Goal: Task Accomplishment & Management: Complete application form

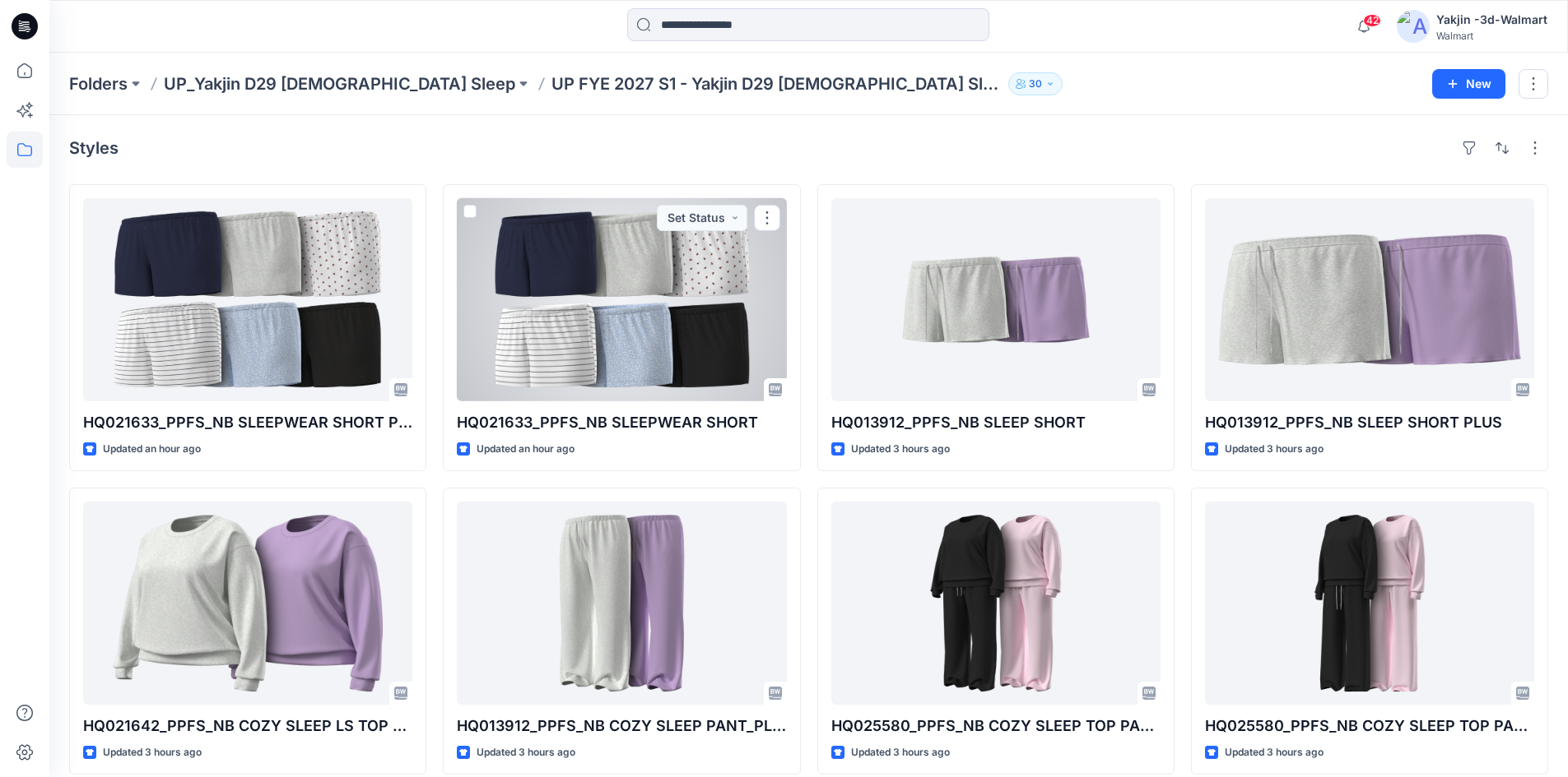
click at [608, 330] on div at bounding box center [621, 299] width 329 height 203
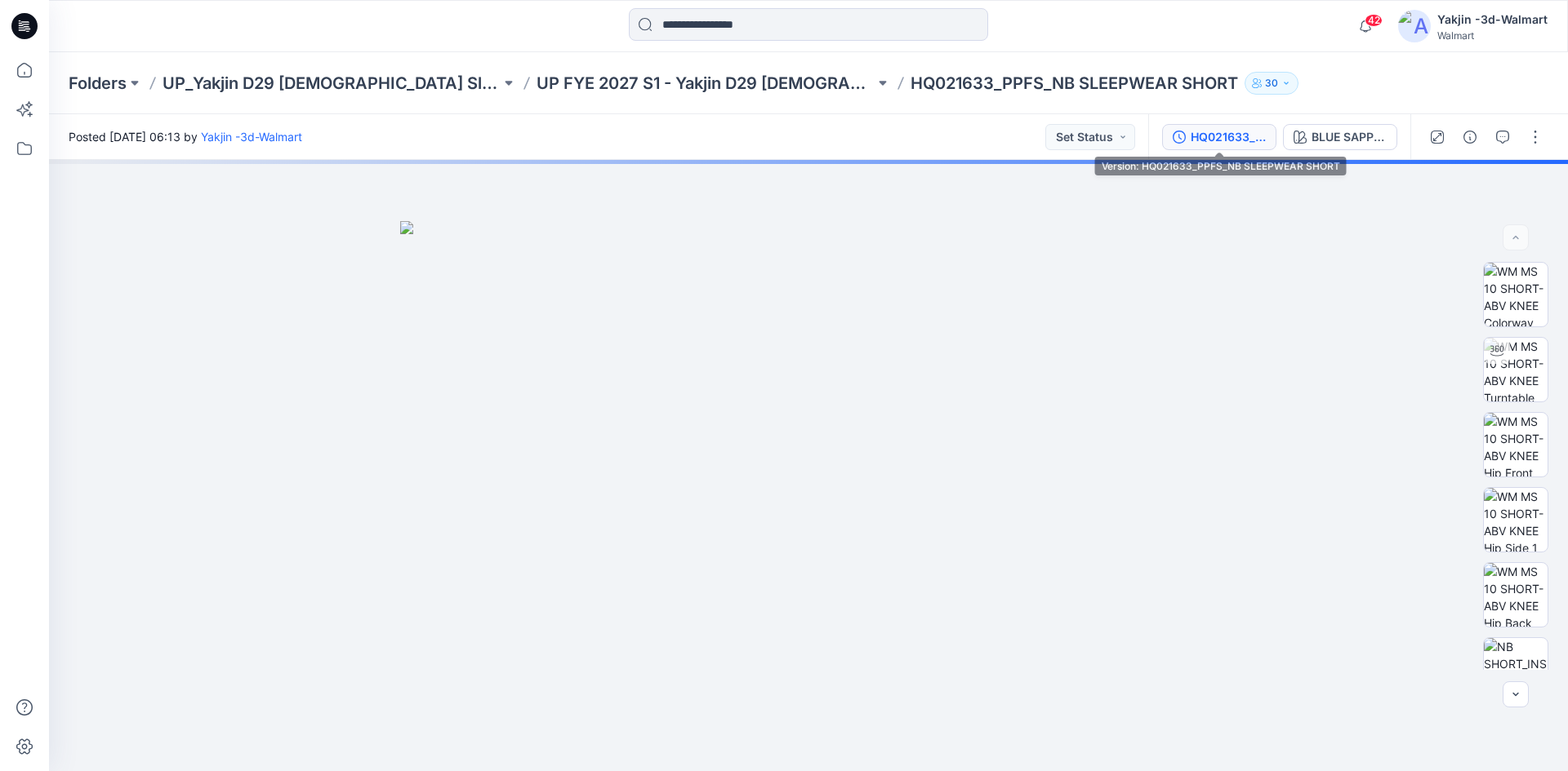
click at [1225, 133] on div "HQ021633_PPFS_NB SLEEPWEAR SHORT" at bounding box center [1228, 136] width 75 height 18
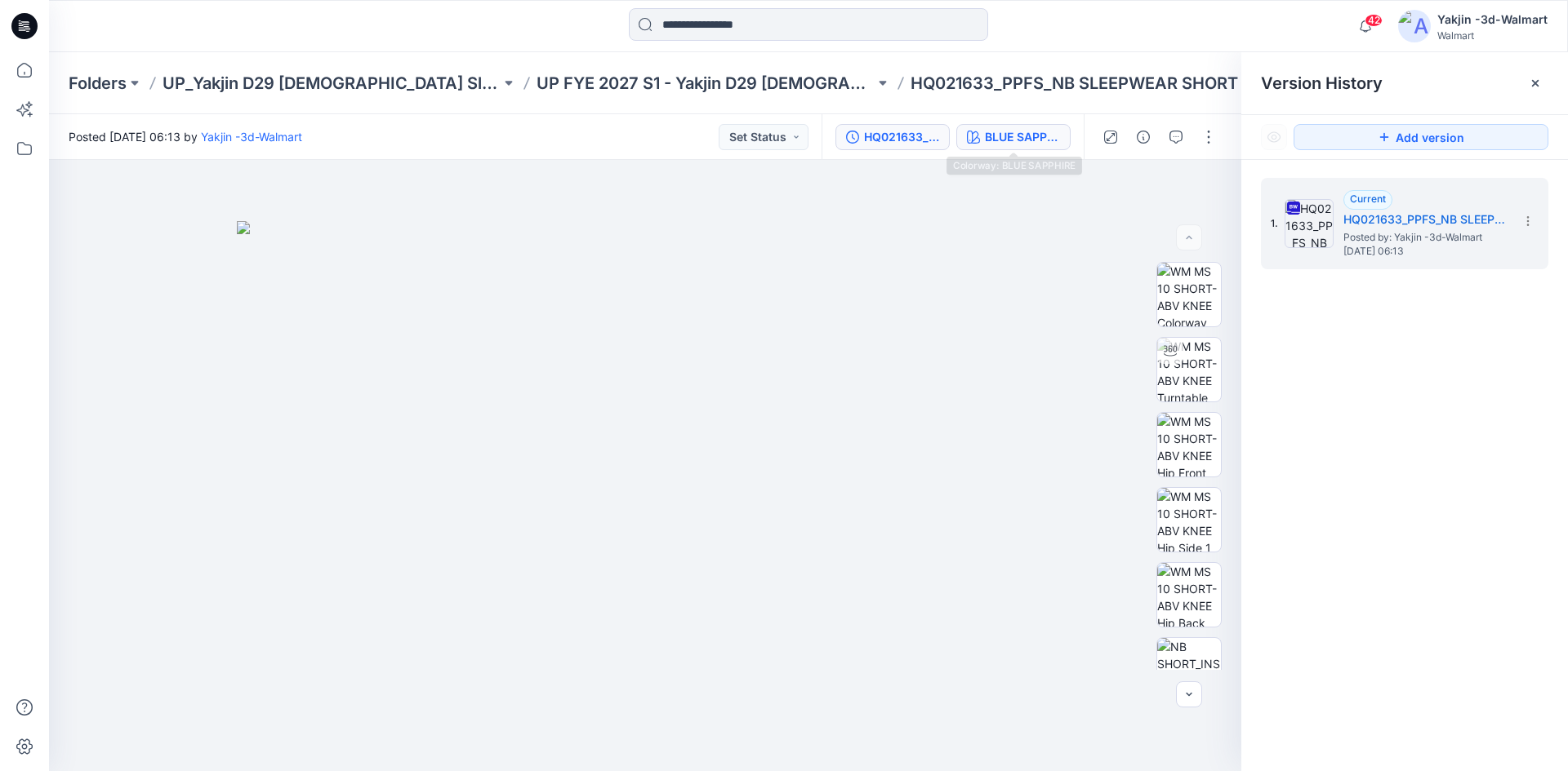
click at [998, 130] on div "BLUE SAPPHIRE" at bounding box center [1022, 136] width 75 height 18
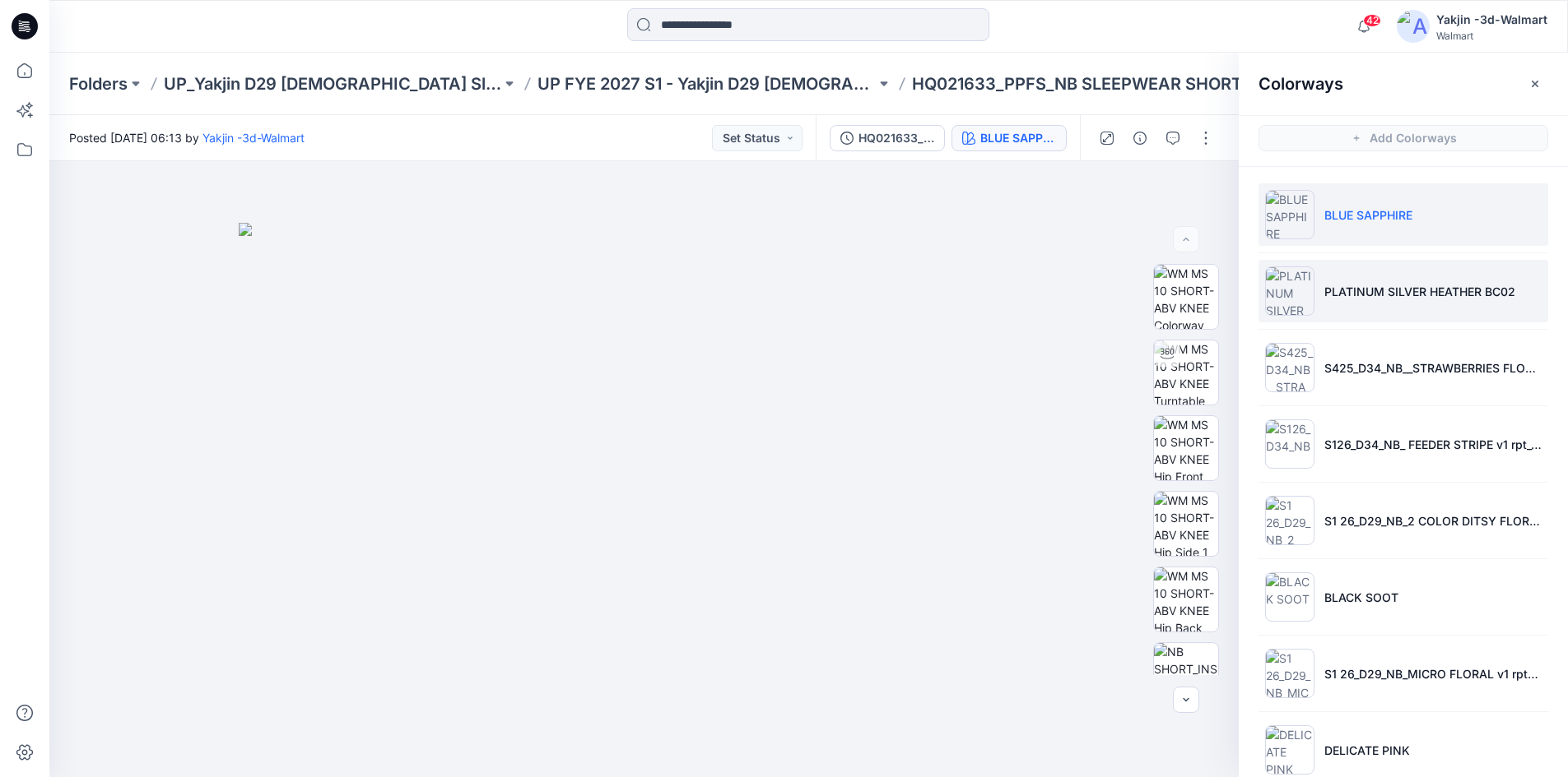
click at [1403, 302] on li "PLATINUM SILVER HEATHER BC02" at bounding box center [1403, 291] width 290 height 63
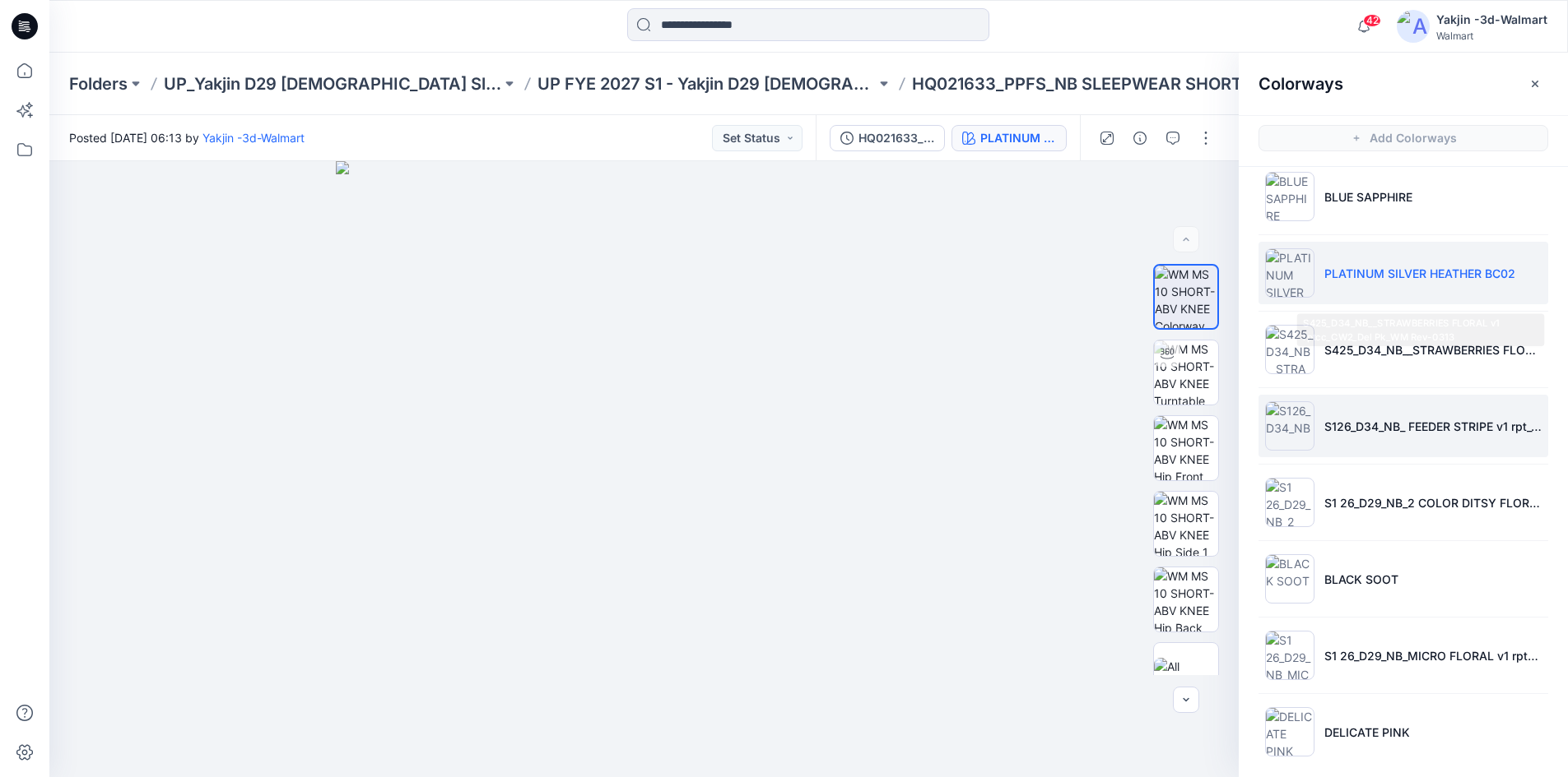
scroll to position [29, 0]
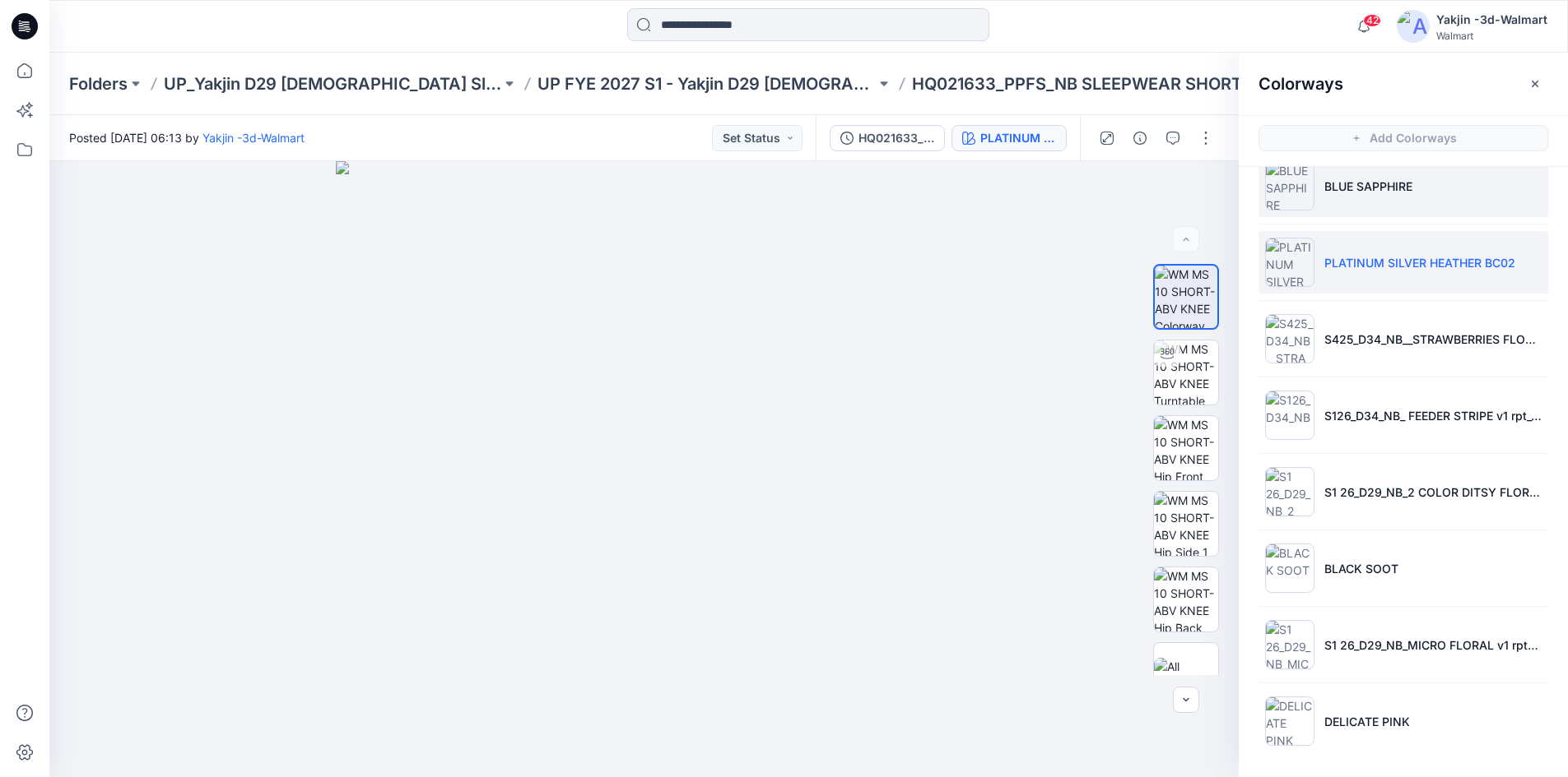
click at [1390, 206] on li "BLUE SAPPHIRE" at bounding box center [1403, 185] width 290 height 63
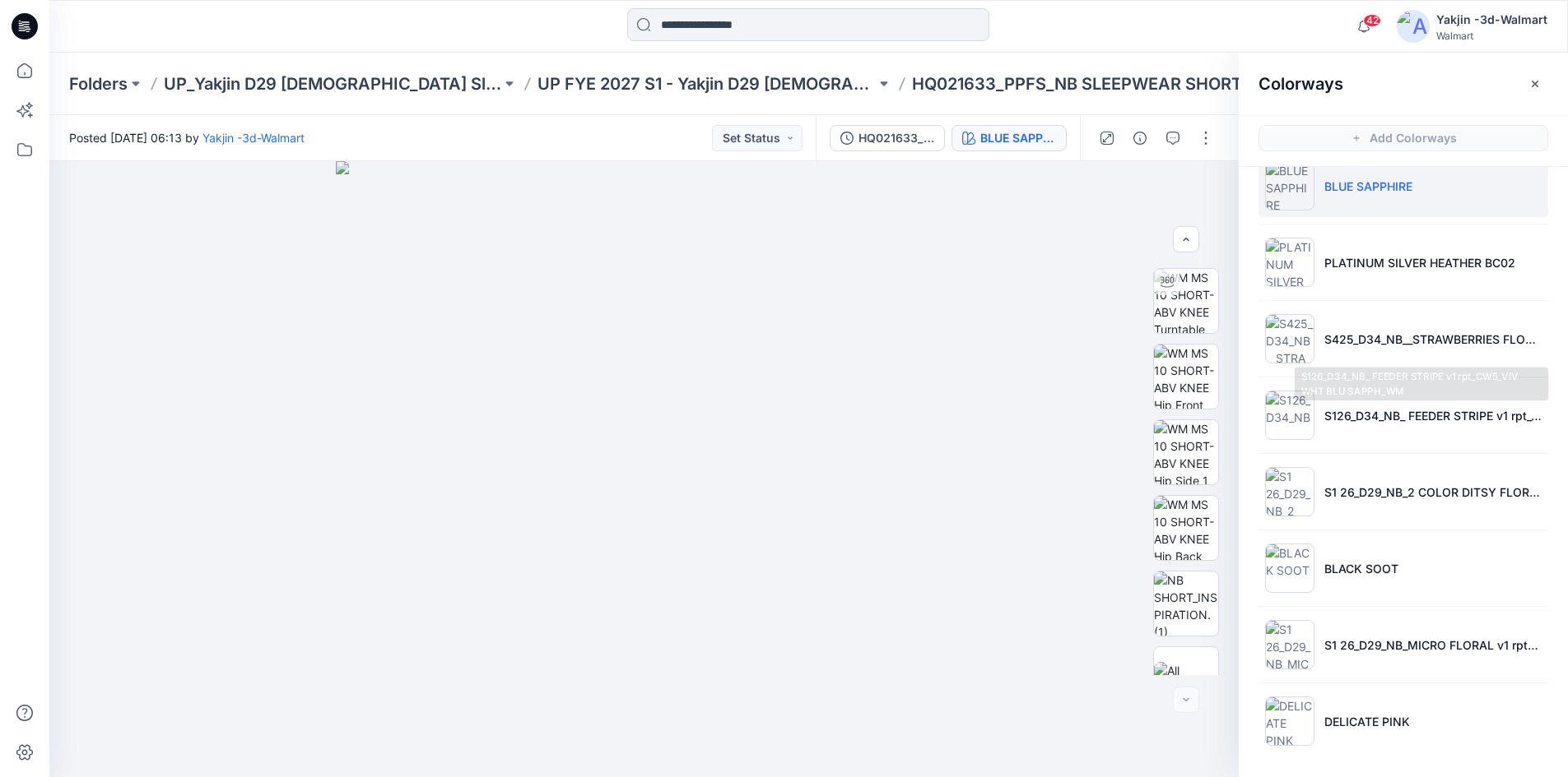
scroll to position [108, 0]
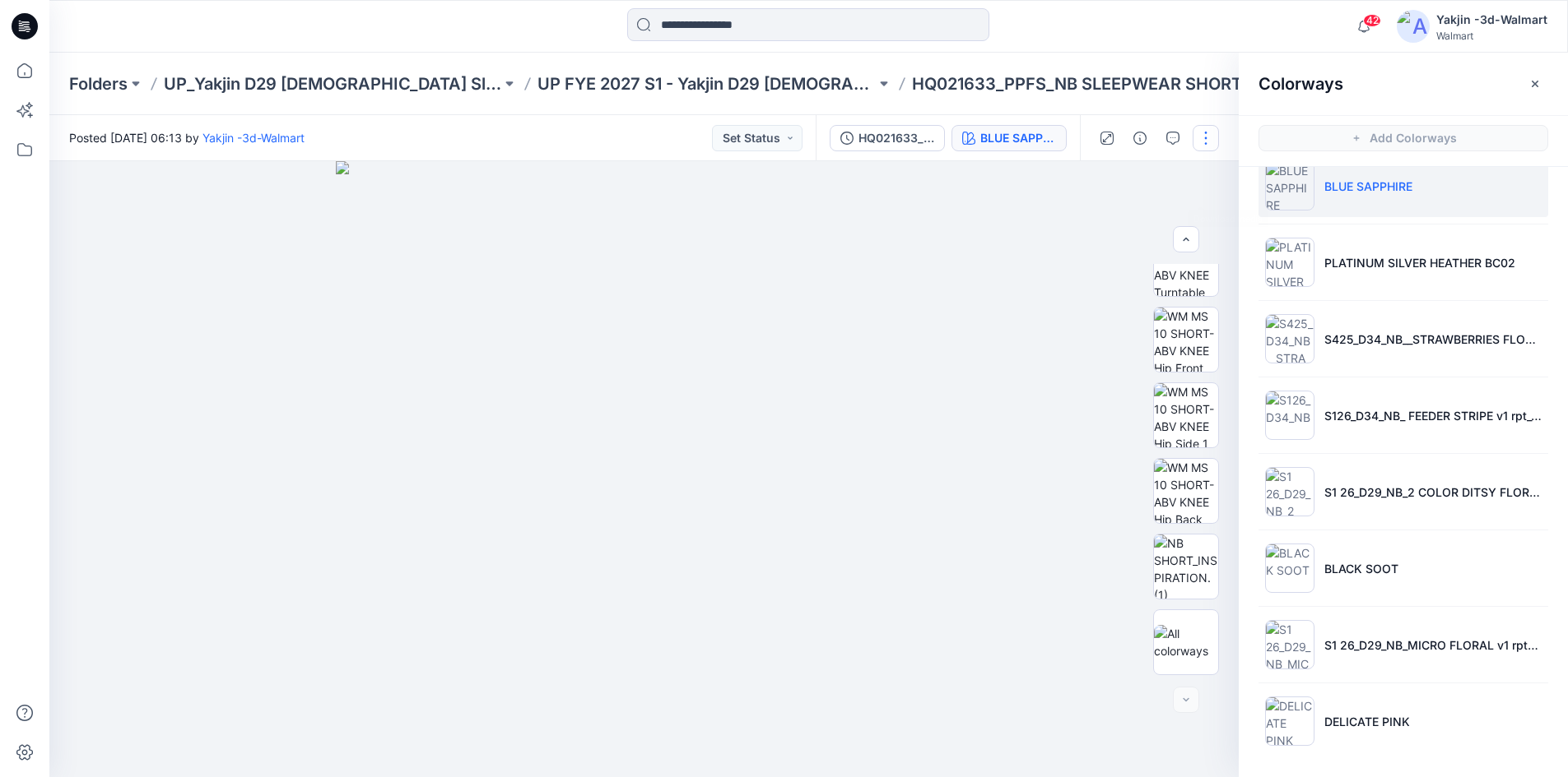
click at [1205, 140] on button "button" at bounding box center [1206, 138] width 26 height 26
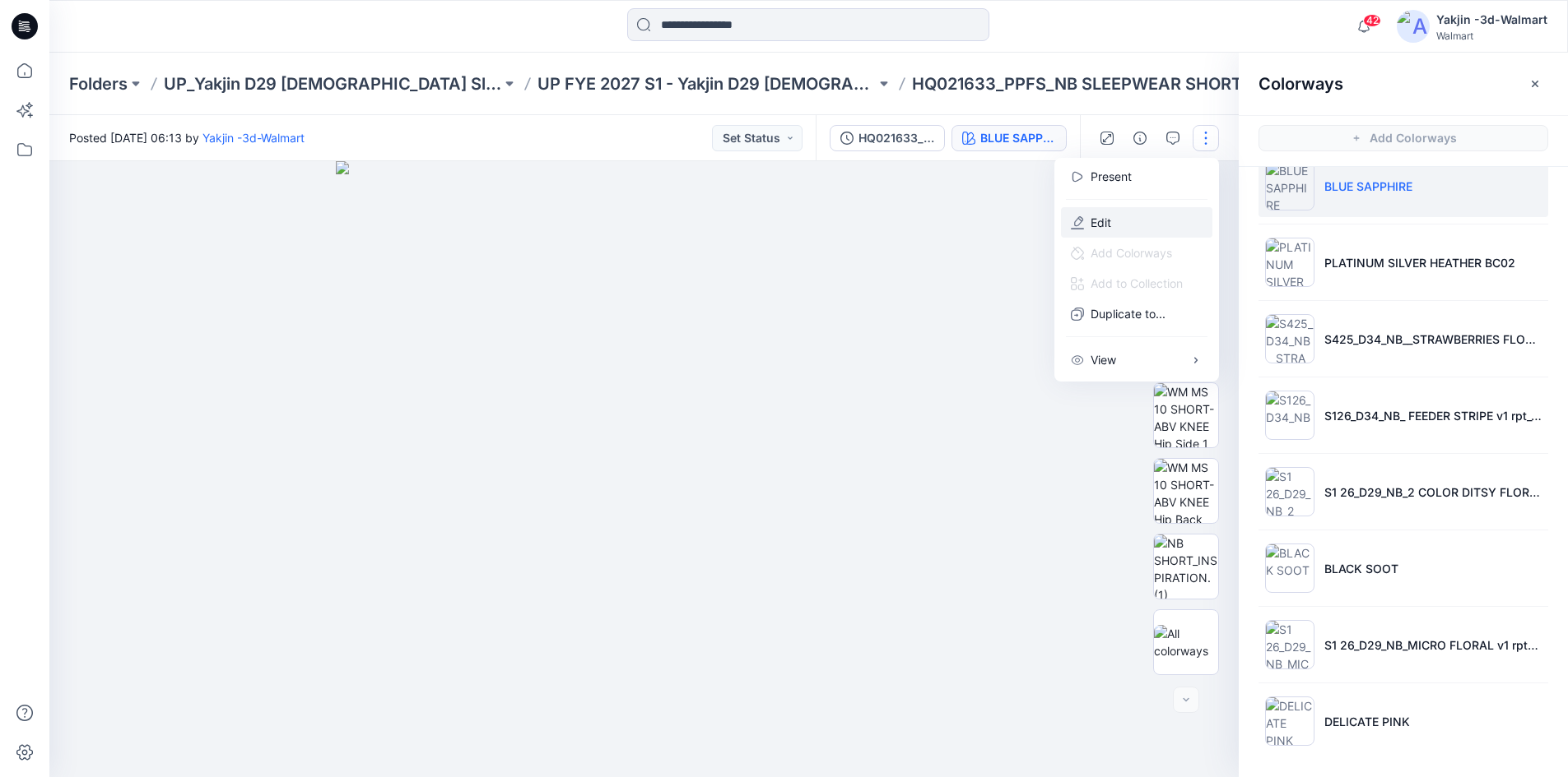
click at [1162, 220] on button "Edit" at bounding box center [1137, 223] width 152 height 31
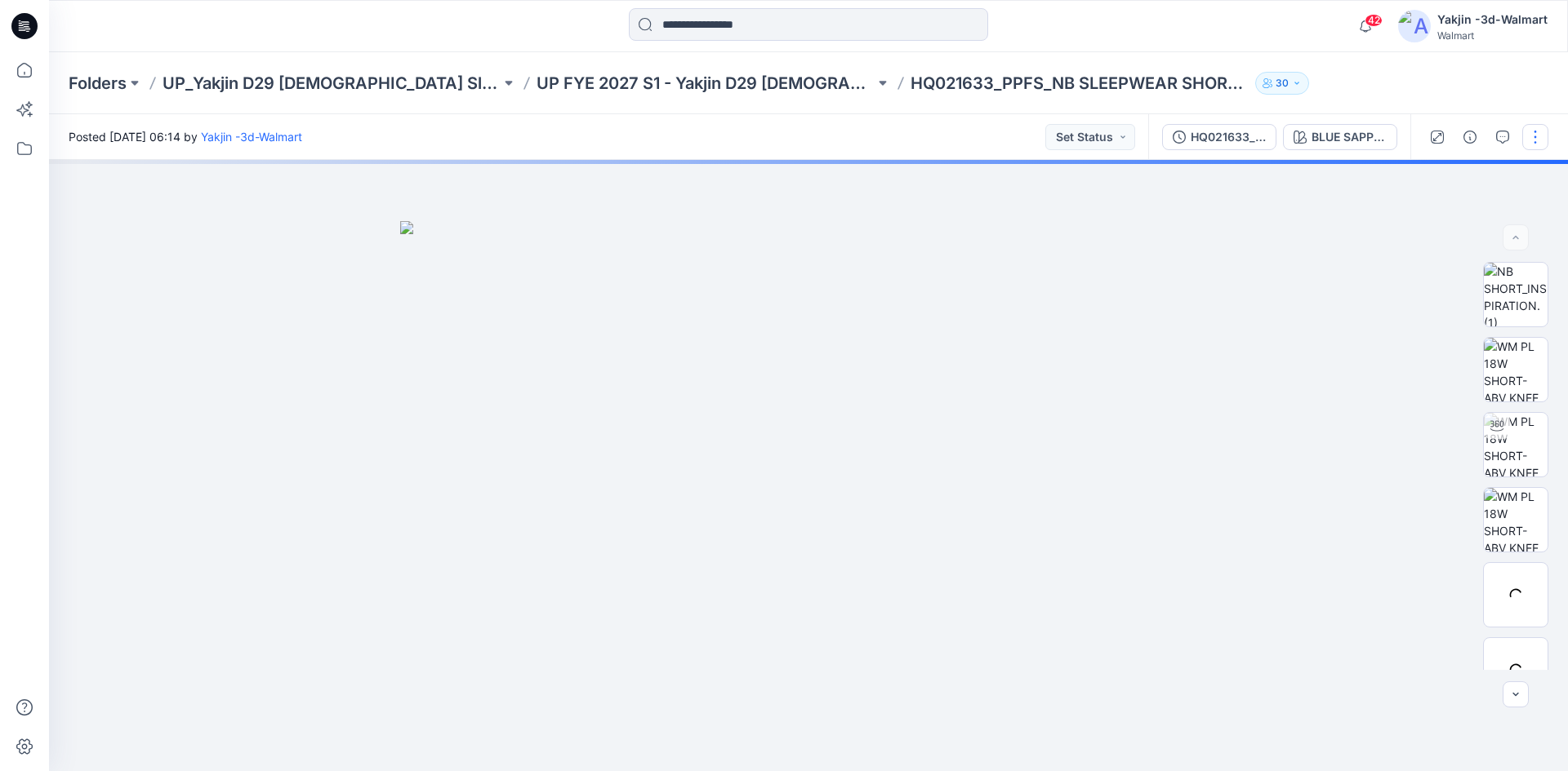
click at [1537, 141] on button "button" at bounding box center [1536, 137] width 26 height 26
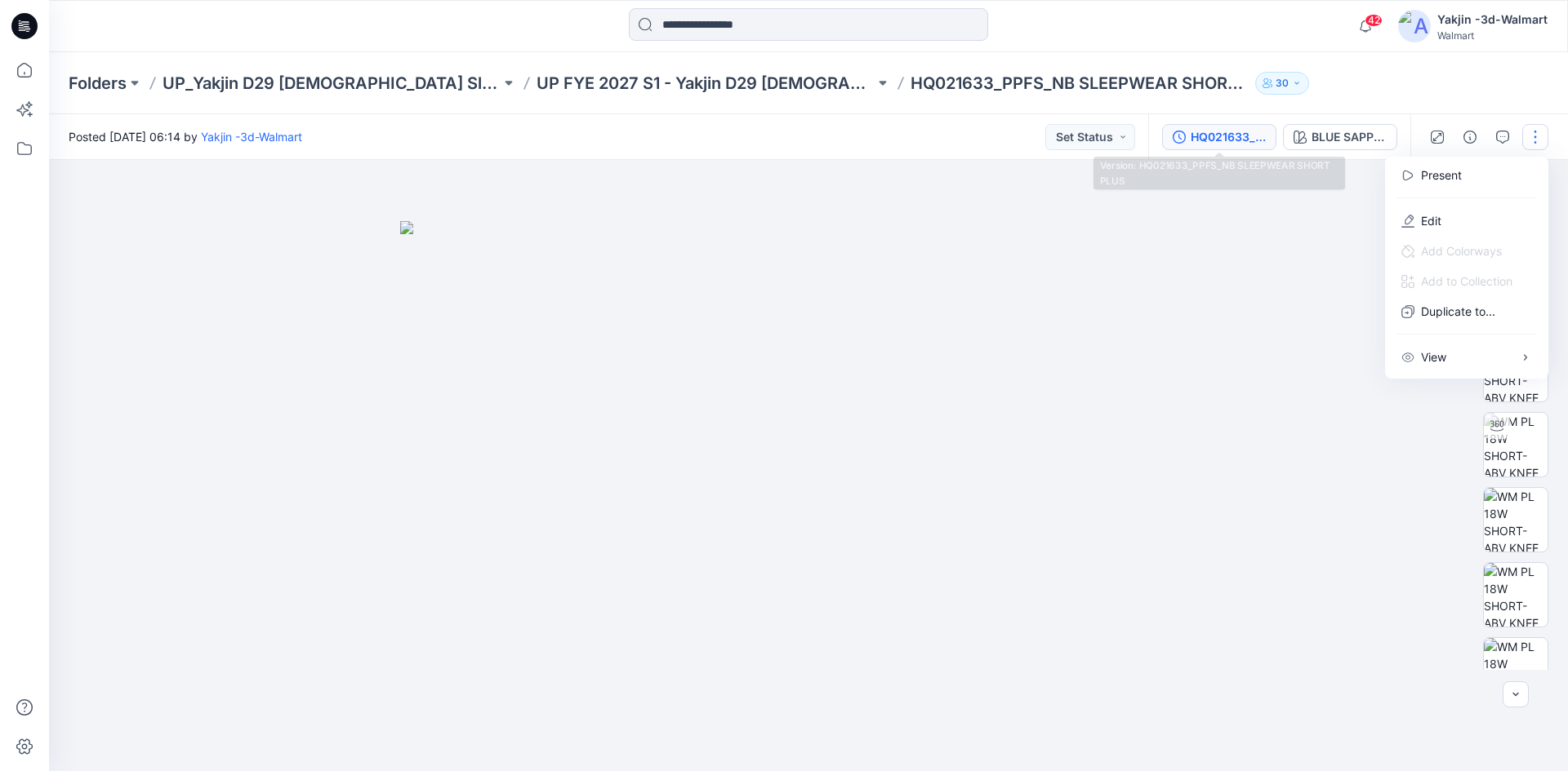
click at [1229, 125] on button "HQ021633_PPFS_NB SLEEPWEAR SHORT PLUS" at bounding box center [1219, 137] width 114 height 26
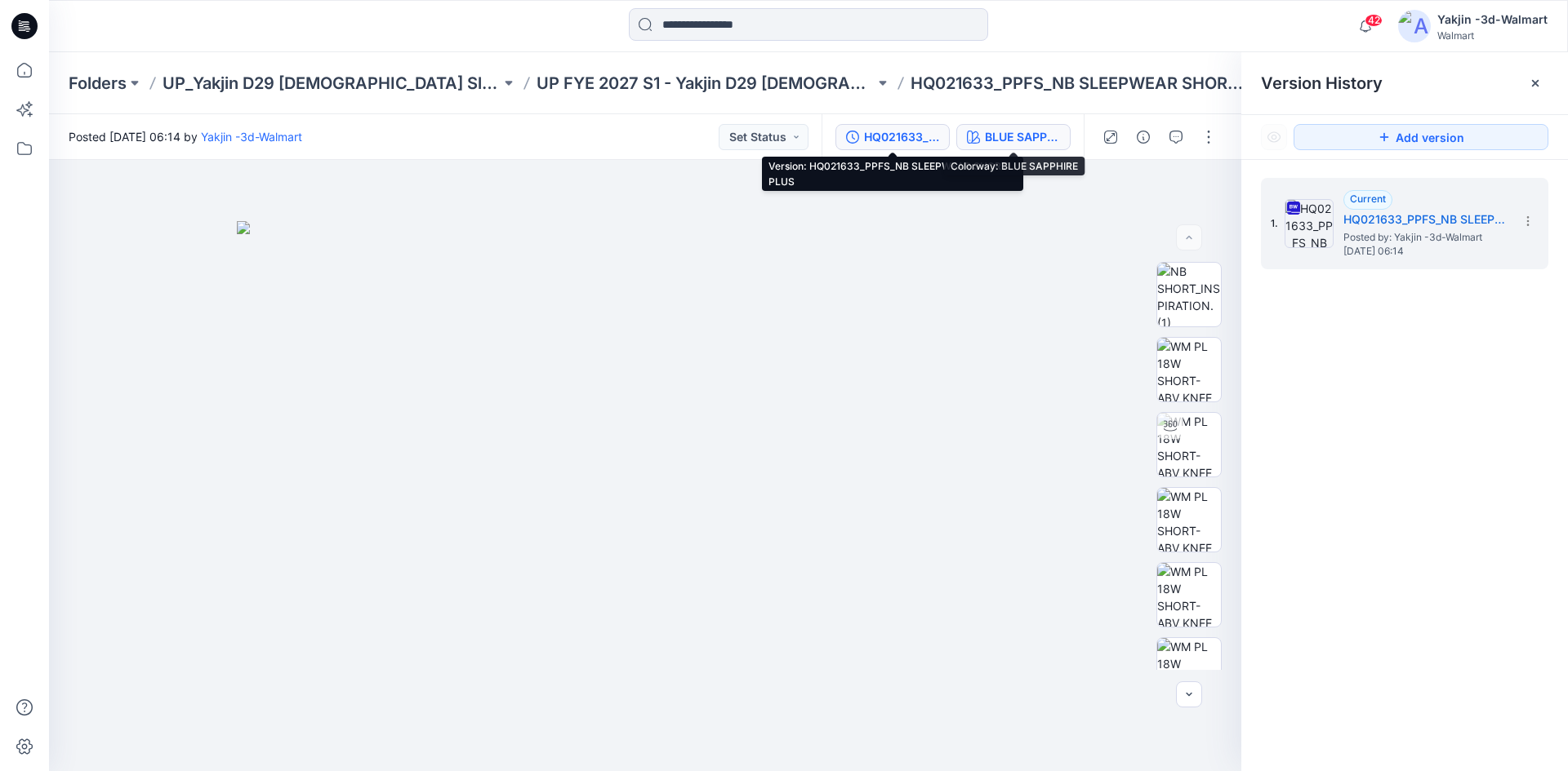
drag, startPoint x: 978, startPoint y: 132, endPoint x: 991, endPoint y: 143, distance: 17.0
click at [980, 133] on button "BLUE SAPPHIRE" at bounding box center [1013, 137] width 114 height 26
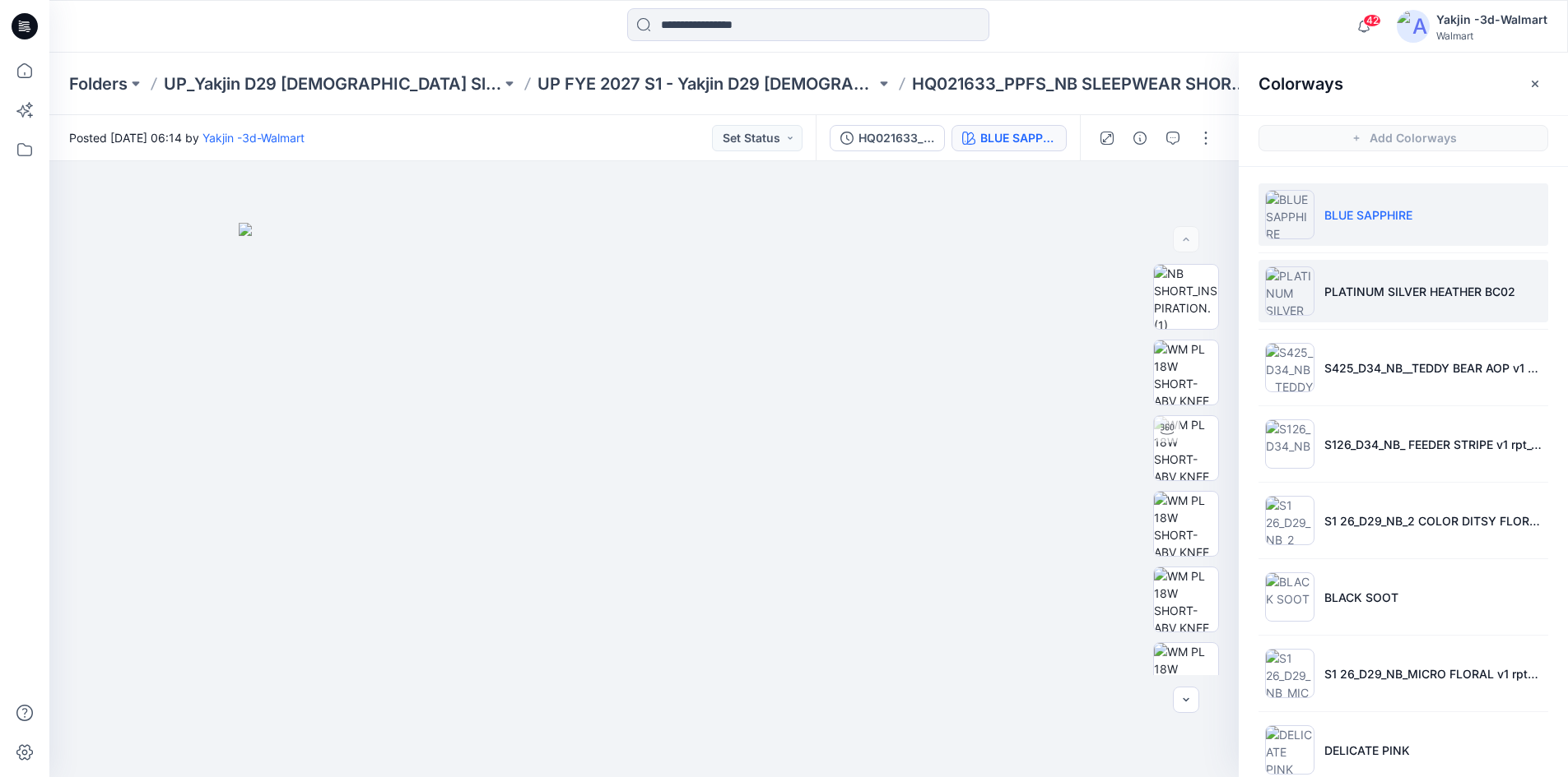
click at [1404, 299] on li "PLATINUM SILVER HEATHER BC02" at bounding box center [1403, 291] width 290 height 63
click at [1388, 237] on li "BLUE SAPPHIRE" at bounding box center [1403, 214] width 290 height 63
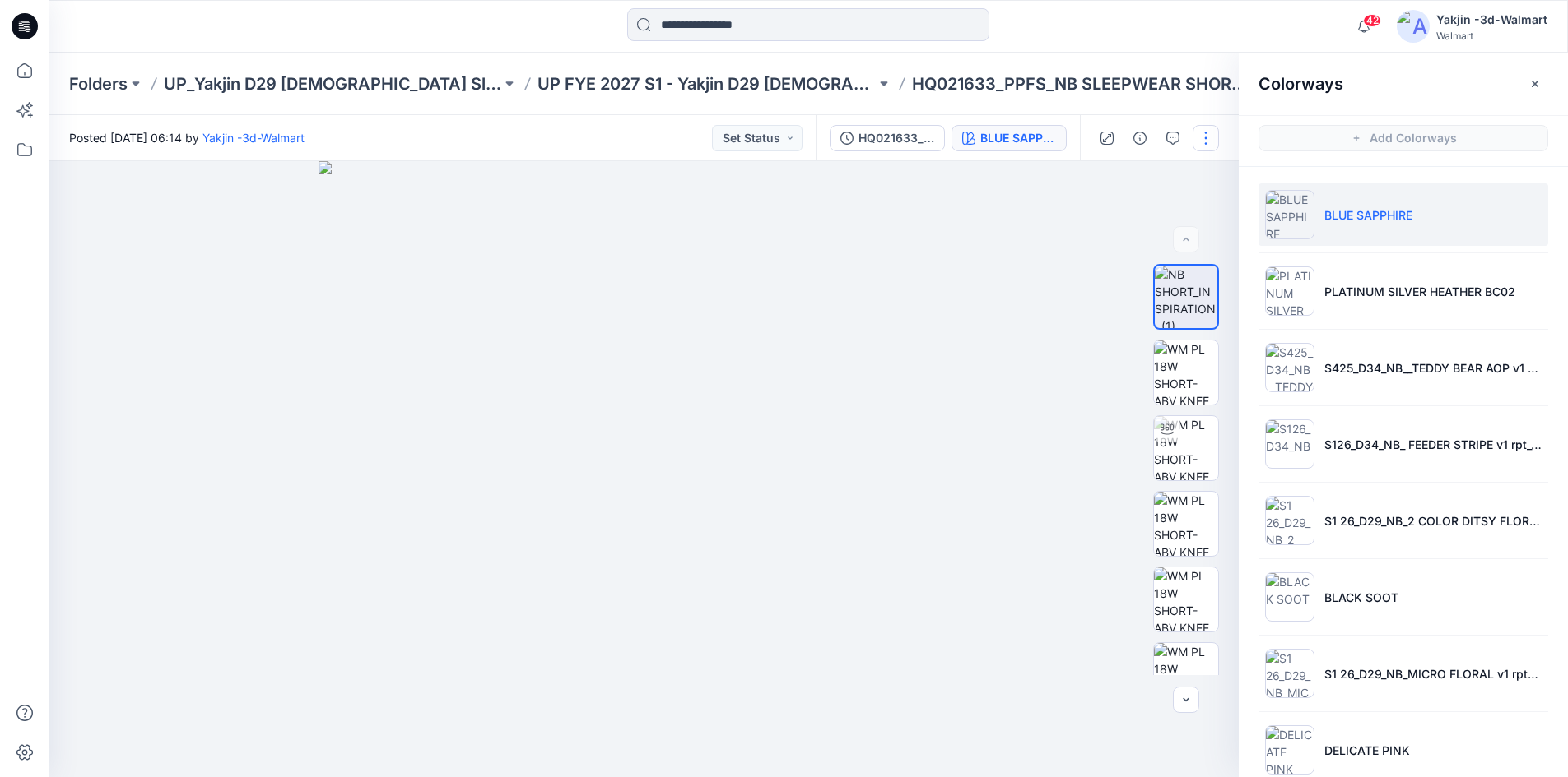
click at [1207, 137] on button "button" at bounding box center [1206, 138] width 26 height 26
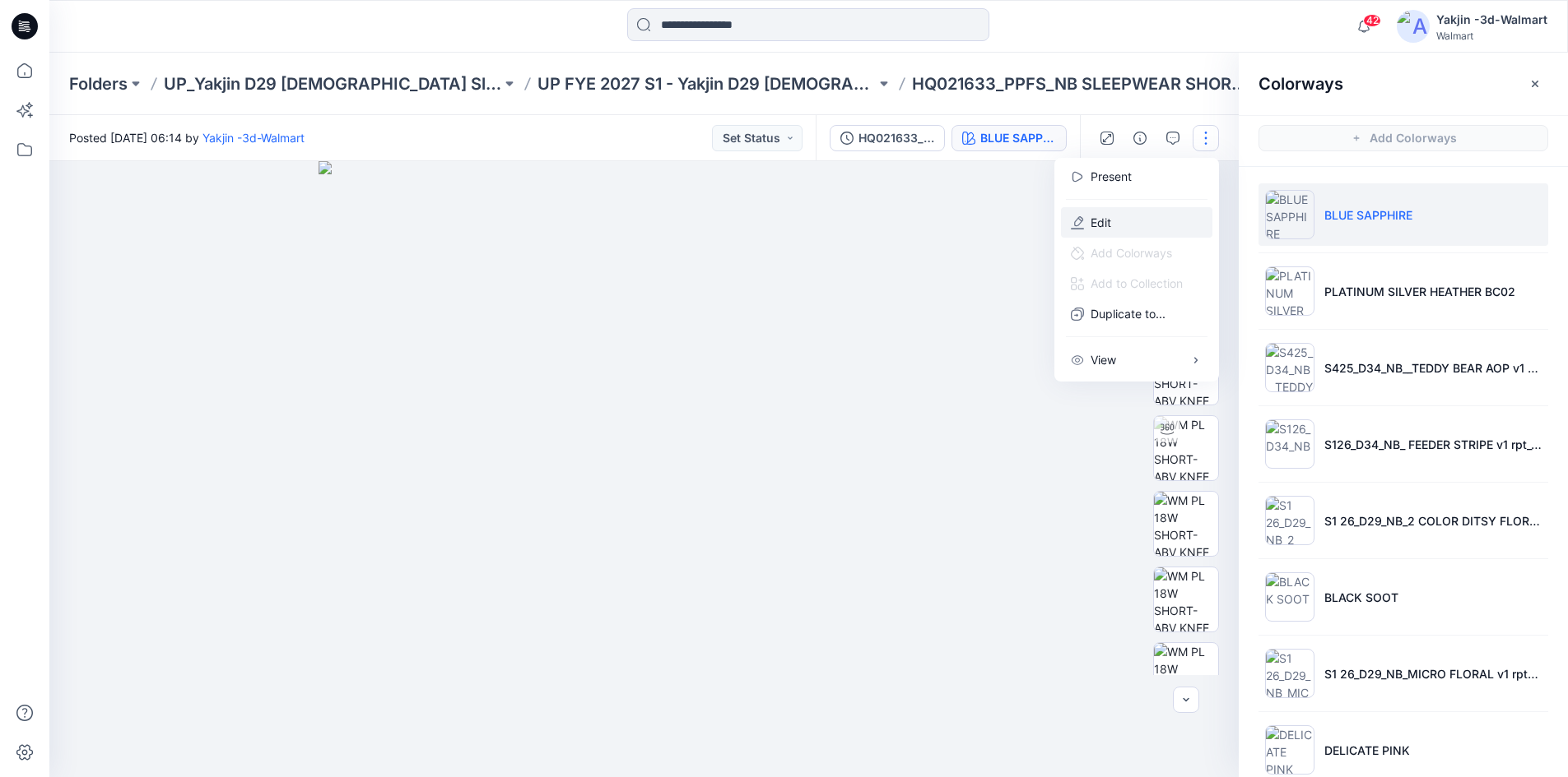
click at [1130, 221] on button "Edit" at bounding box center [1137, 223] width 152 height 31
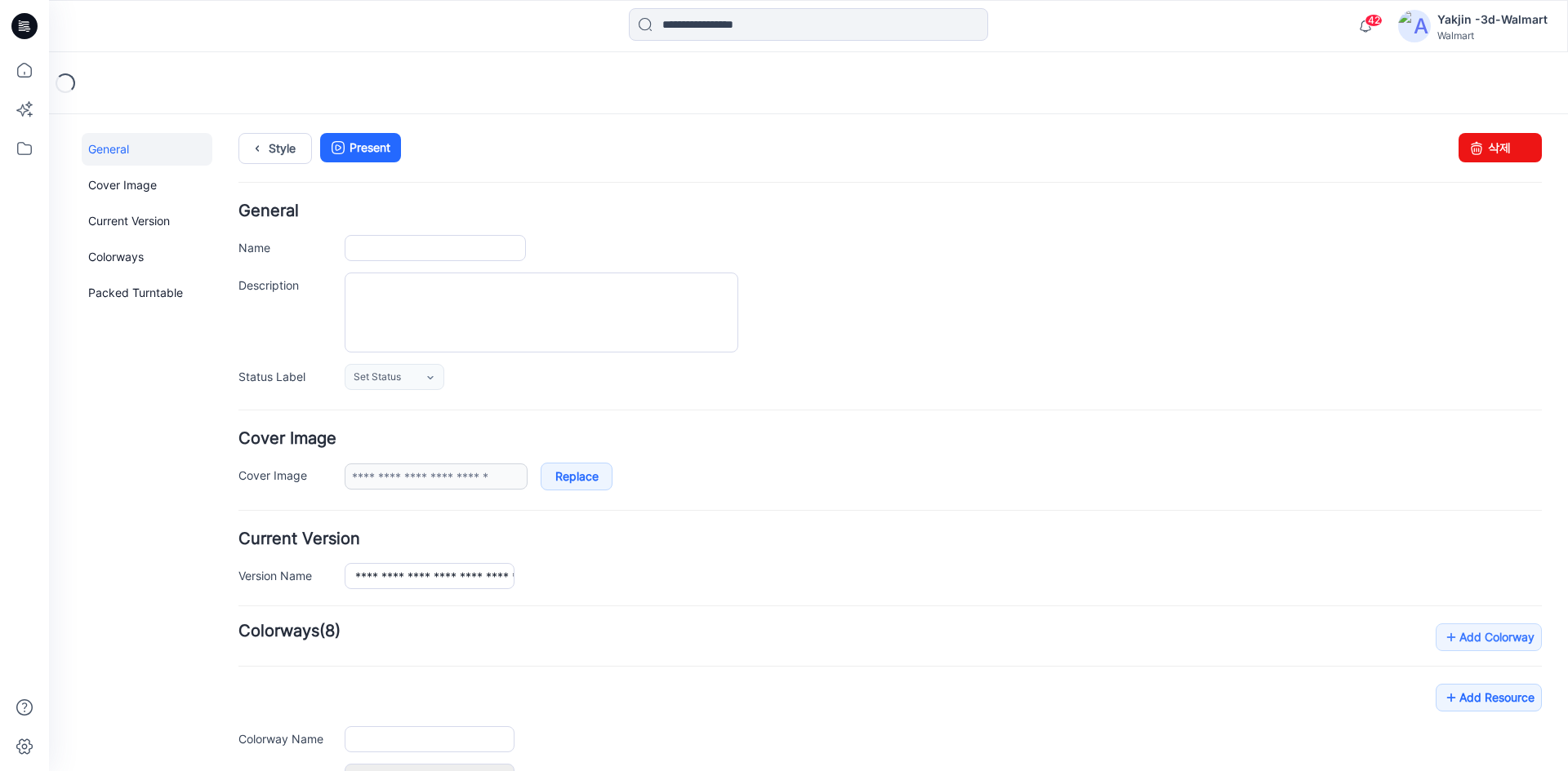
type input "**********"
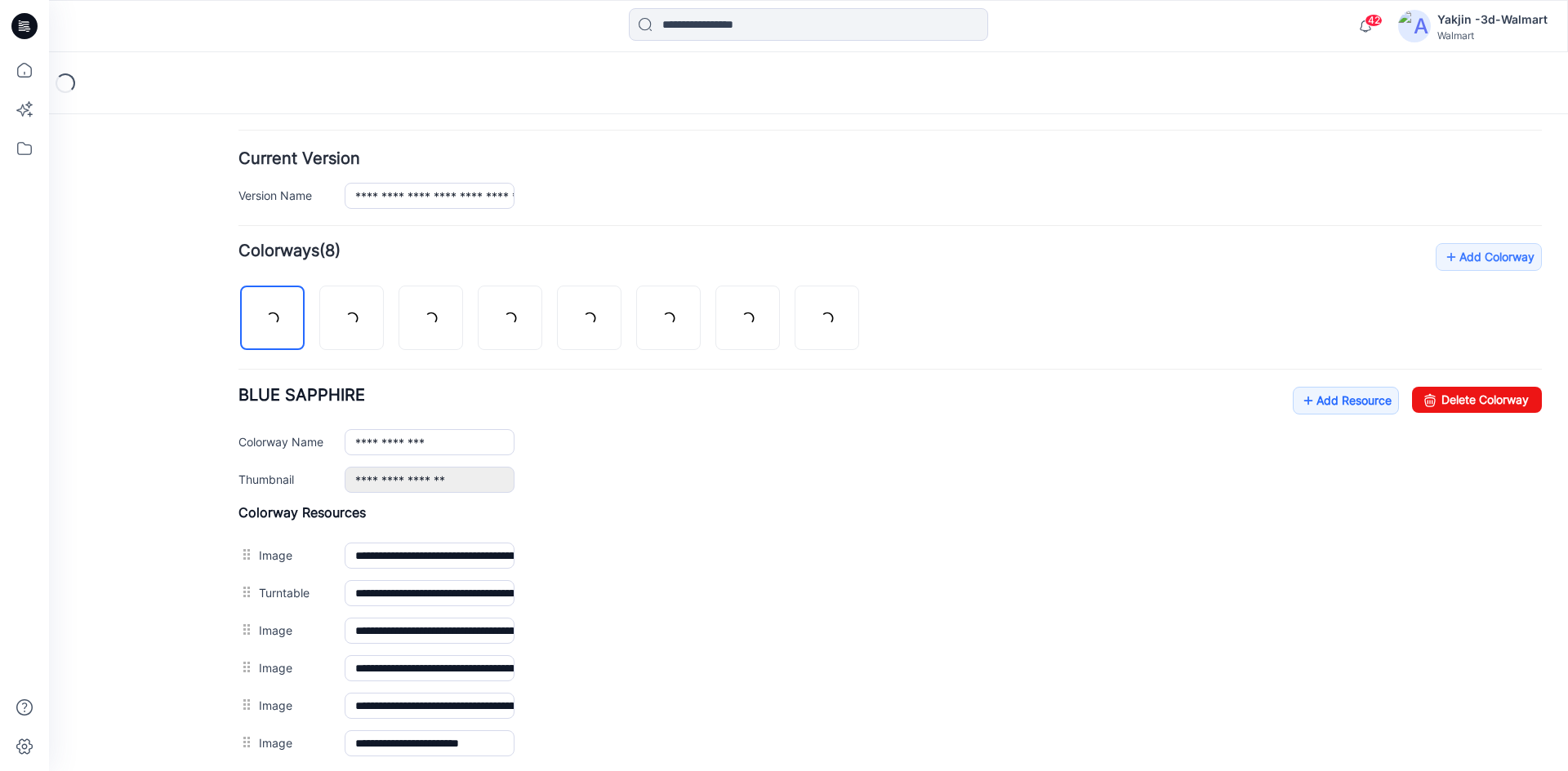
scroll to position [452, 0]
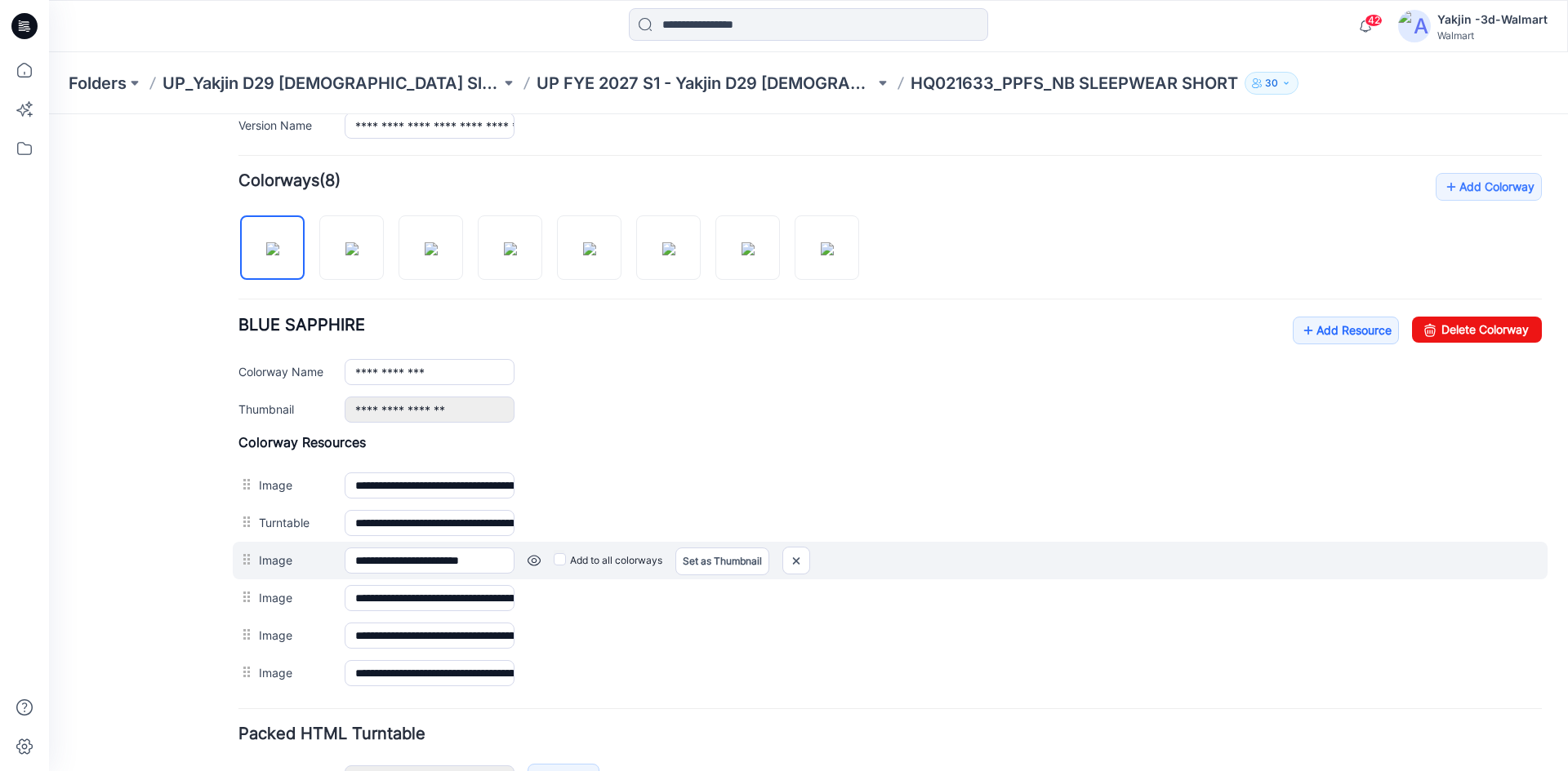
click at [49, 114] on link at bounding box center [49, 114] width 0 height 0
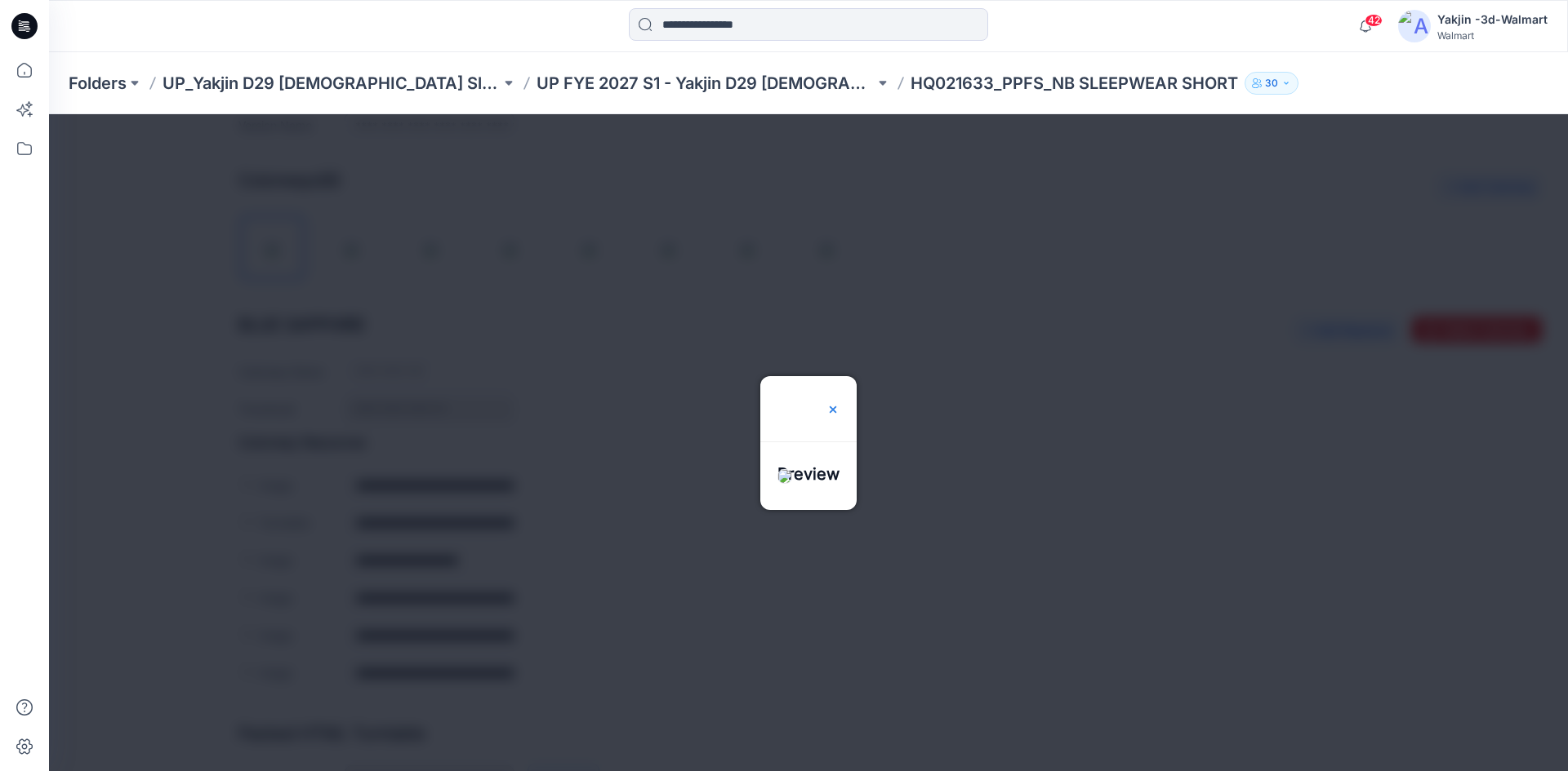
click at [839, 404] on img at bounding box center [833, 410] width 13 height 13
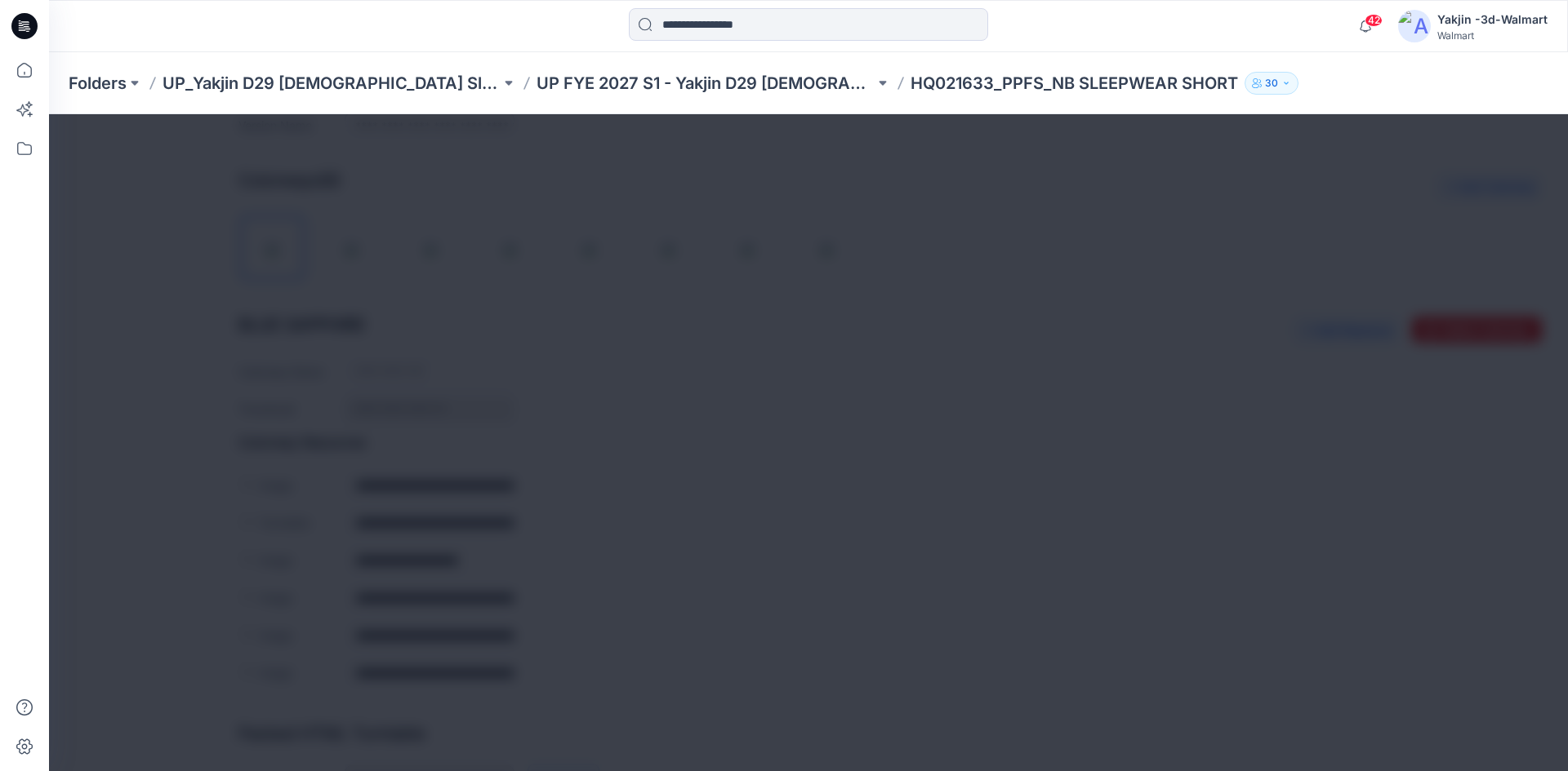
click at [839, 404] on img at bounding box center [833, 410] width 13 height 13
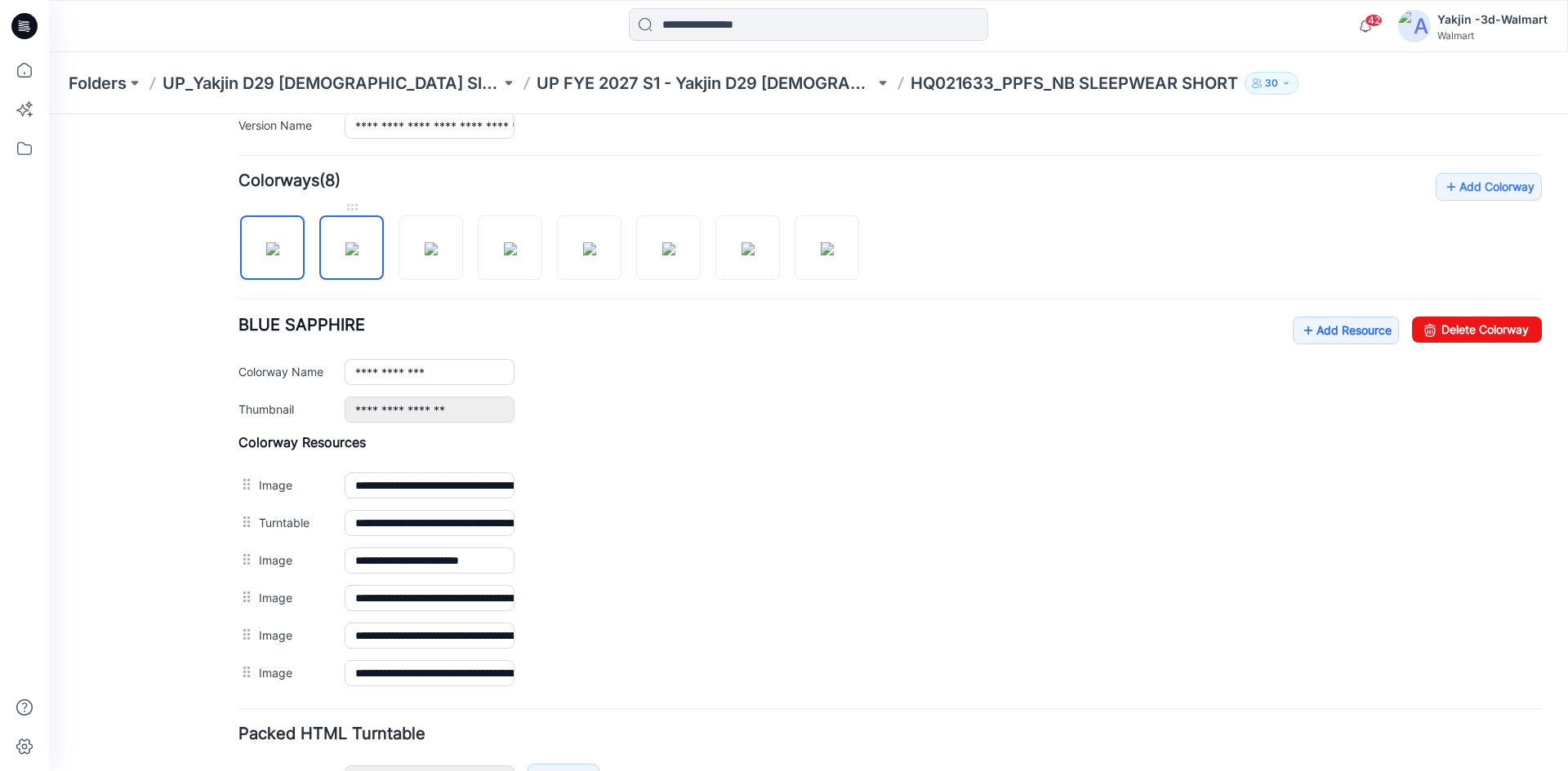
click at [358, 242] on img at bounding box center [352, 249] width 13 height 13
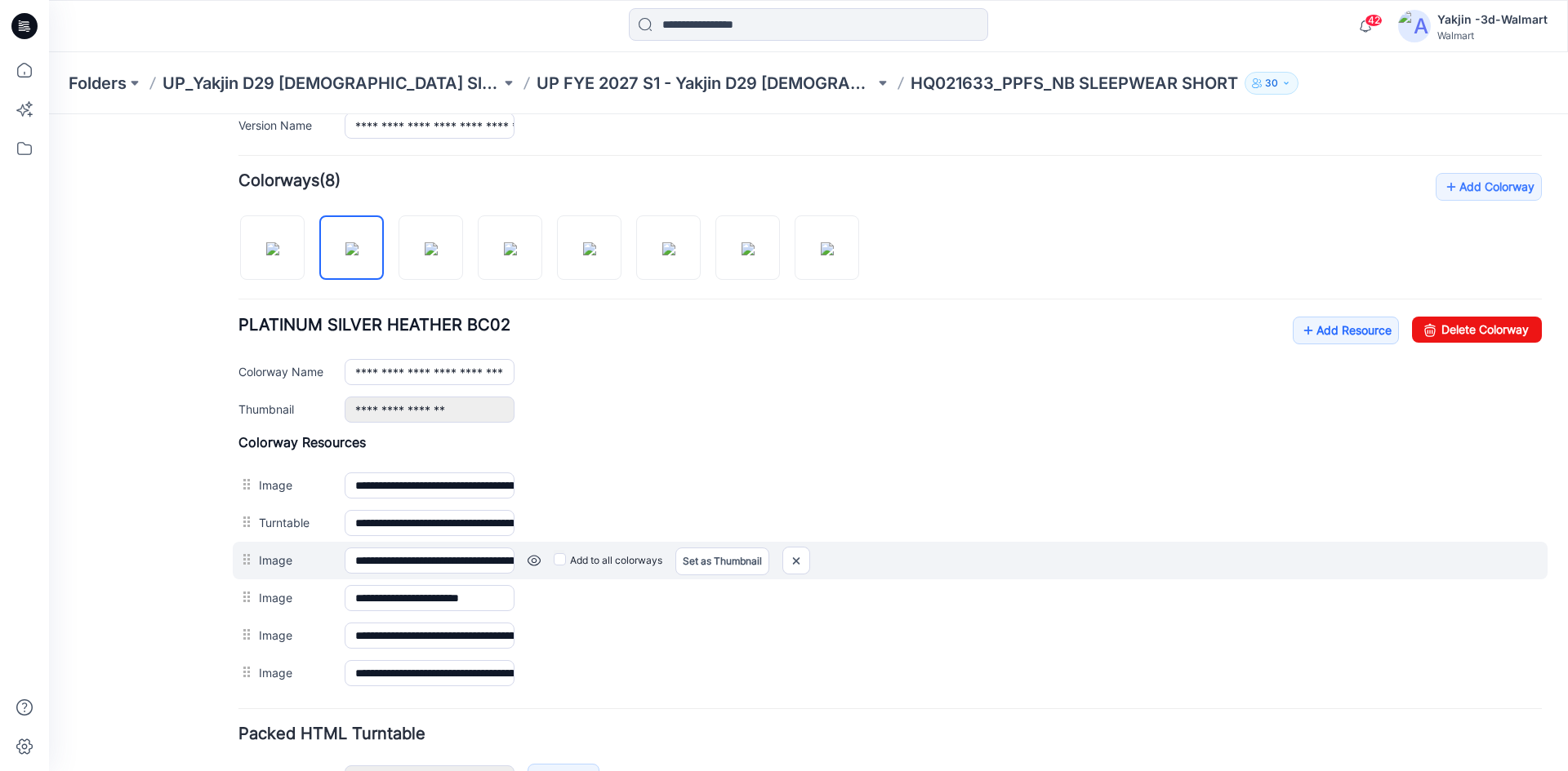
drag, startPoint x: 257, startPoint y: 541, endPoint x: 260, endPoint y: 560, distance: 19.2
click at [260, 560] on div "**********" at bounding box center [890, 560] width 1315 height 37
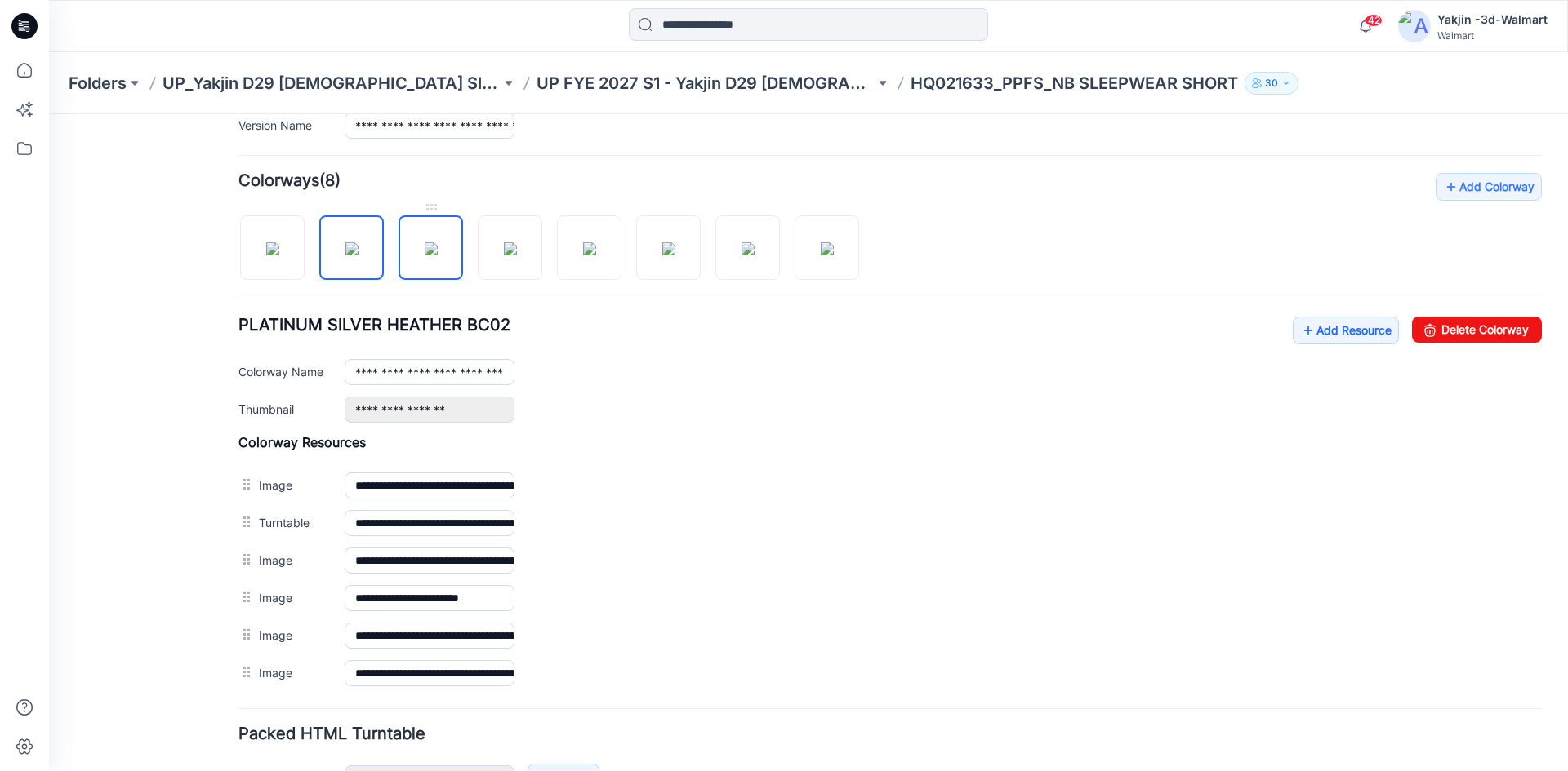
click at [434, 248] on img at bounding box center [432, 249] width 13 height 13
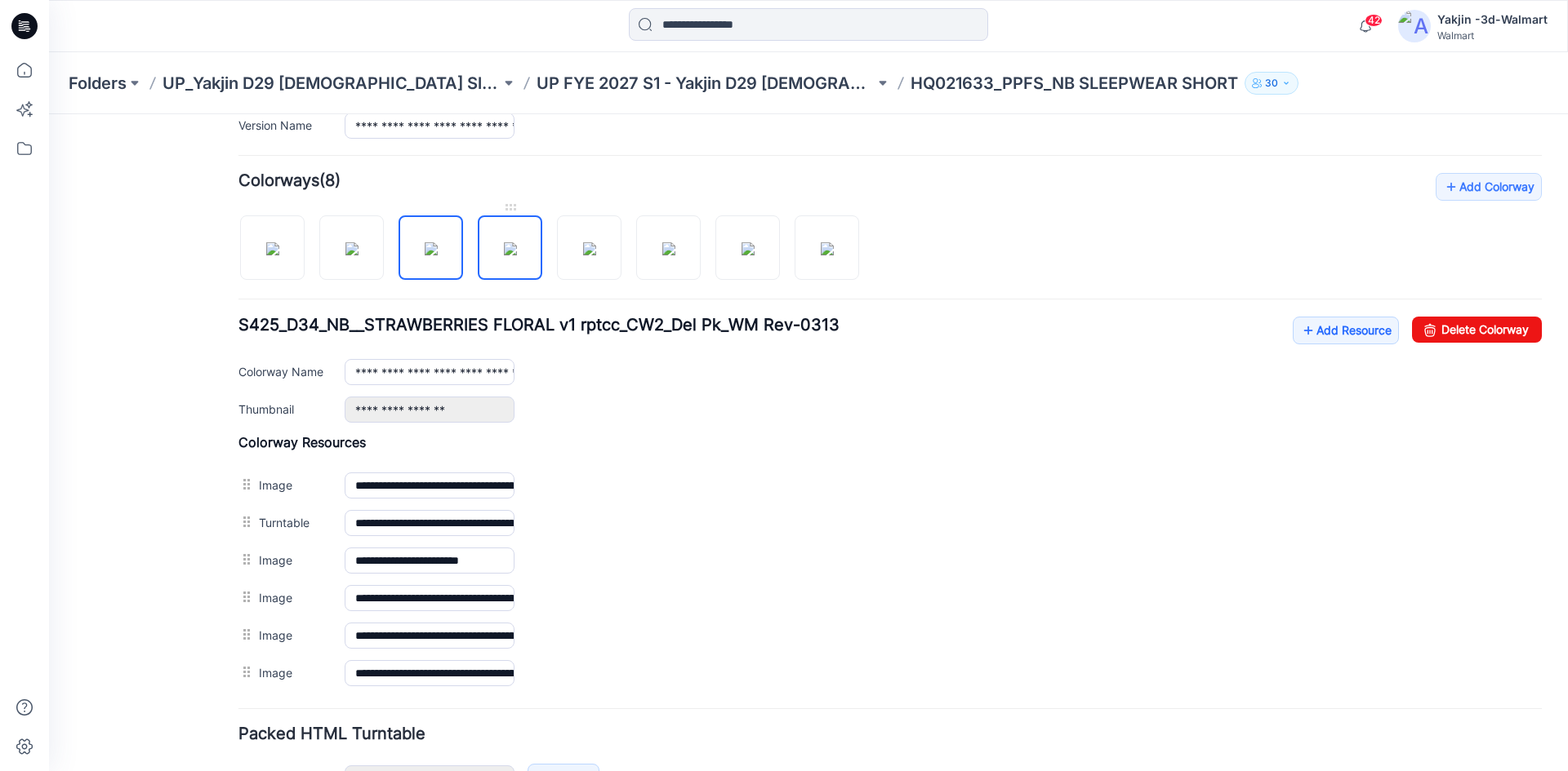
click at [512, 255] on img at bounding box center [511, 249] width 13 height 13
click at [588, 251] on img at bounding box center [590, 249] width 13 height 13
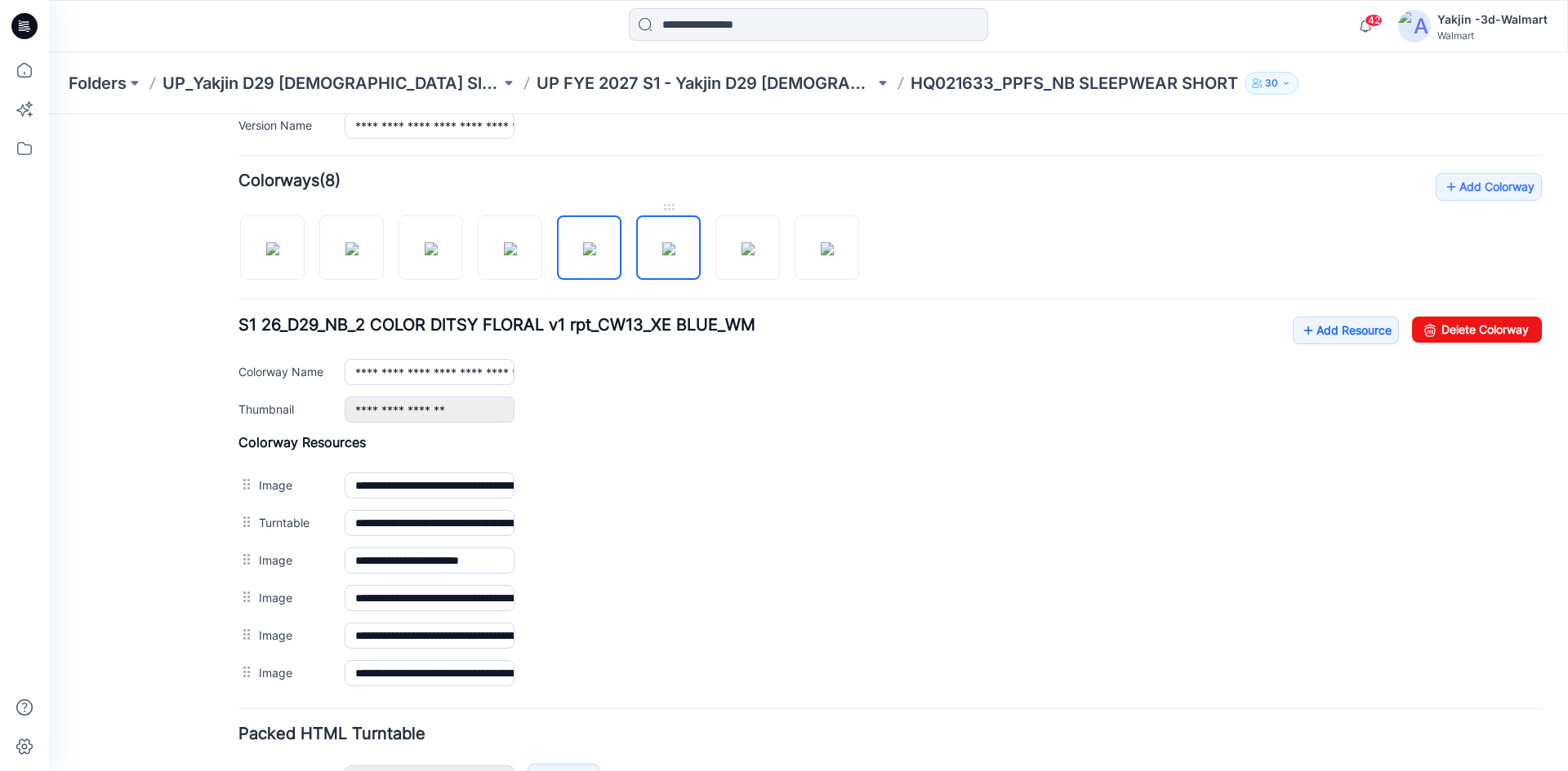
click at [668, 255] on img at bounding box center [669, 249] width 13 height 13
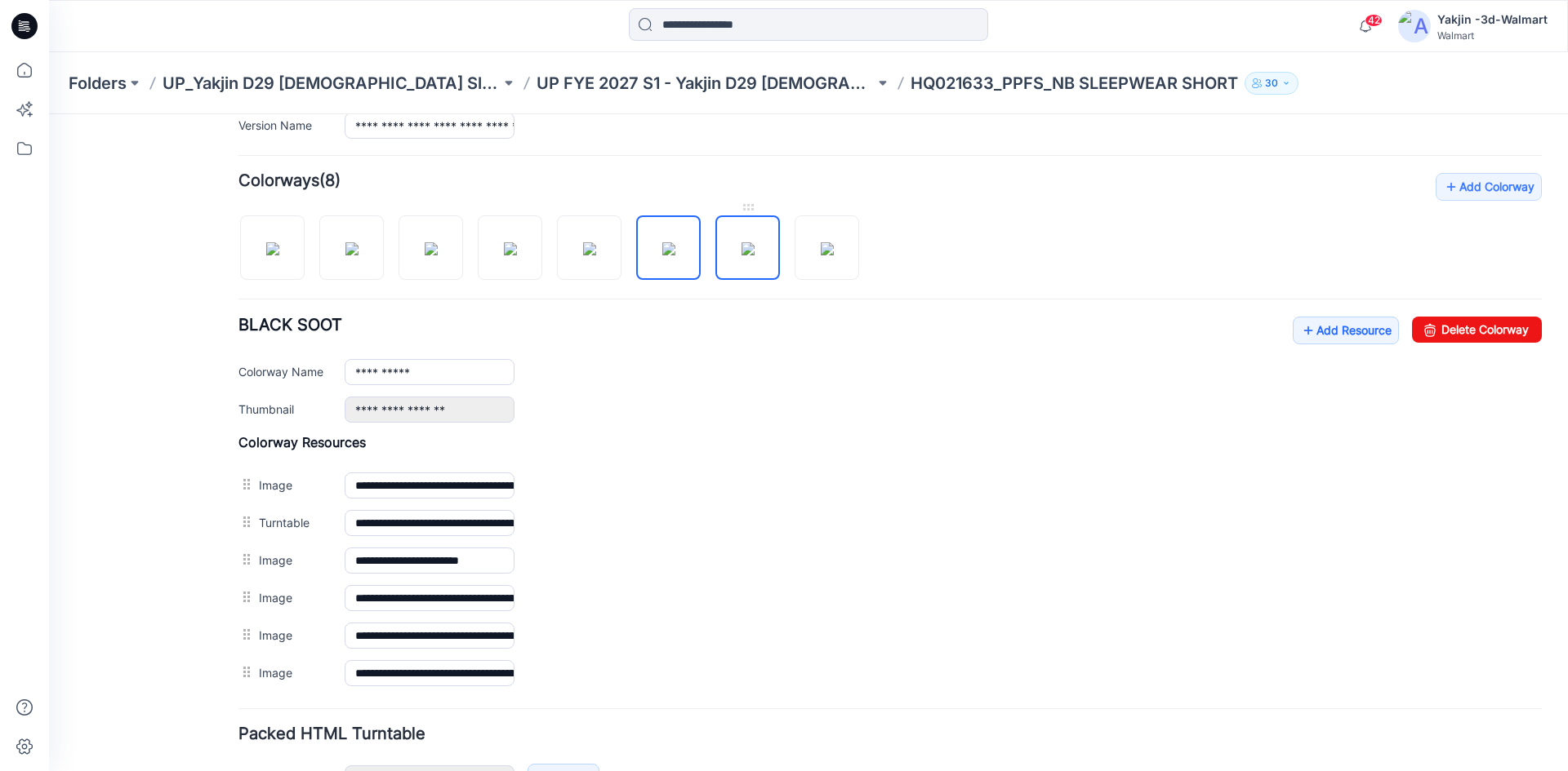
click at [742, 251] on img at bounding box center [748, 249] width 13 height 13
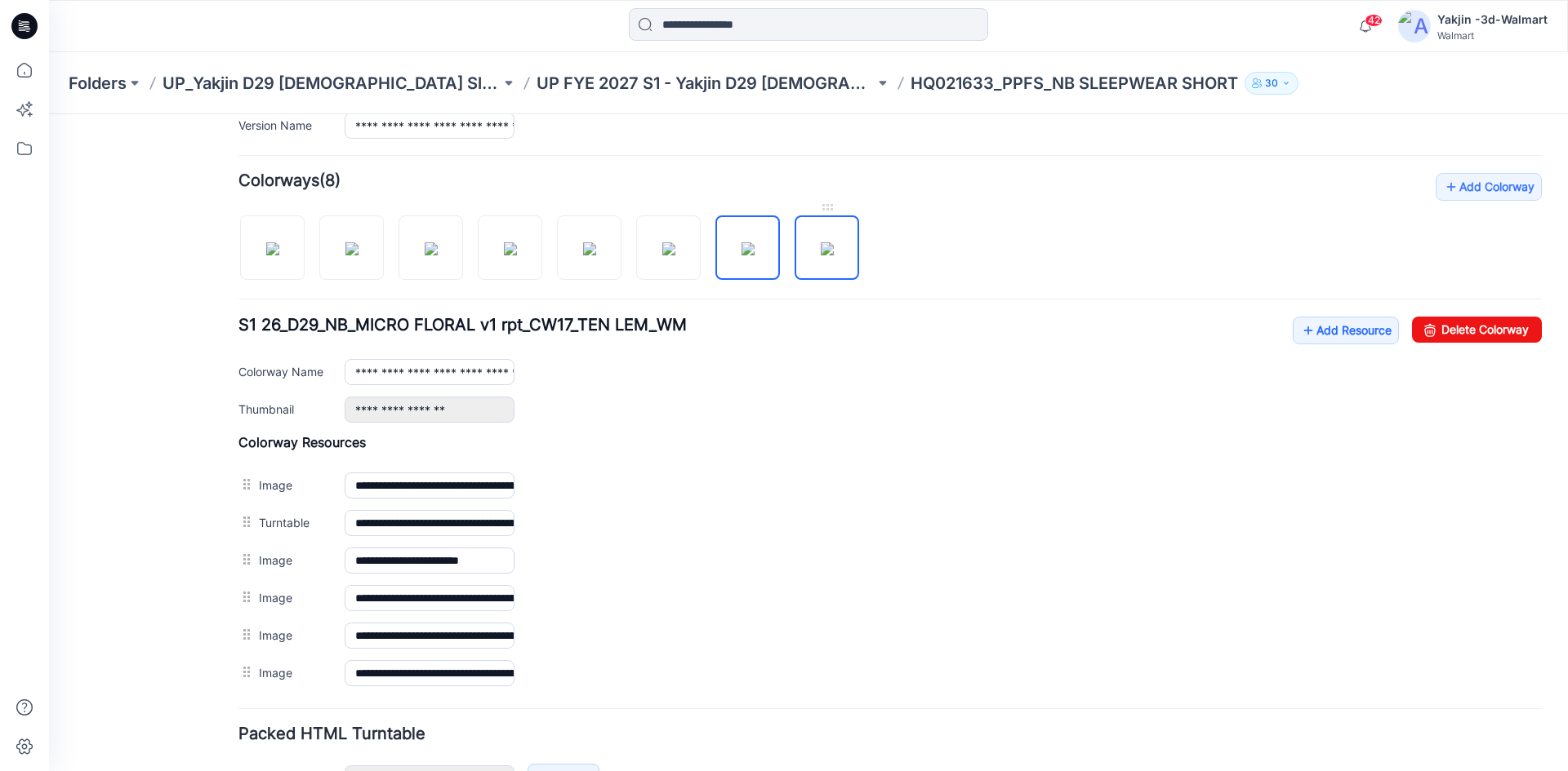
click at [834, 253] on img at bounding box center [827, 249] width 13 height 13
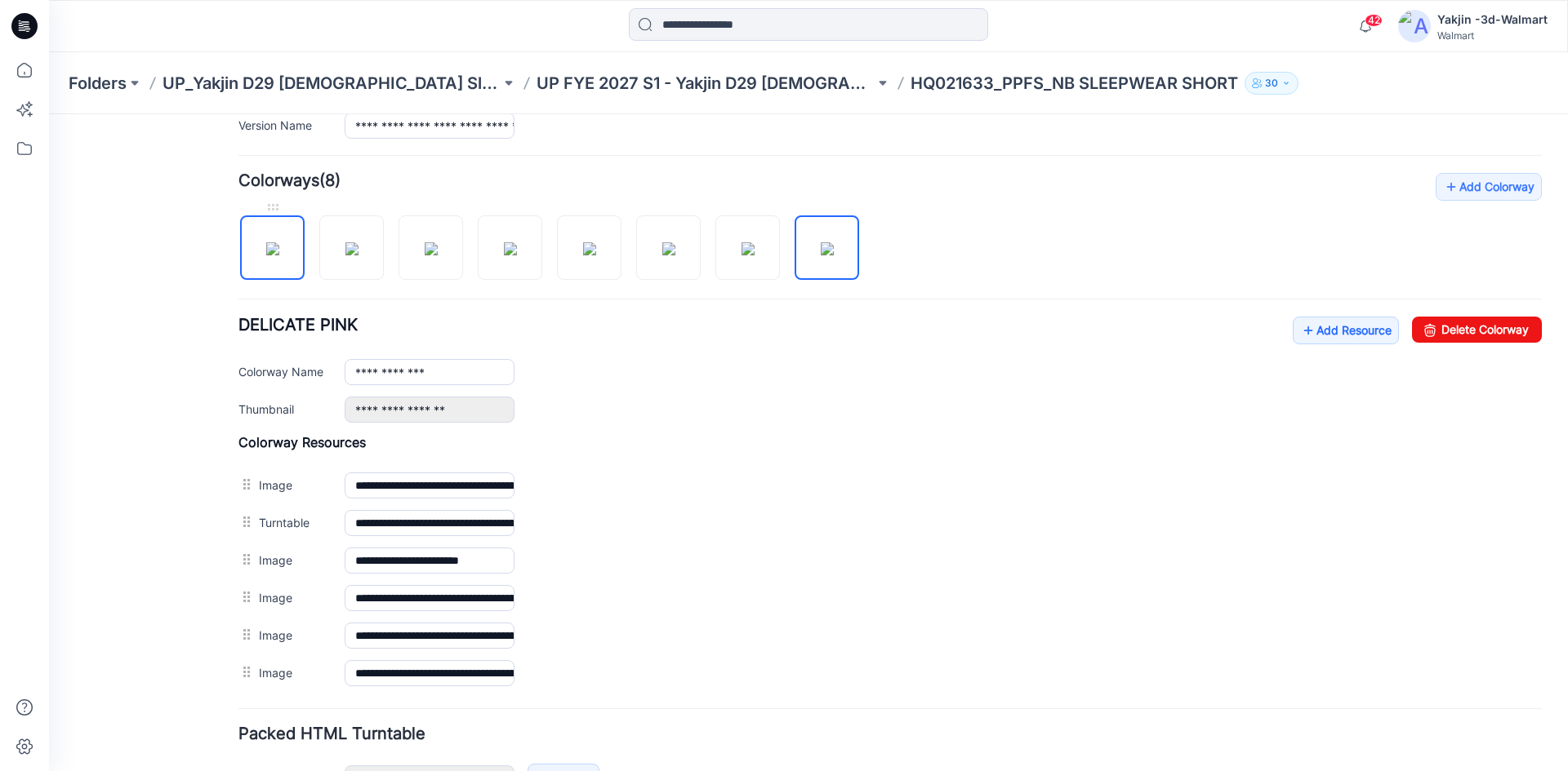
click at [279, 243] on img at bounding box center [273, 249] width 13 height 13
click at [345, 247] on img at bounding box center [352, 249] width 13 height 13
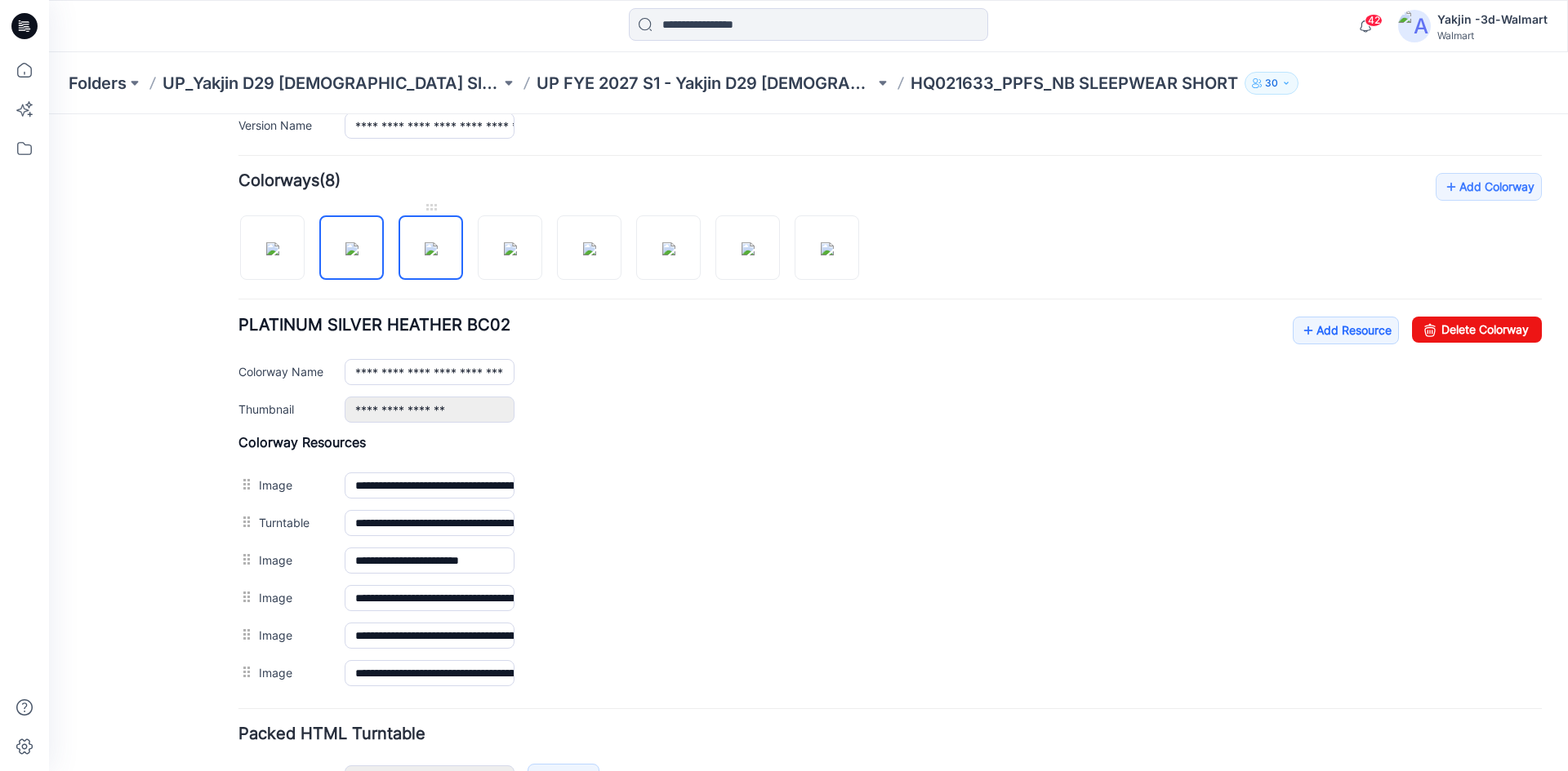
click at [425, 242] on img at bounding box center [432, 249] width 13 height 13
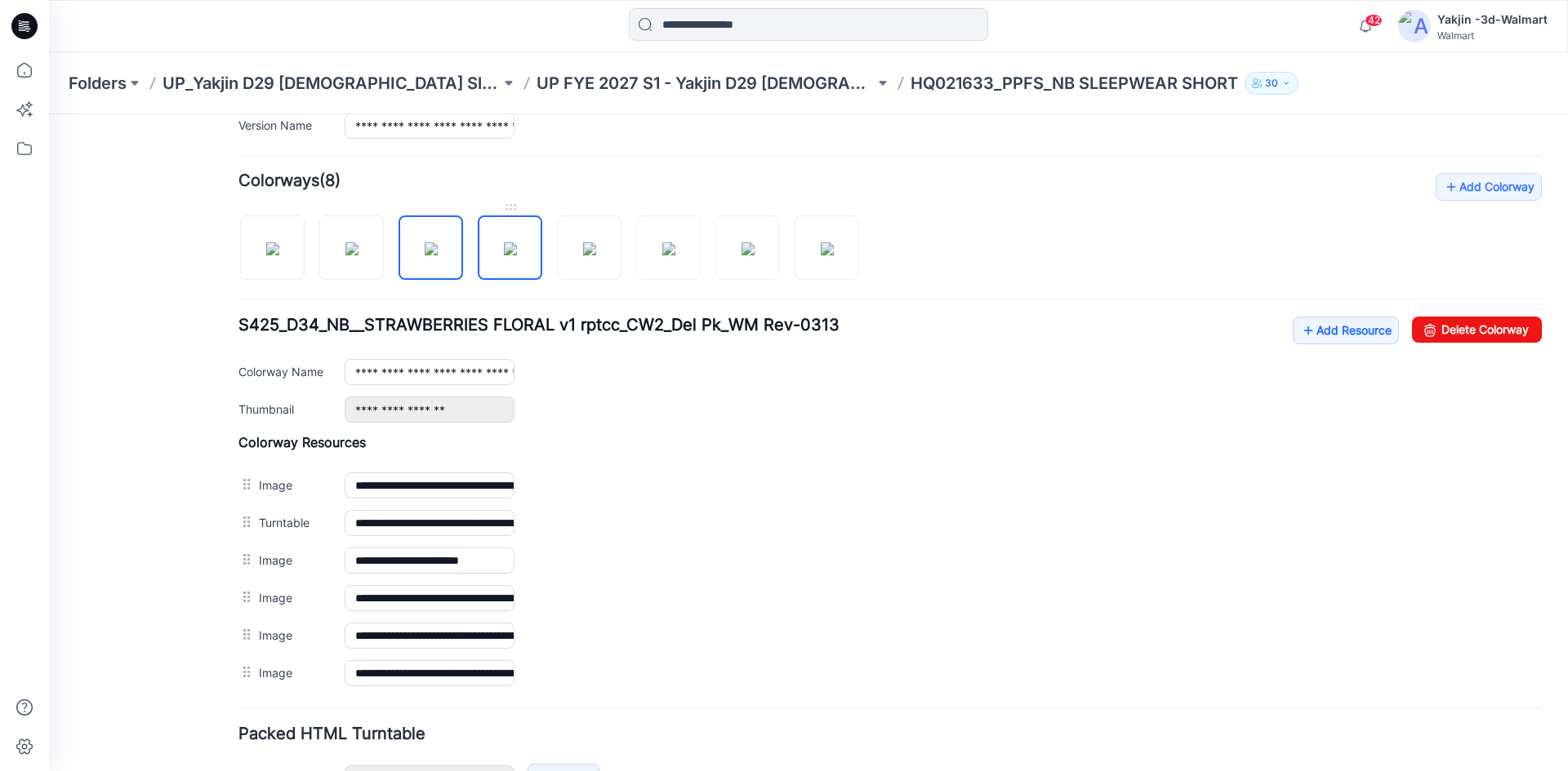
click at [513, 252] on img at bounding box center [511, 249] width 13 height 13
click at [596, 252] on img at bounding box center [590, 249] width 13 height 13
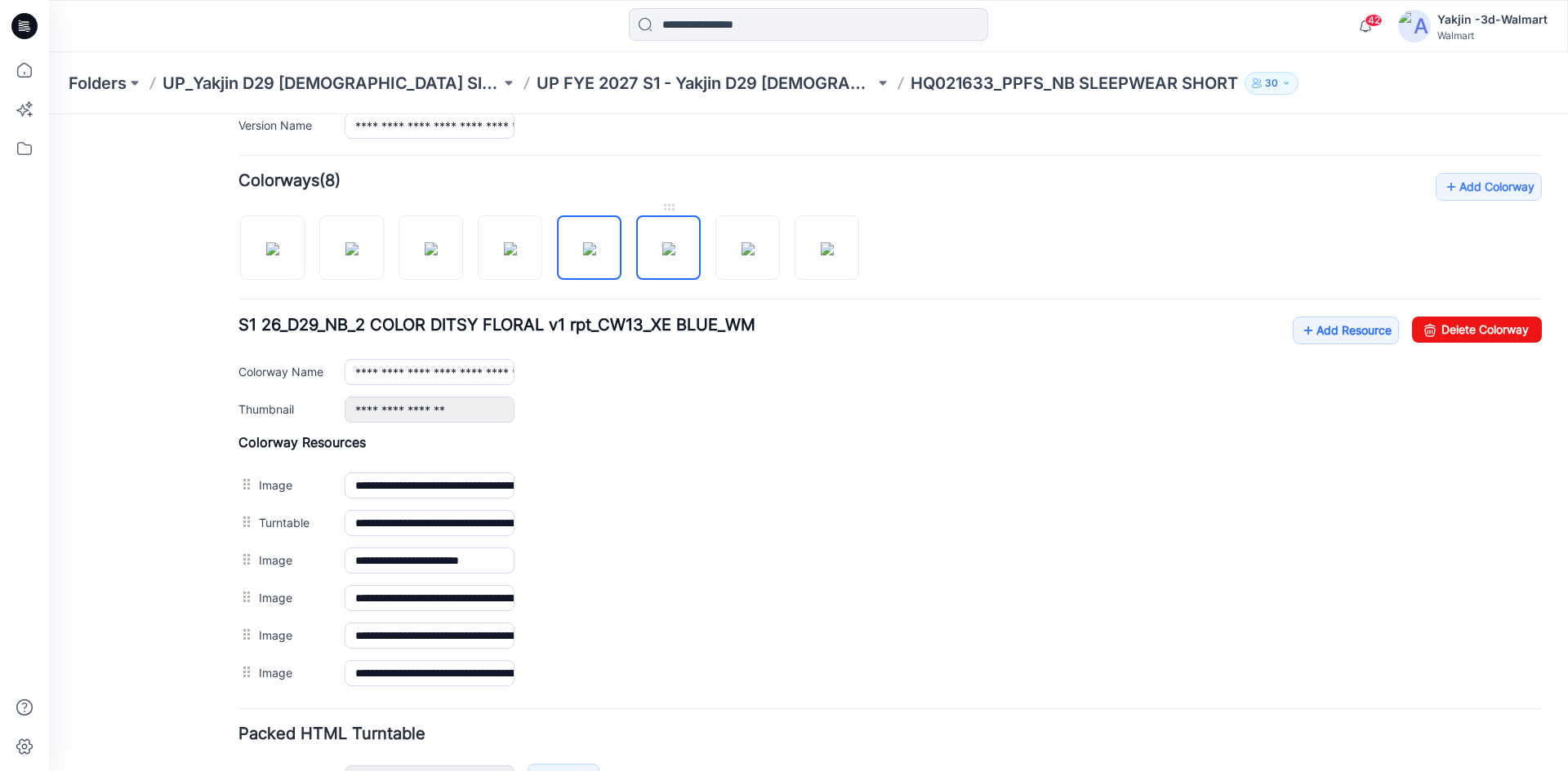
click at [676, 254] on img at bounding box center [669, 249] width 13 height 13
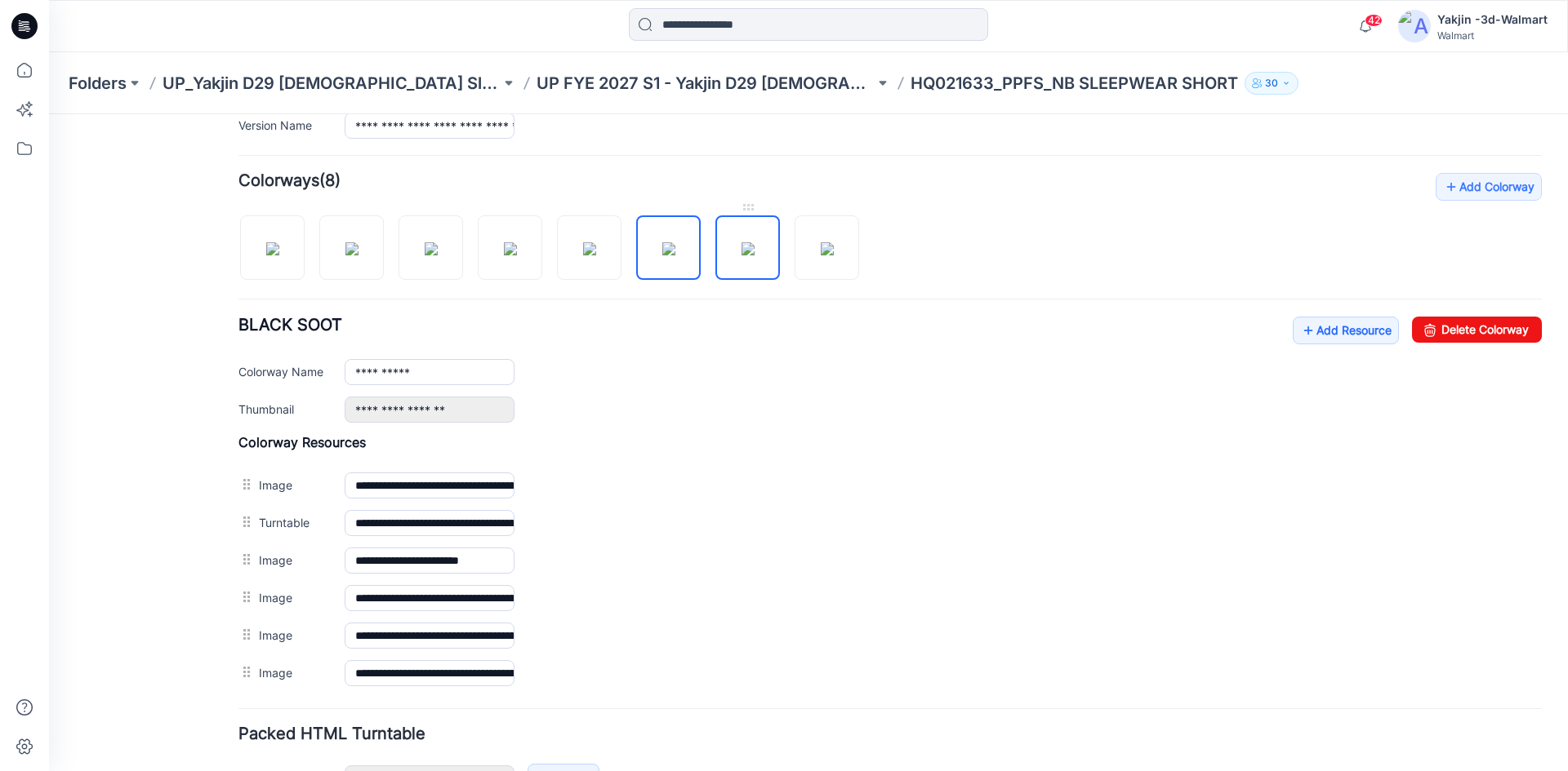
click at [755, 250] on img at bounding box center [748, 249] width 13 height 13
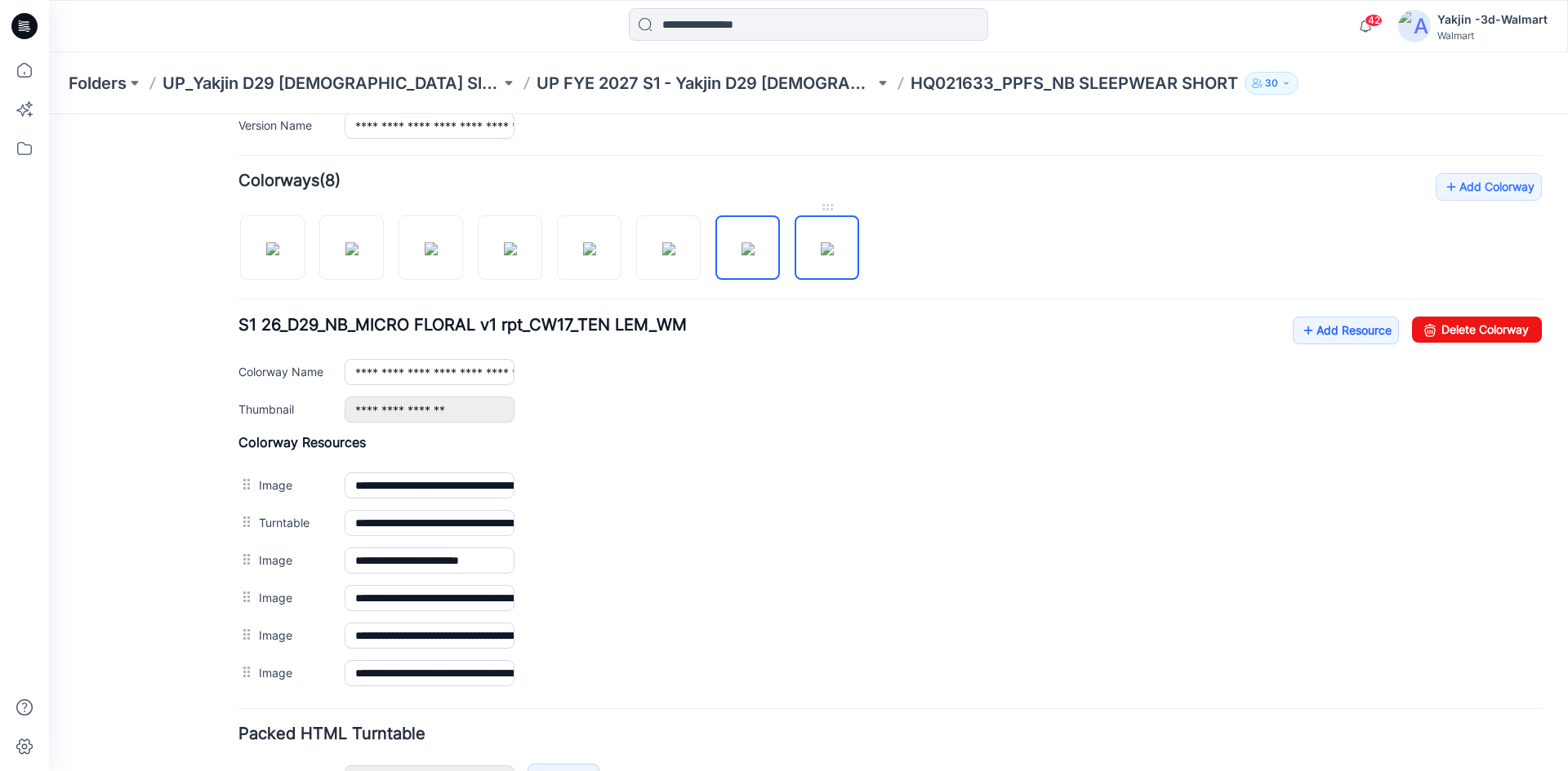
click at [821, 250] on img at bounding box center [827, 249] width 13 height 13
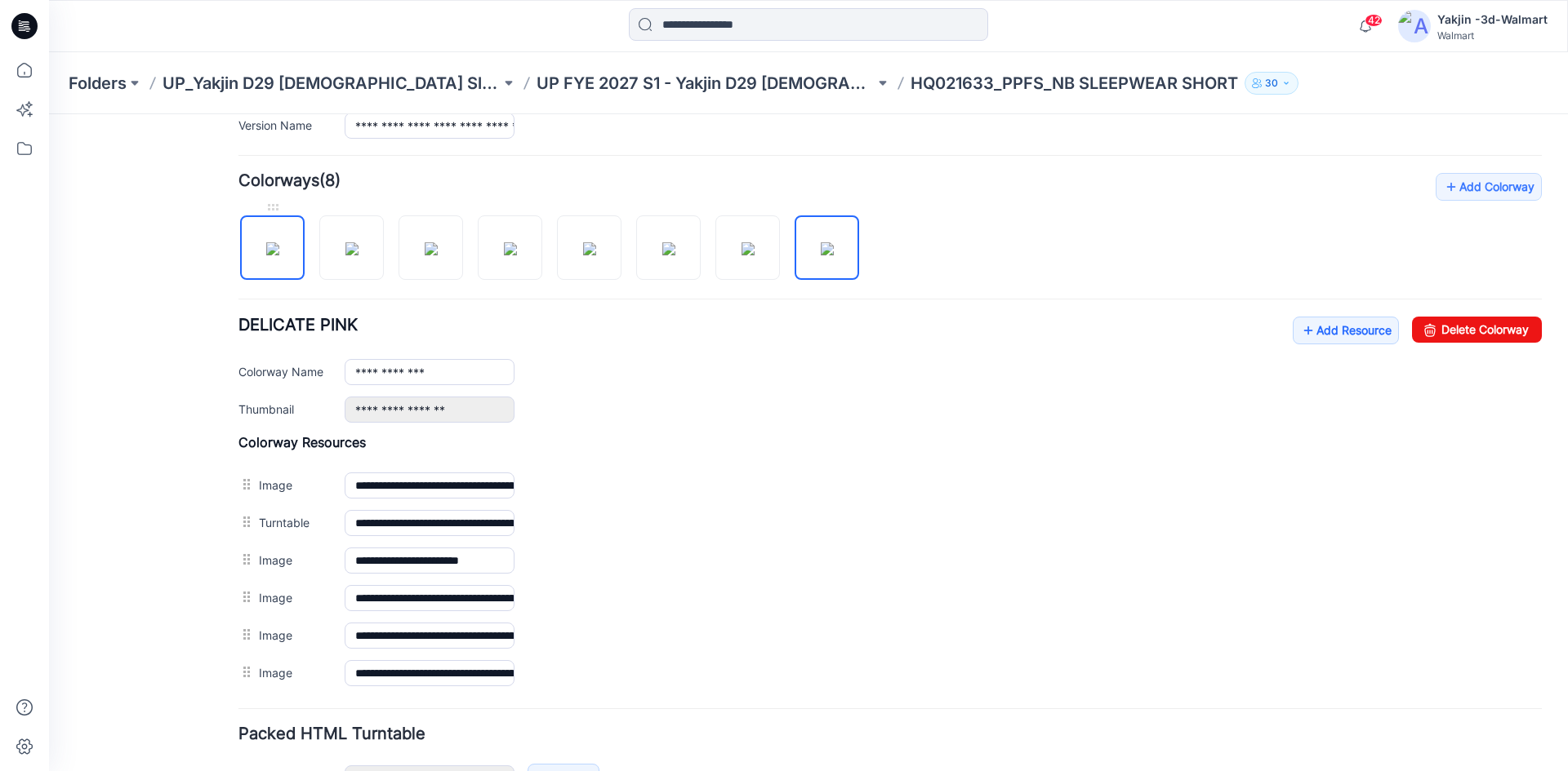
click at [279, 242] on img at bounding box center [273, 249] width 13 height 13
type input "**********"
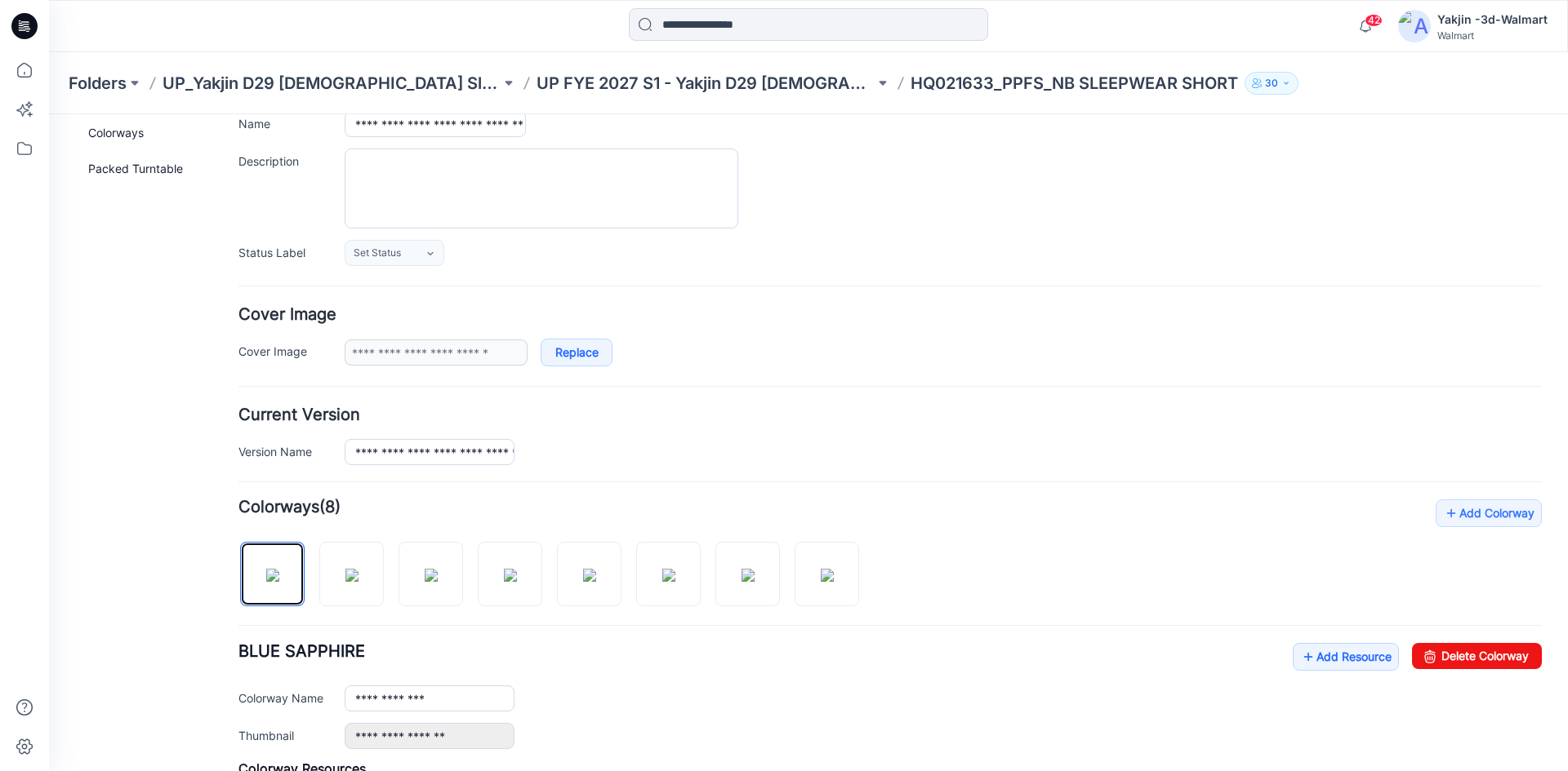
scroll to position [0, 0]
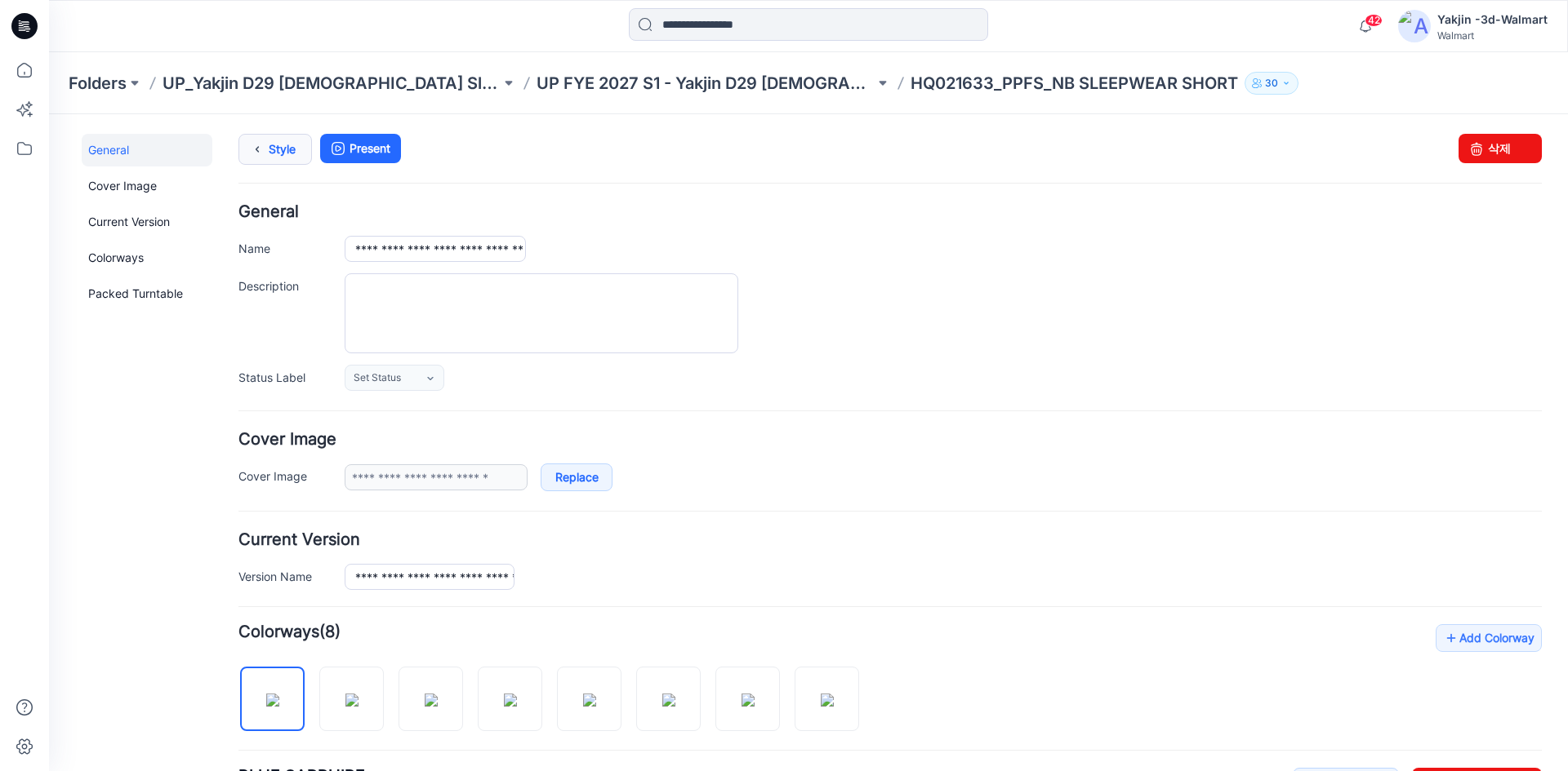
click at [295, 159] on link "Style" at bounding box center [275, 148] width 73 height 31
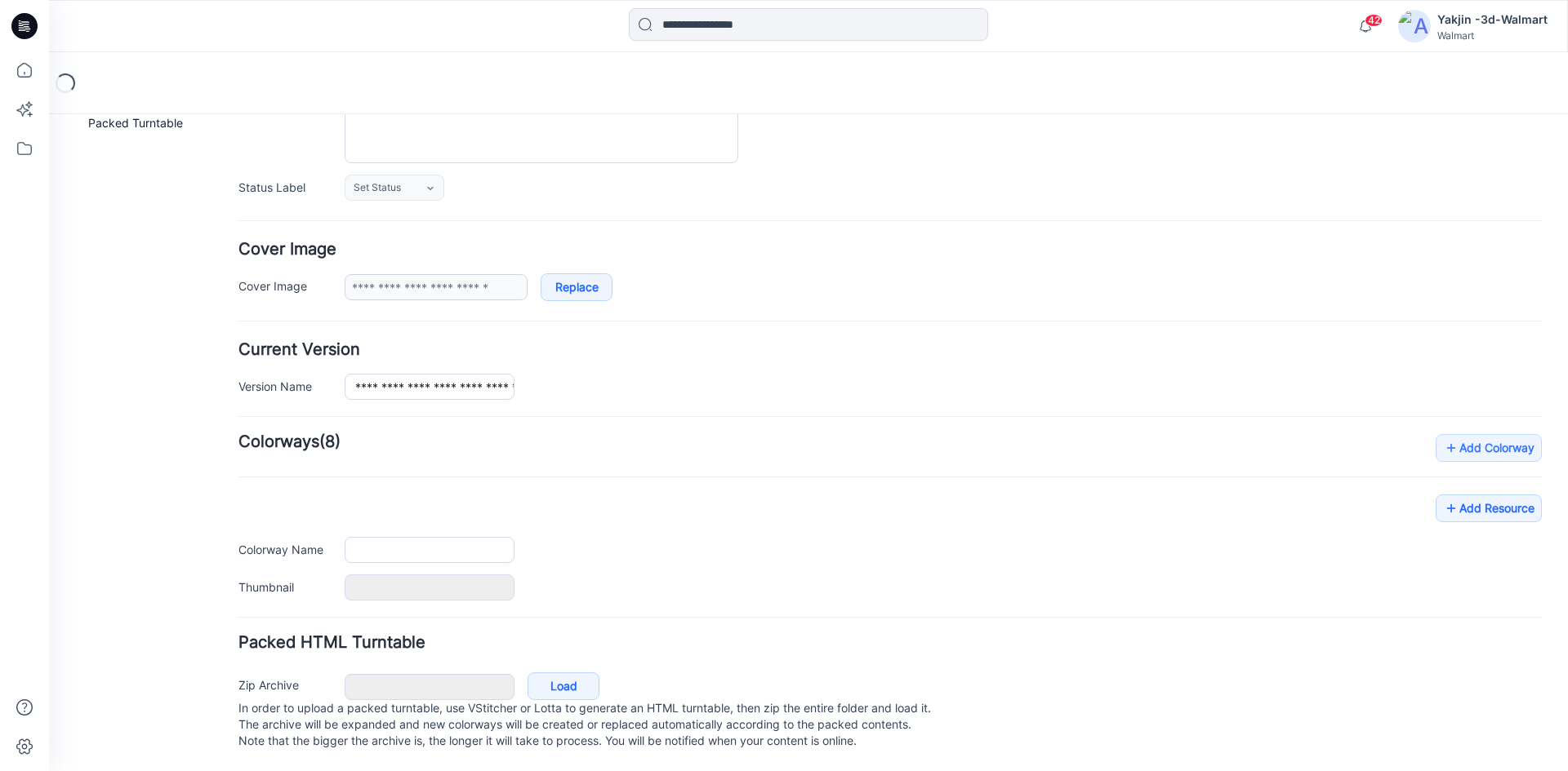
type input "**********"
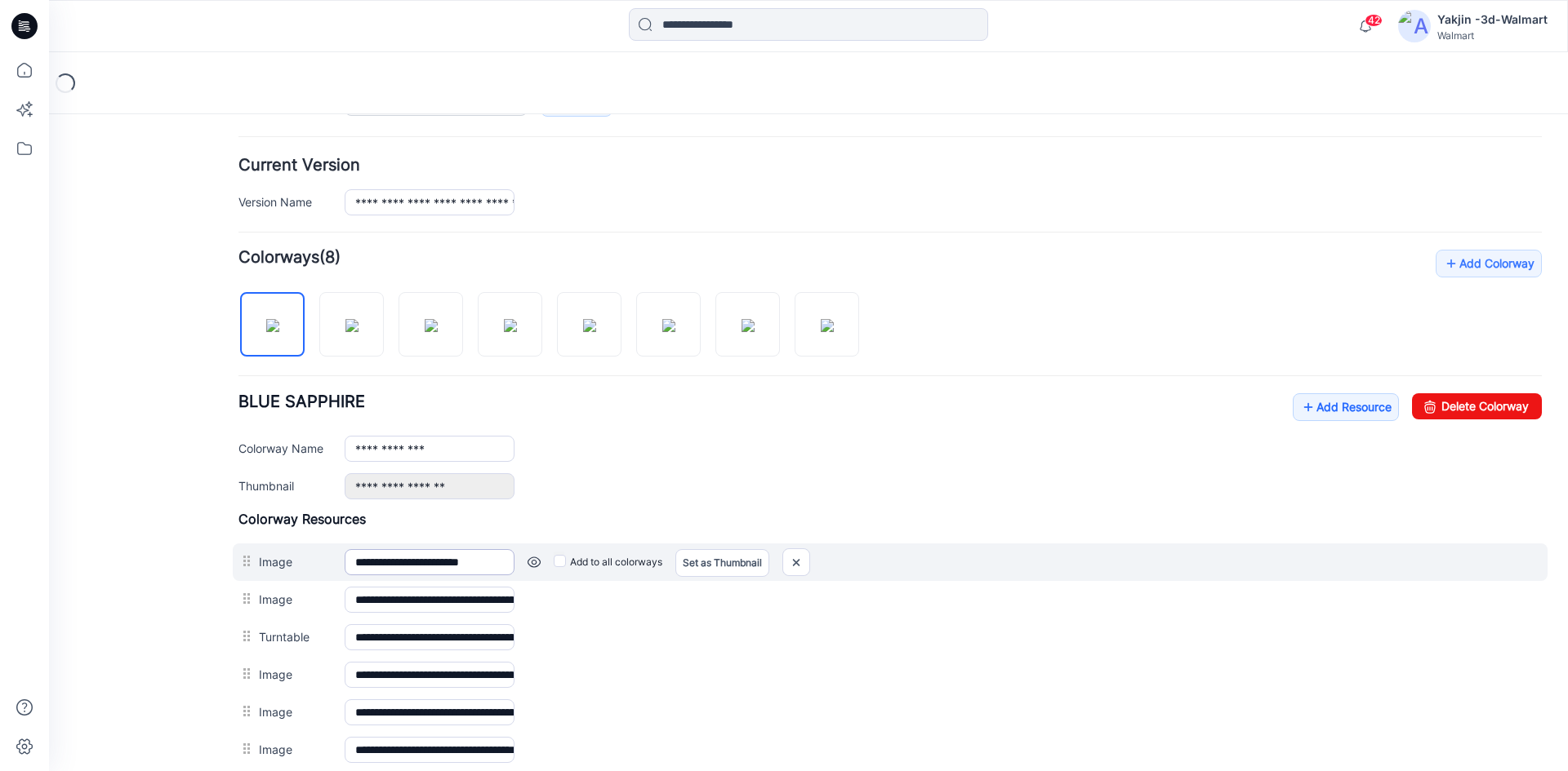
scroll to position [452, 0]
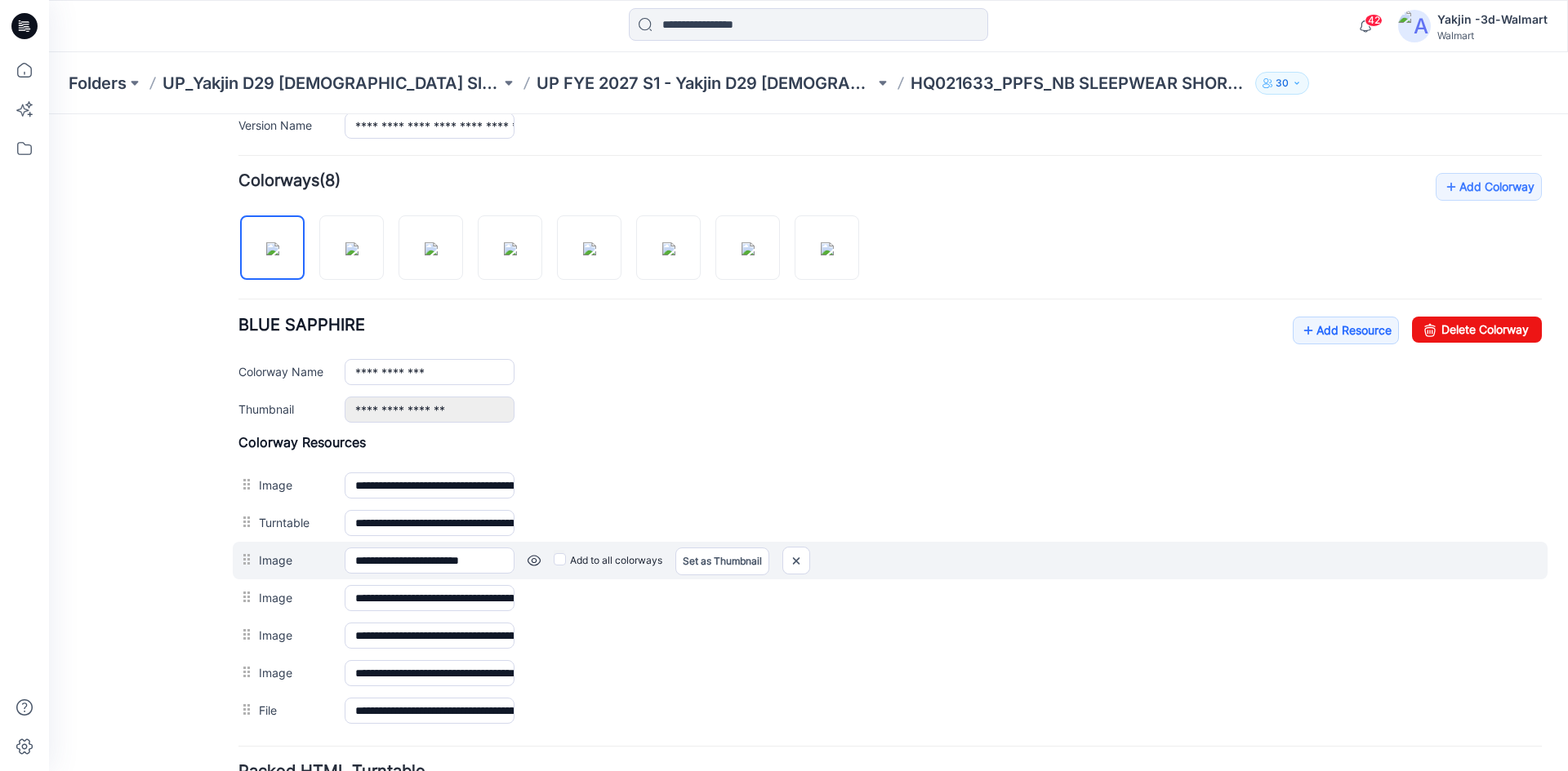
click at [49, 114] on label "Add to all colorways" at bounding box center [49, 114] width 0 height 0
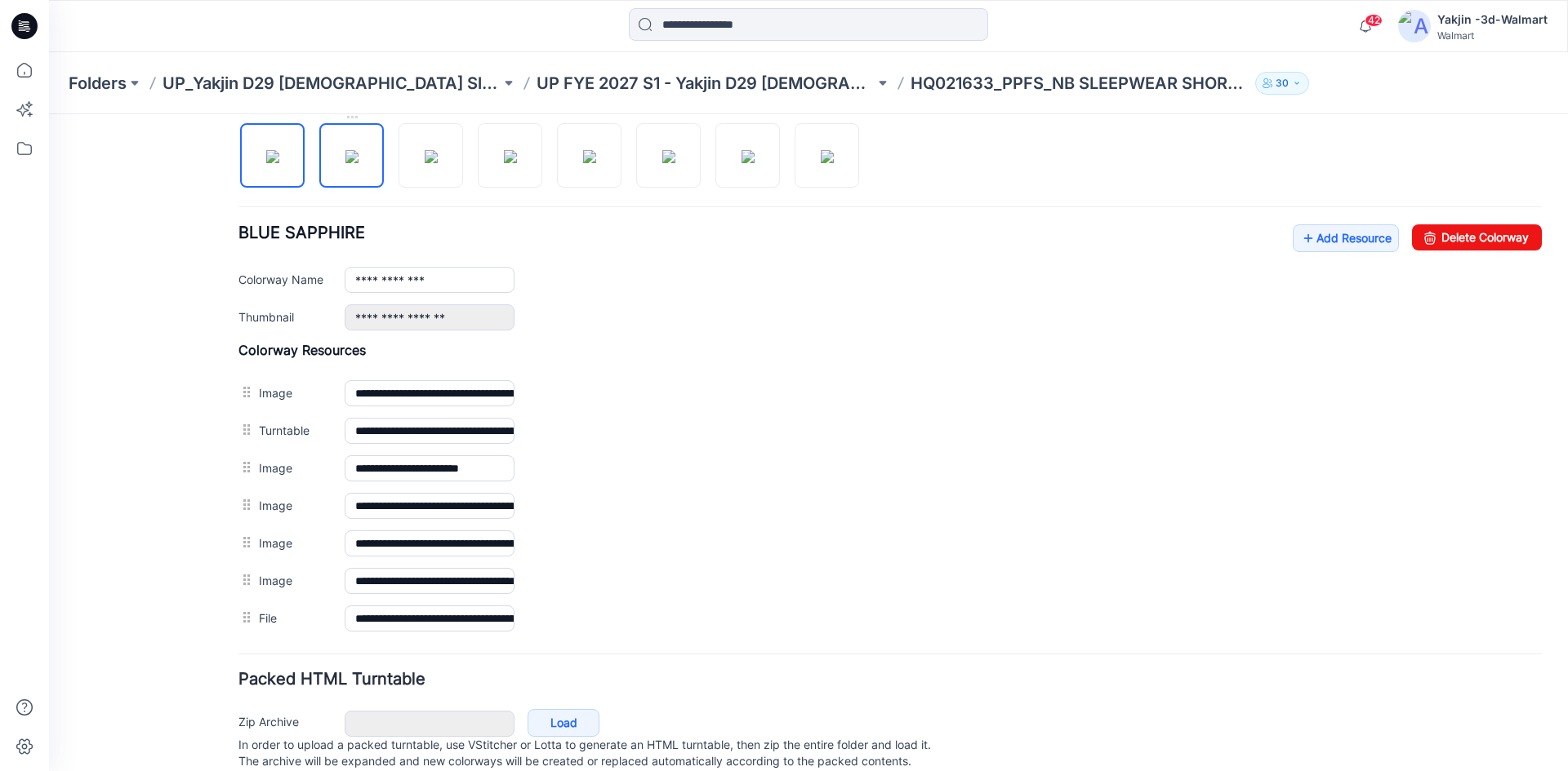
scroll to position [515, 0]
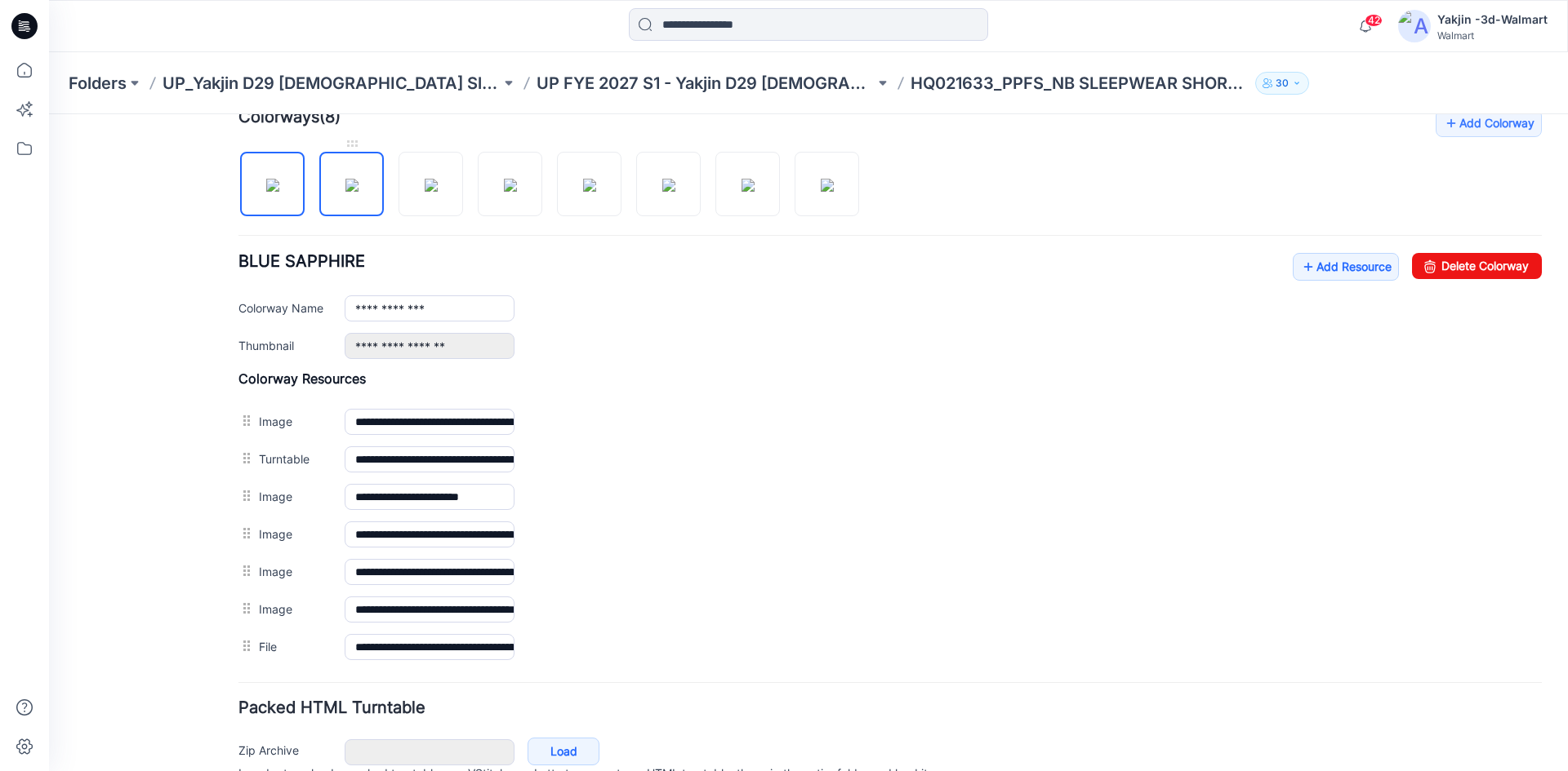
click at [358, 192] on img at bounding box center [352, 186] width 13 height 13
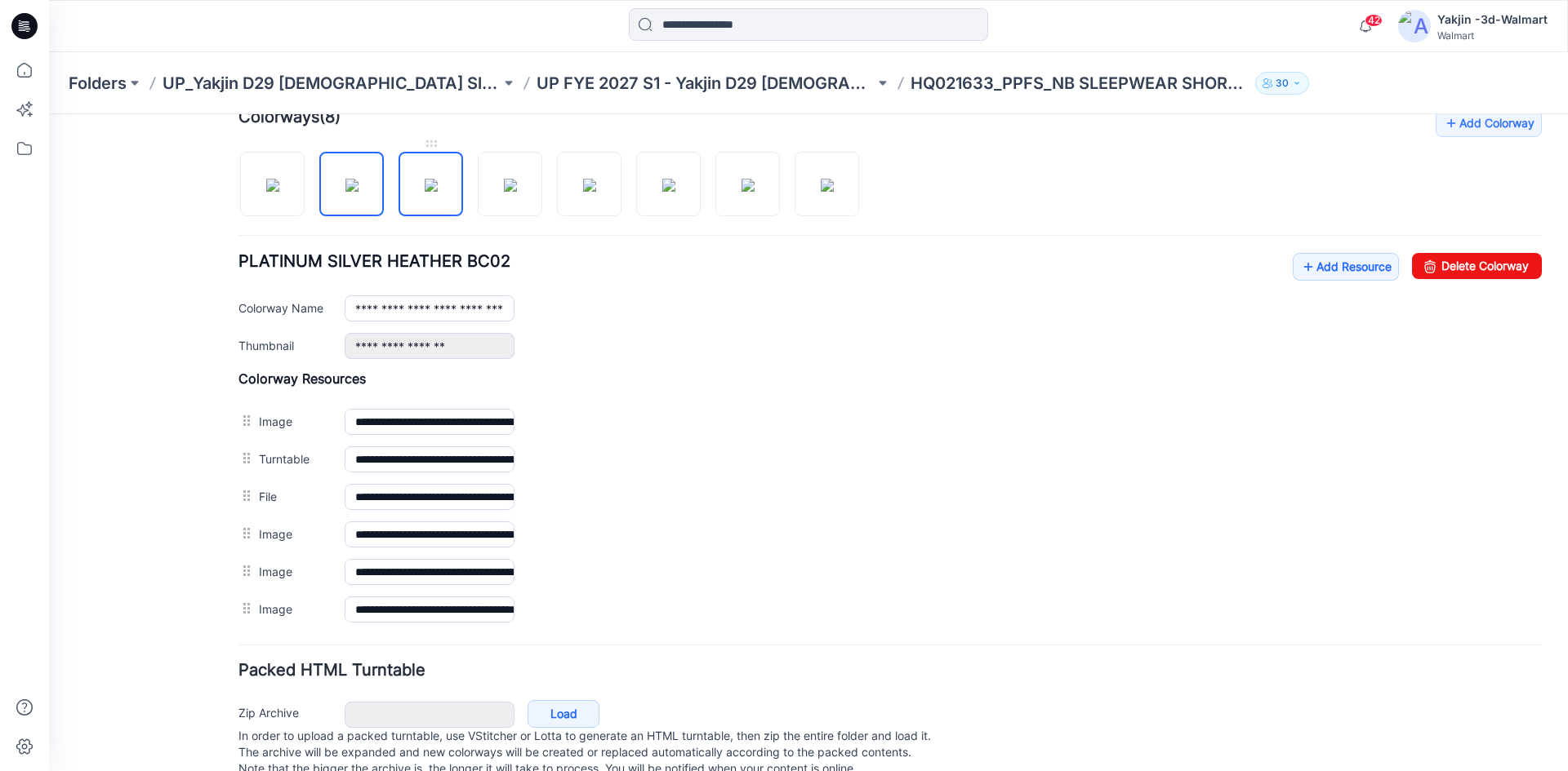
click at [438, 192] on img at bounding box center [432, 186] width 13 height 13
click at [515, 186] on img at bounding box center [511, 186] width 13 height 13
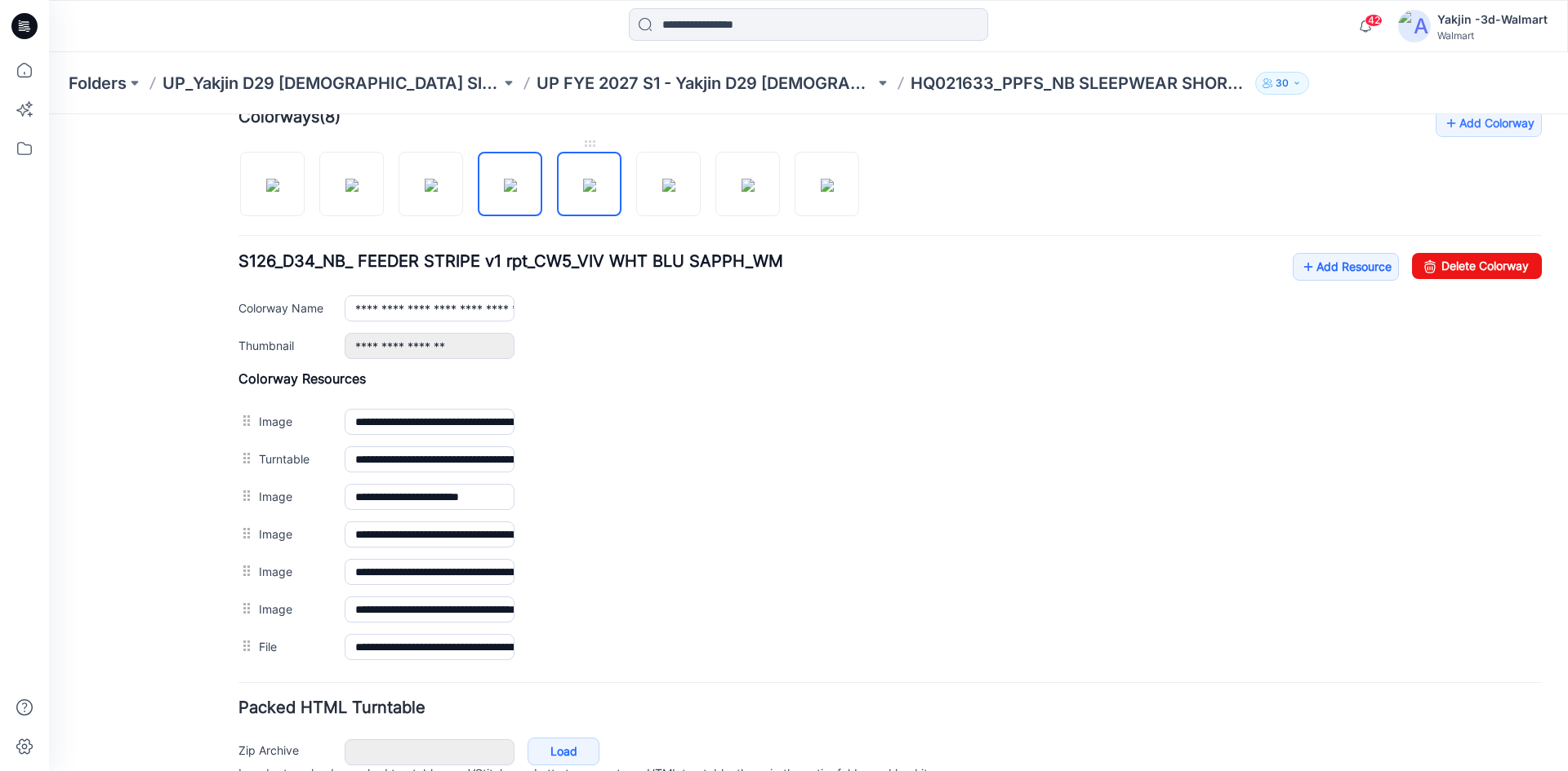
click at [596, 179] on img at bounding box center [590, 186] width 13 height 13
click at [669, 192] on img at bounding box center [669, 186] width 13 height 13
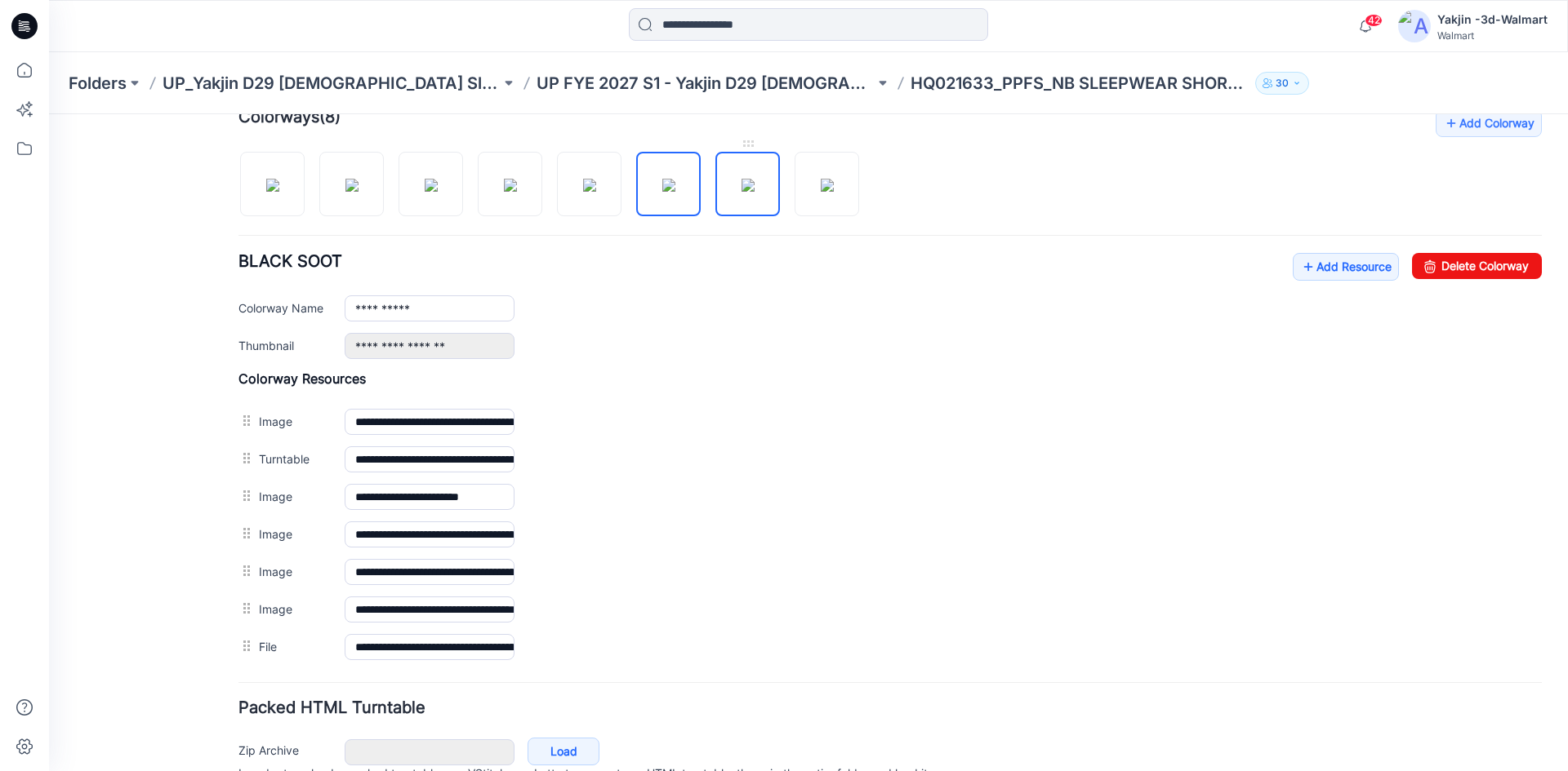
click at [755, 188] on img at bounding box center [748, 186] width 13 height 13
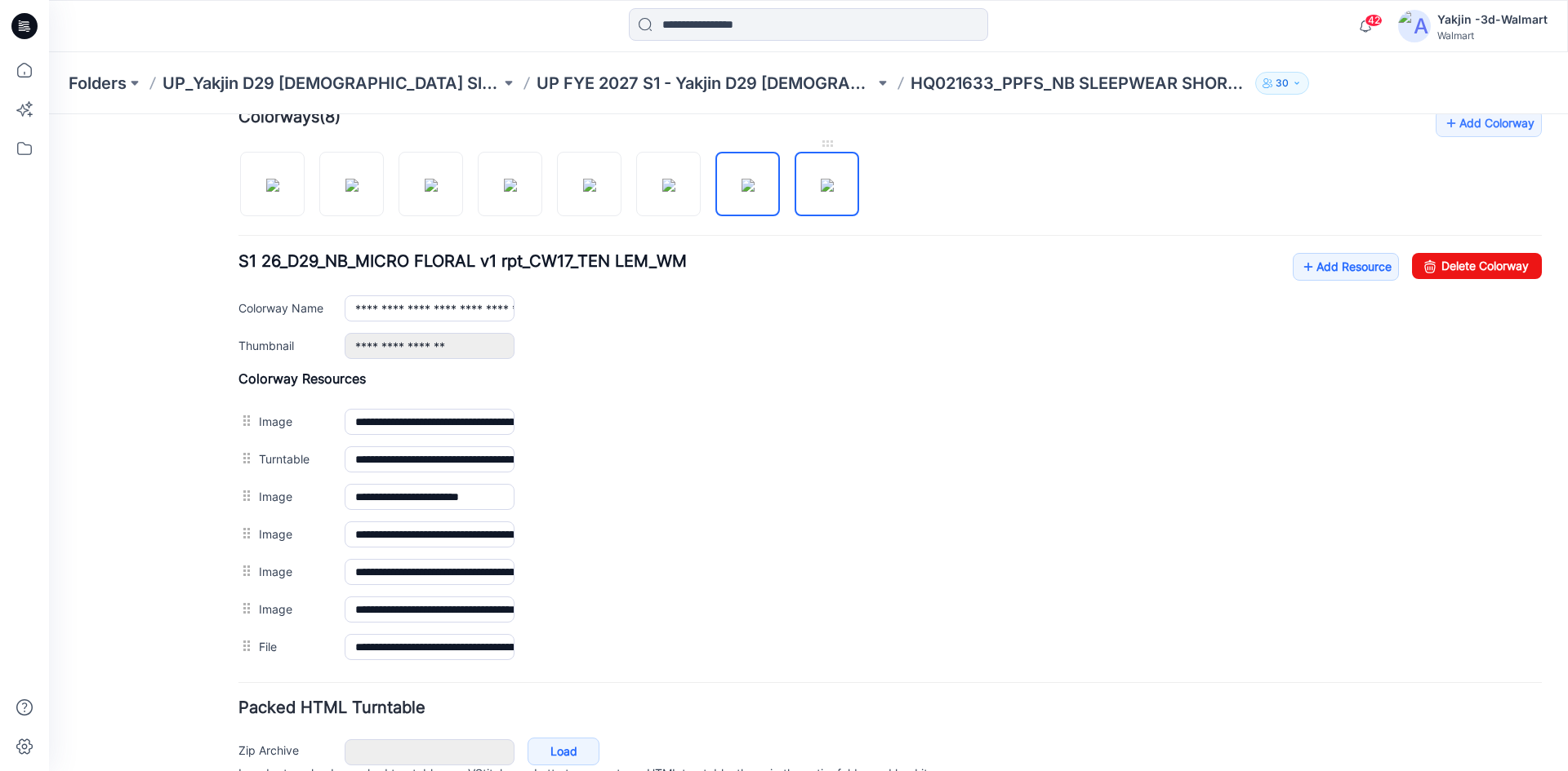
click at [821, 186] on img at bounding box center [827, 186] width 13 height 13
click at [755, 179] on img at bounding box center [748, 186] width 13 height 13
click at [663, 185] on img at bounding box center [669, 186] width 13 height 13
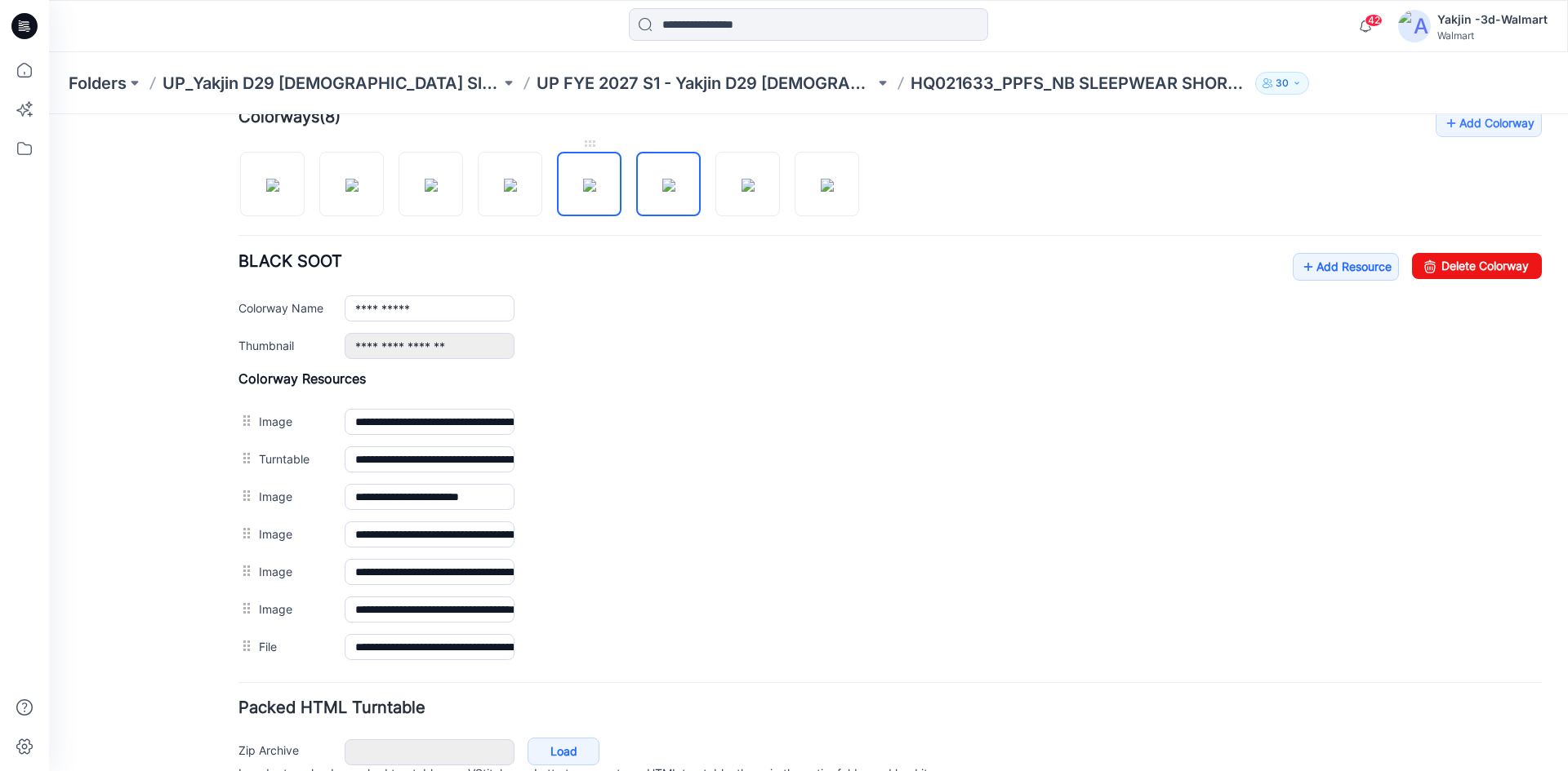
click at [583, 192] on img at bounding box center [590, 186] width 13 height 13
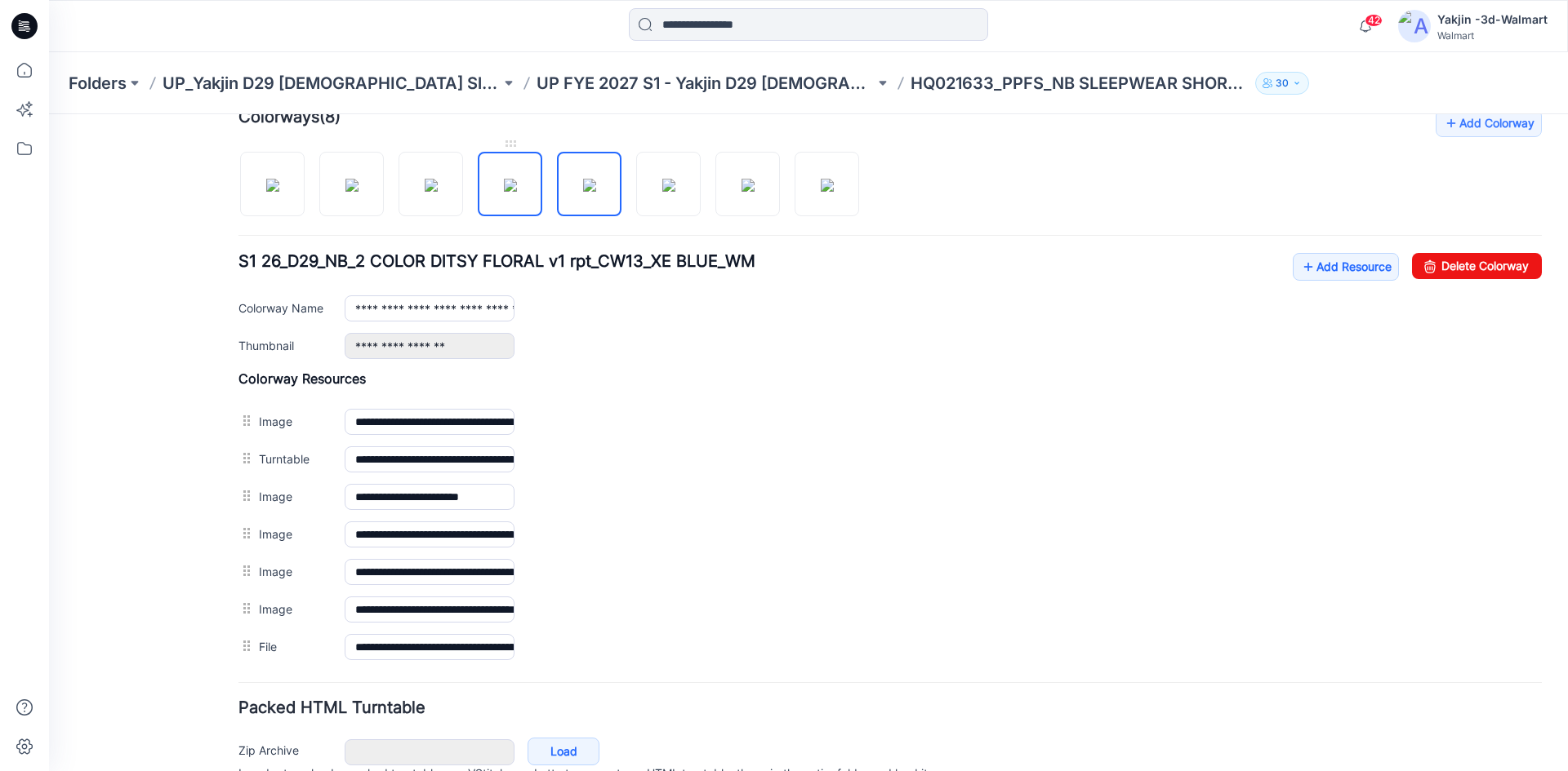
click at [517, 192] on img at bounding box center [511, 186] width 13 height 13
click at [434, 192] on img at bounding box center [432, 186] width 13 height 13
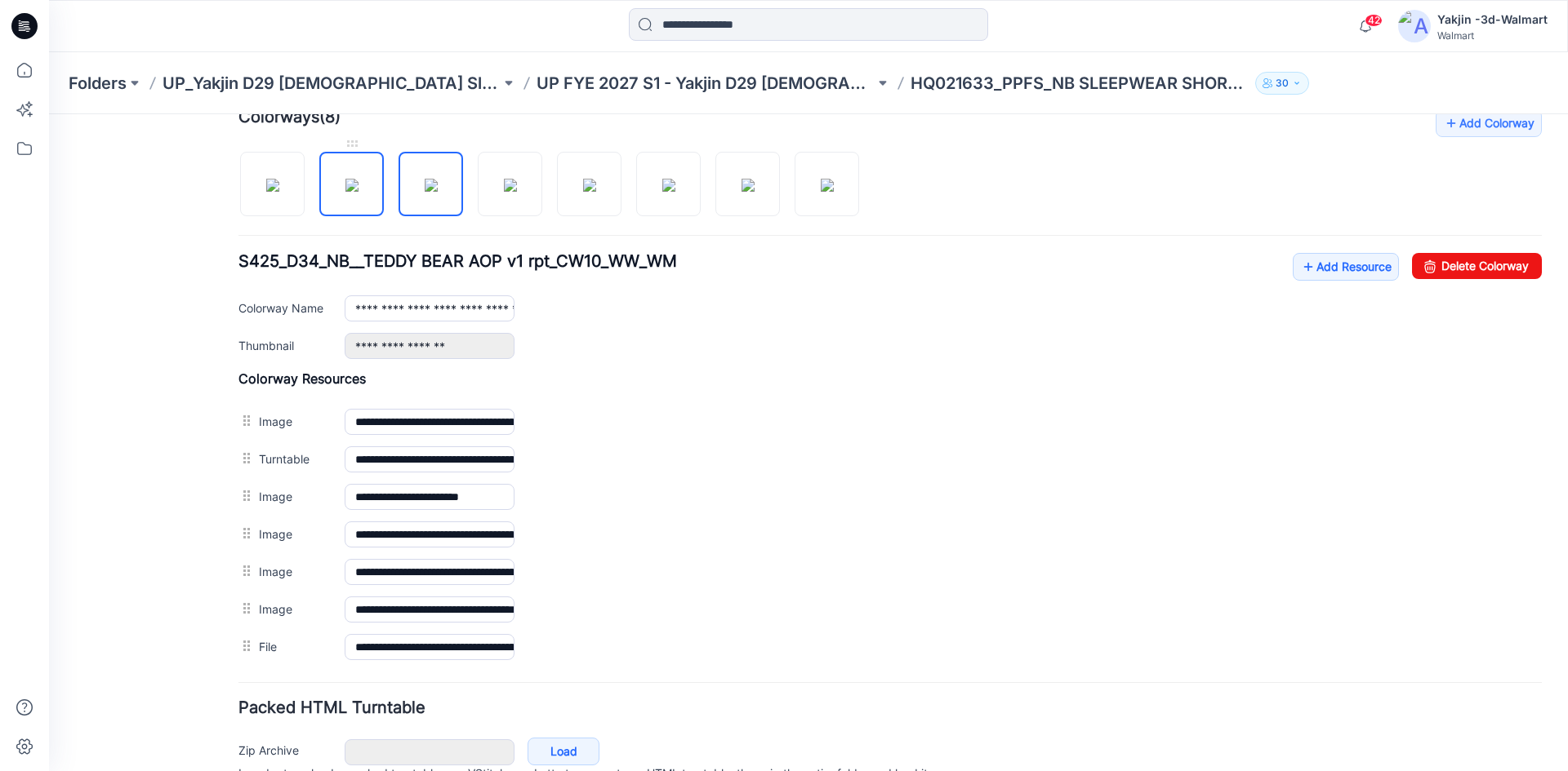
click at [358, 192] on img at bounding box center [352, 186] width 13 height 13
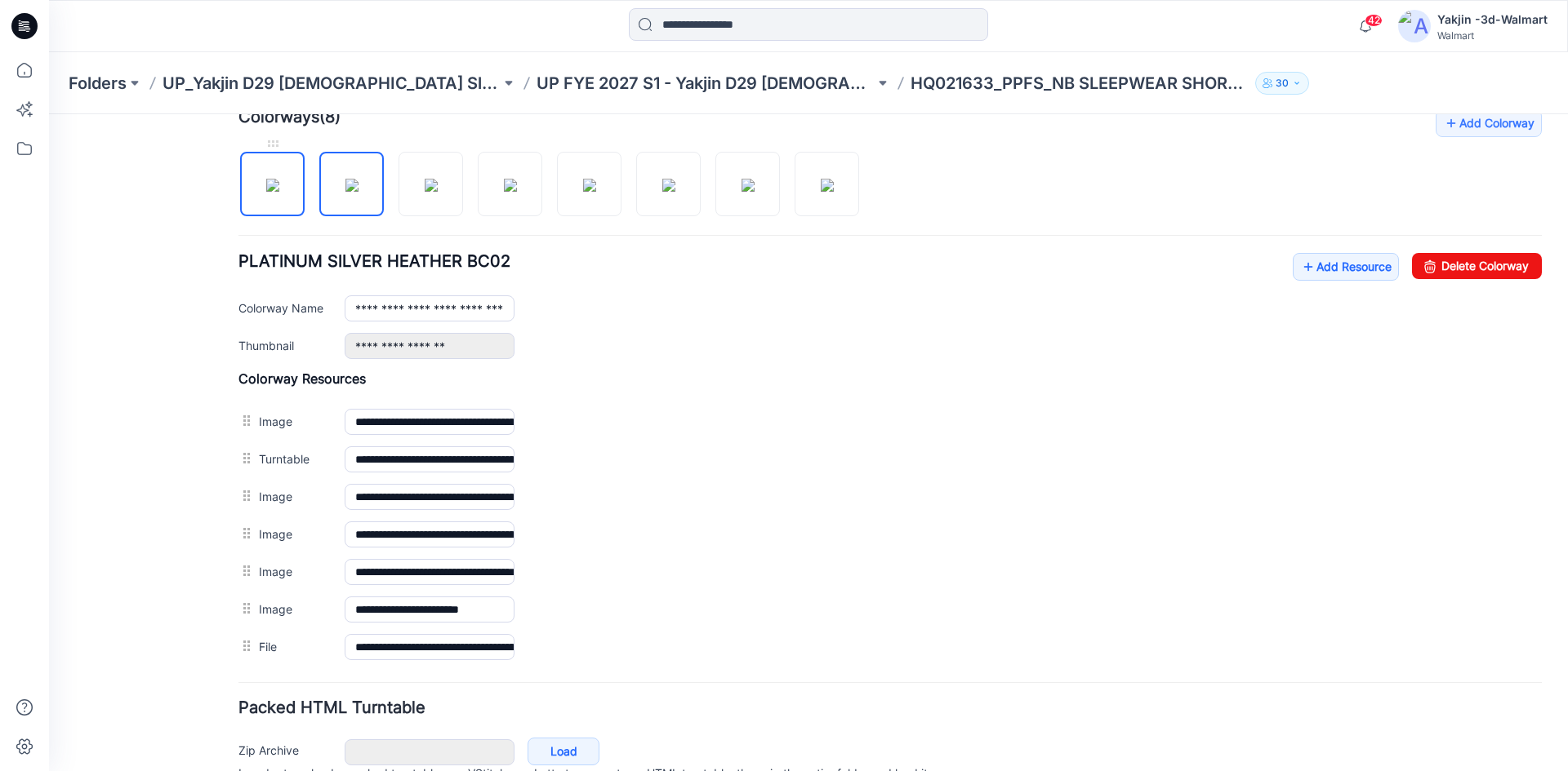
click at [270, 192] on img at bounding box center [273, 186] width 13 height 13
click at [358, 189] on img at bounding box center [352, 186] width 13 height 13
click at [438, 186] on img at bounding box center [432, 186] width 13 height 13
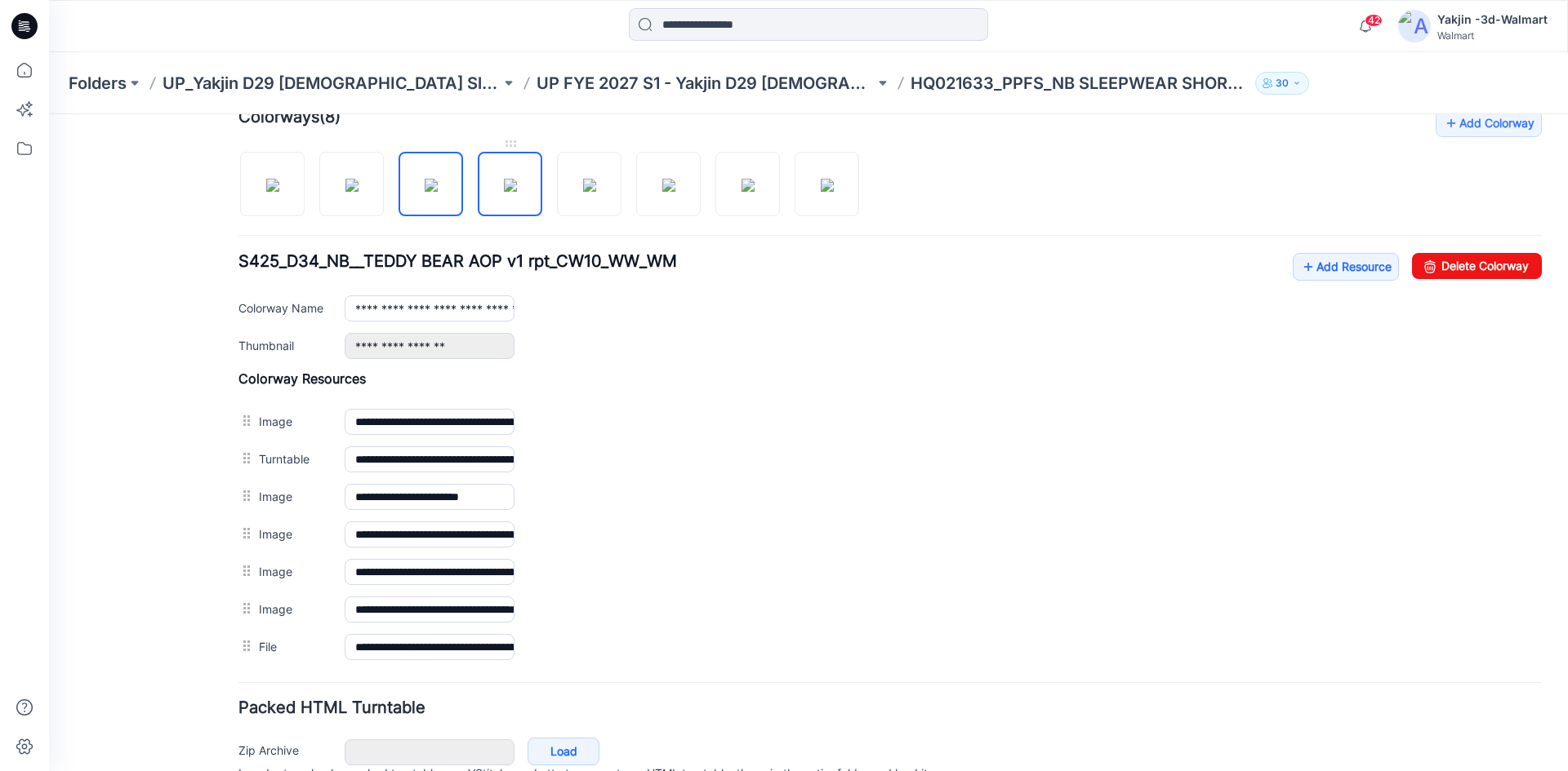
click at [506, 179] on img at bounding box center [511, 186] width 13 height 13
click at [596, 179] on img at bounding box center [590, 186] width 13 height 13
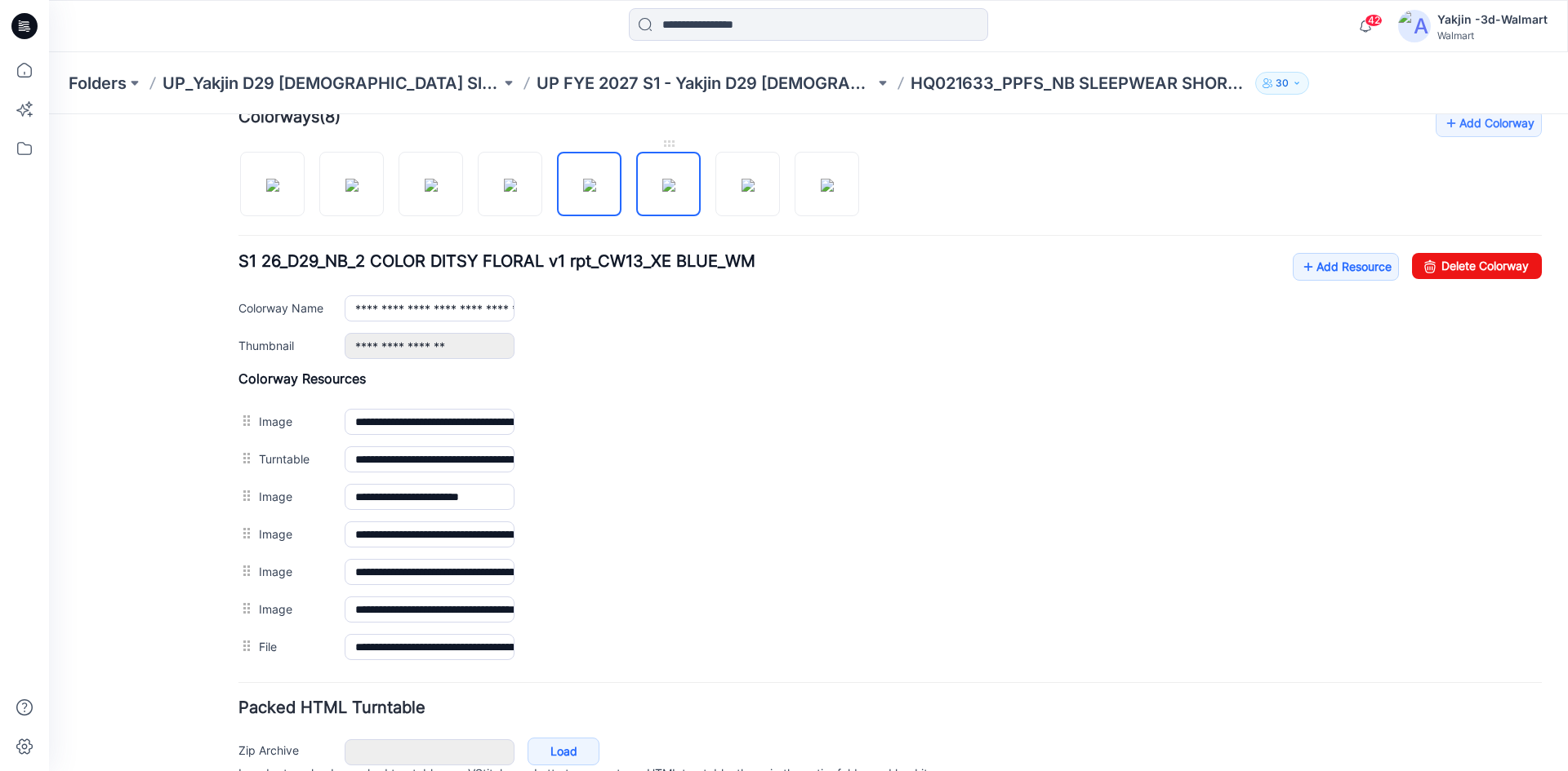
click at [699, 174] on link at bounding box center [668, 185] width 65 height 65
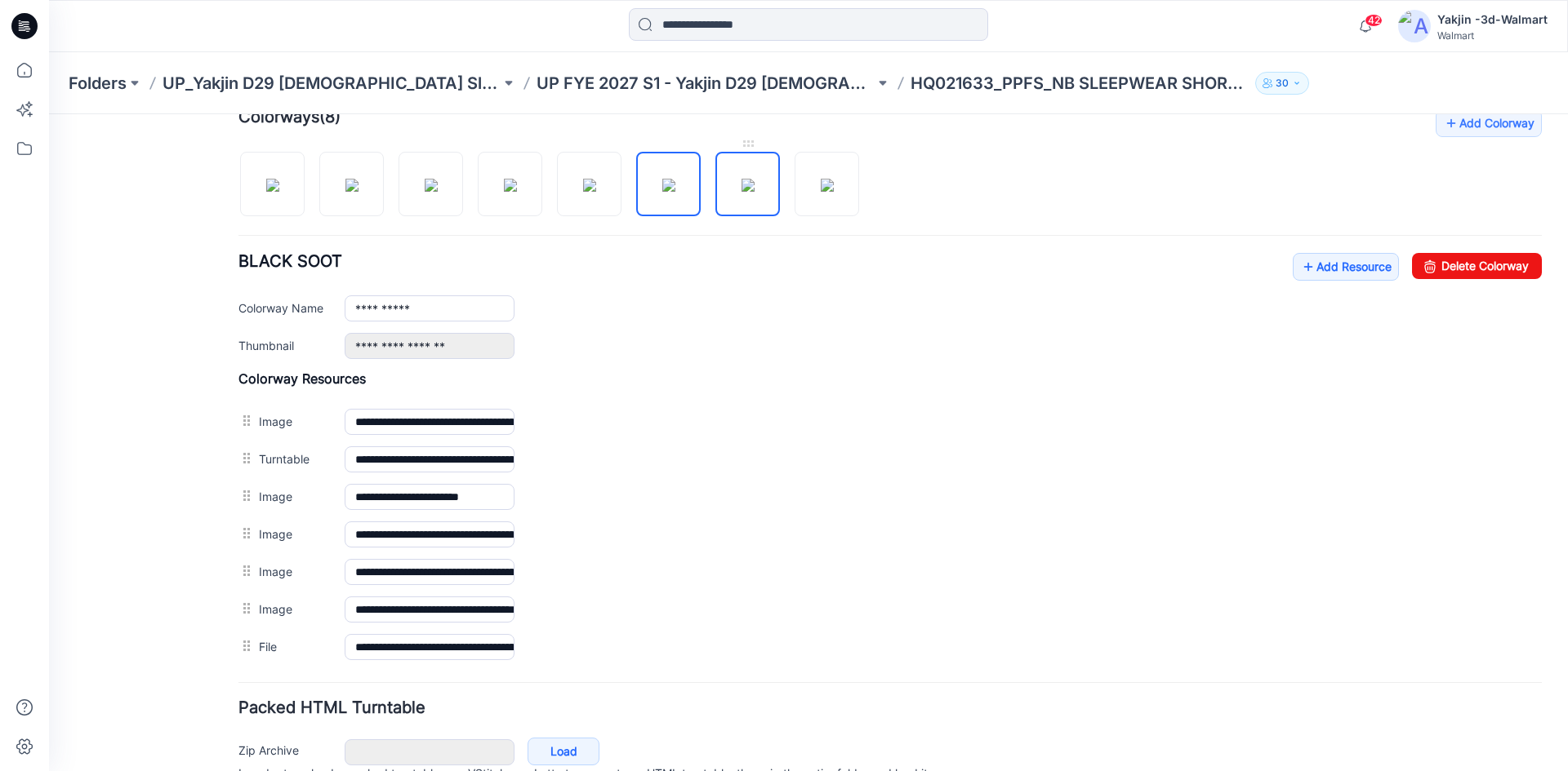
click at [755, 180] on img at bounding box center [748, 186] width 13 height 13
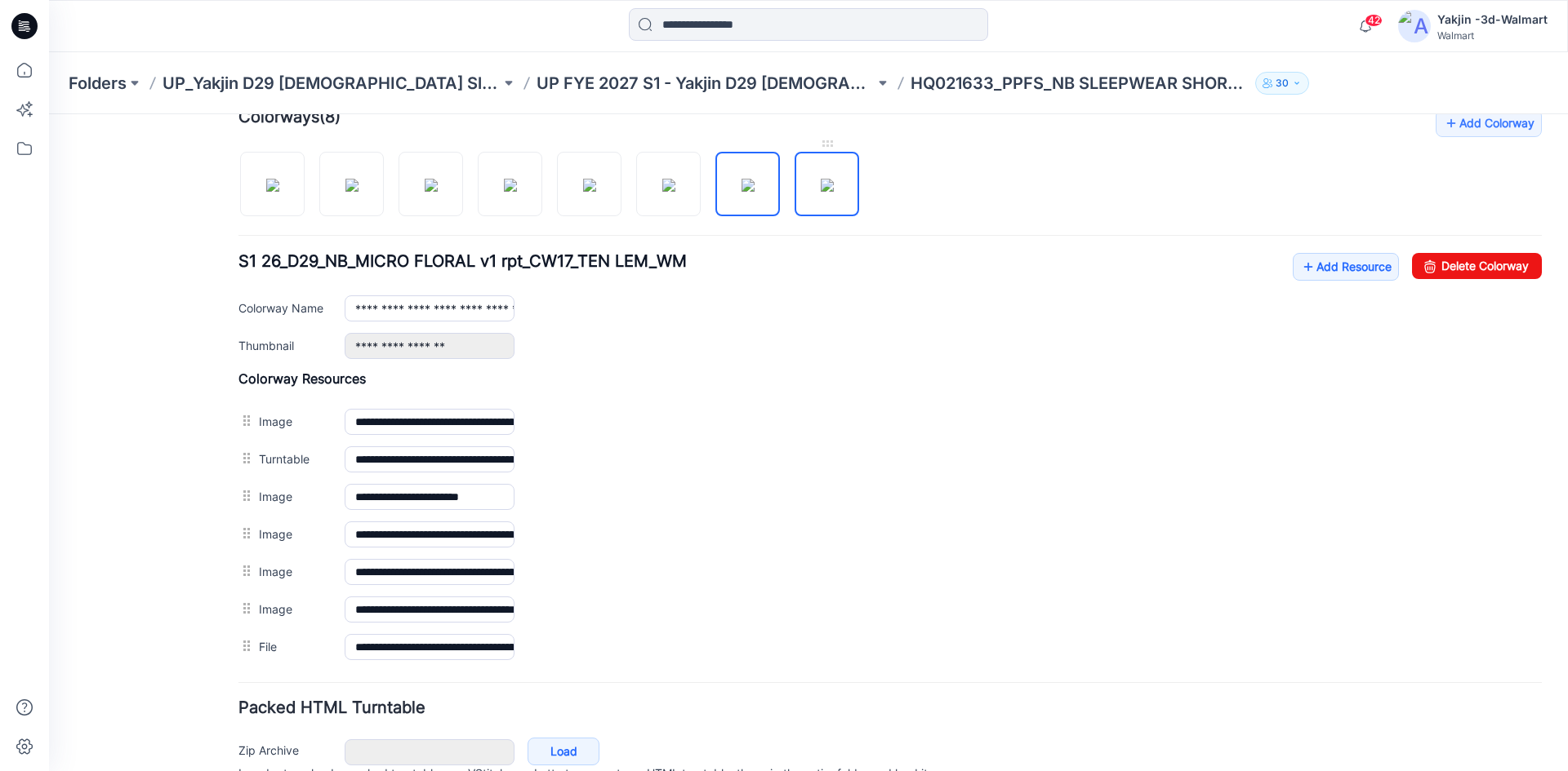
click at [821, 185] on img at bounding box center [827, 186] width 13 height 13
type input "**********"
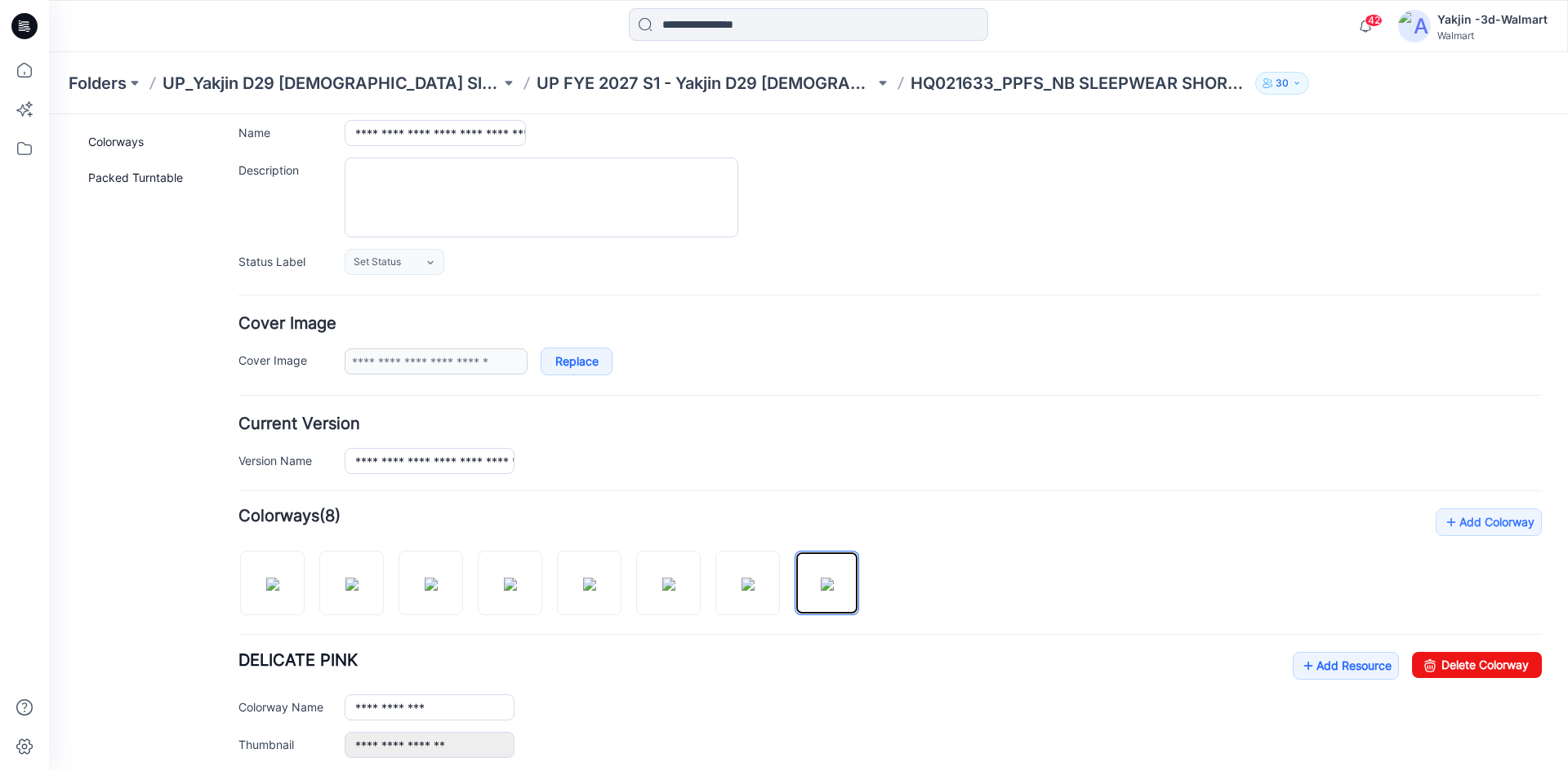
scroll to position [0, 0]
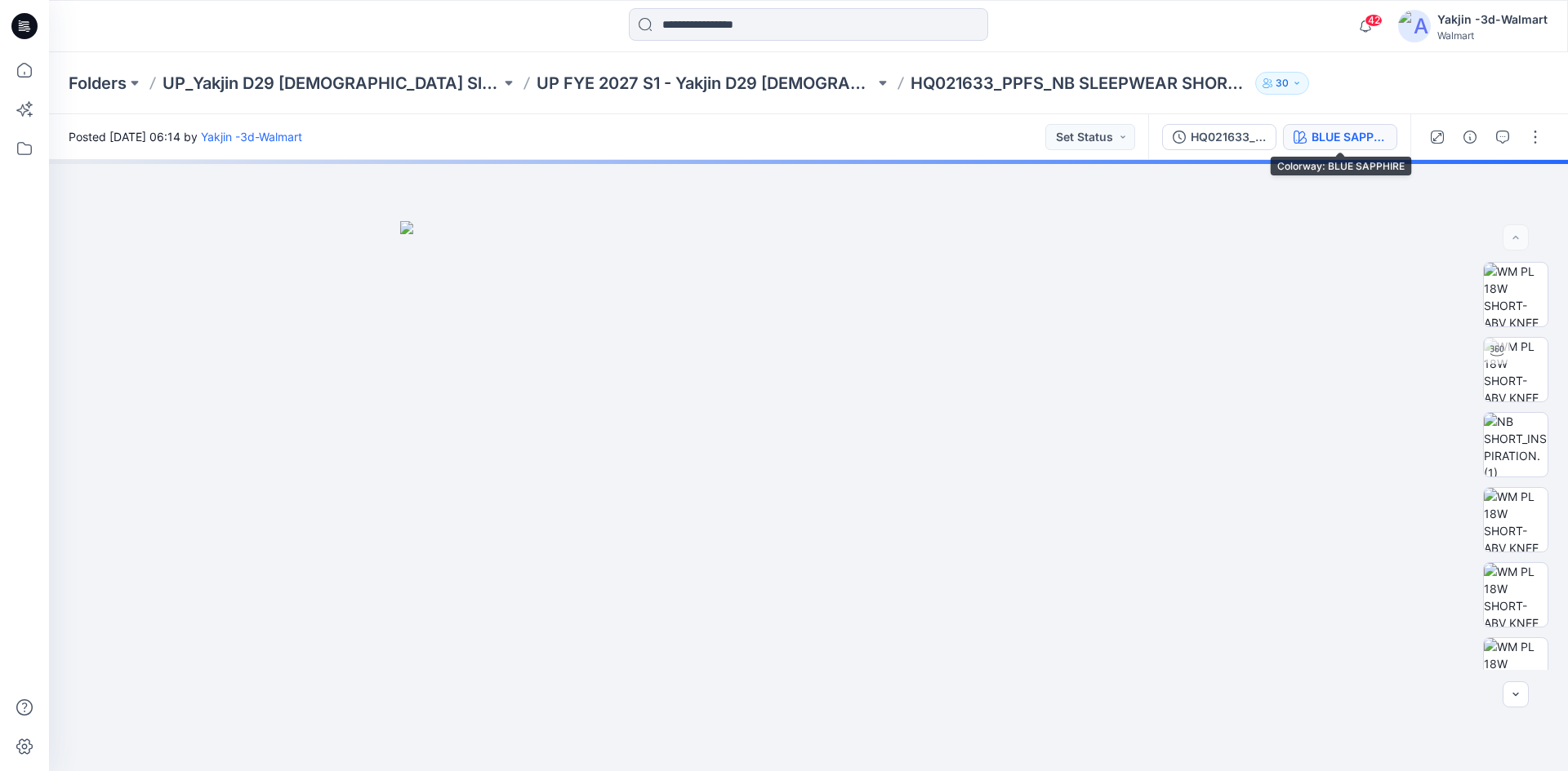
click at [1311, 132] on button "BLUE SAPPHIRE" at bounding box center [1340, 137] width 114 height 26
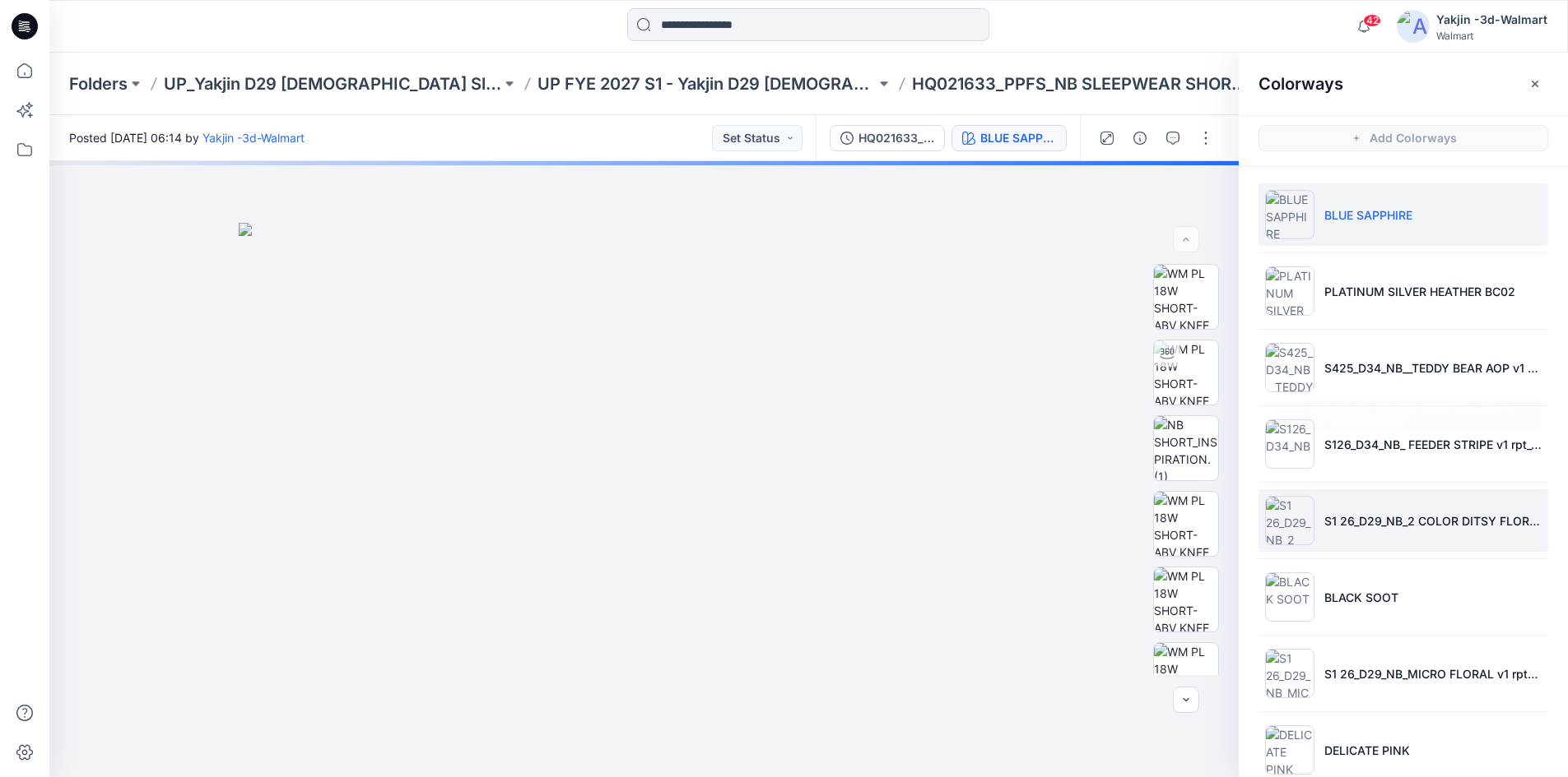
click at [1401, 535] on li "S1 26_D29_NB_2 COLOR DITSY FLORAL v1 rpt_CW13_XE BLUE_WM" at bounding box center [1403, 520] width 290 height 63
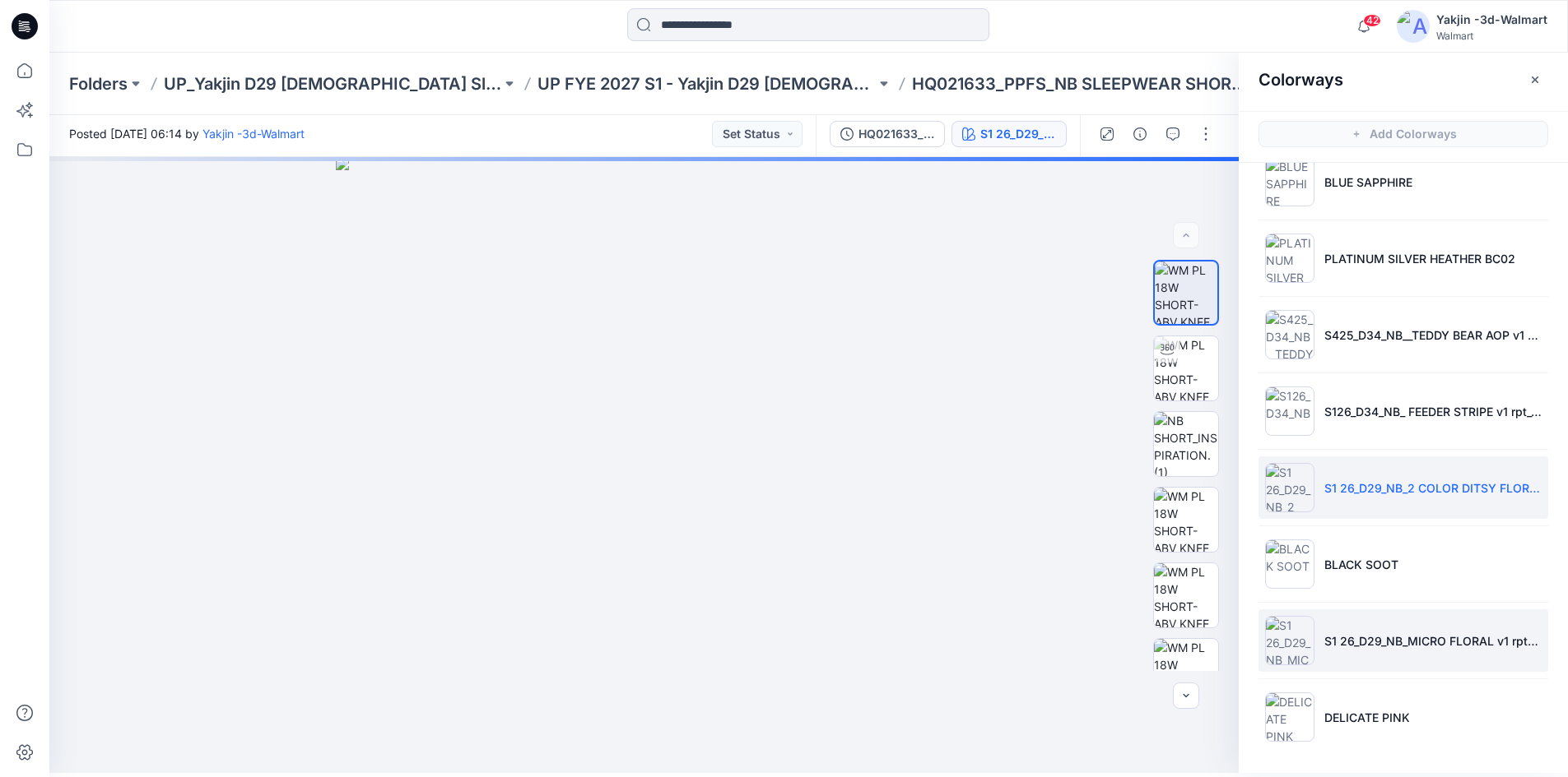
scroll to position [5, 0]
click at [1371, 635] on p "S1 26_D29_NB_MICRO FLORAL v1 rpt_CW17_TEN LEM_WM" at bounding box center [1433, 640] width 217 height 17
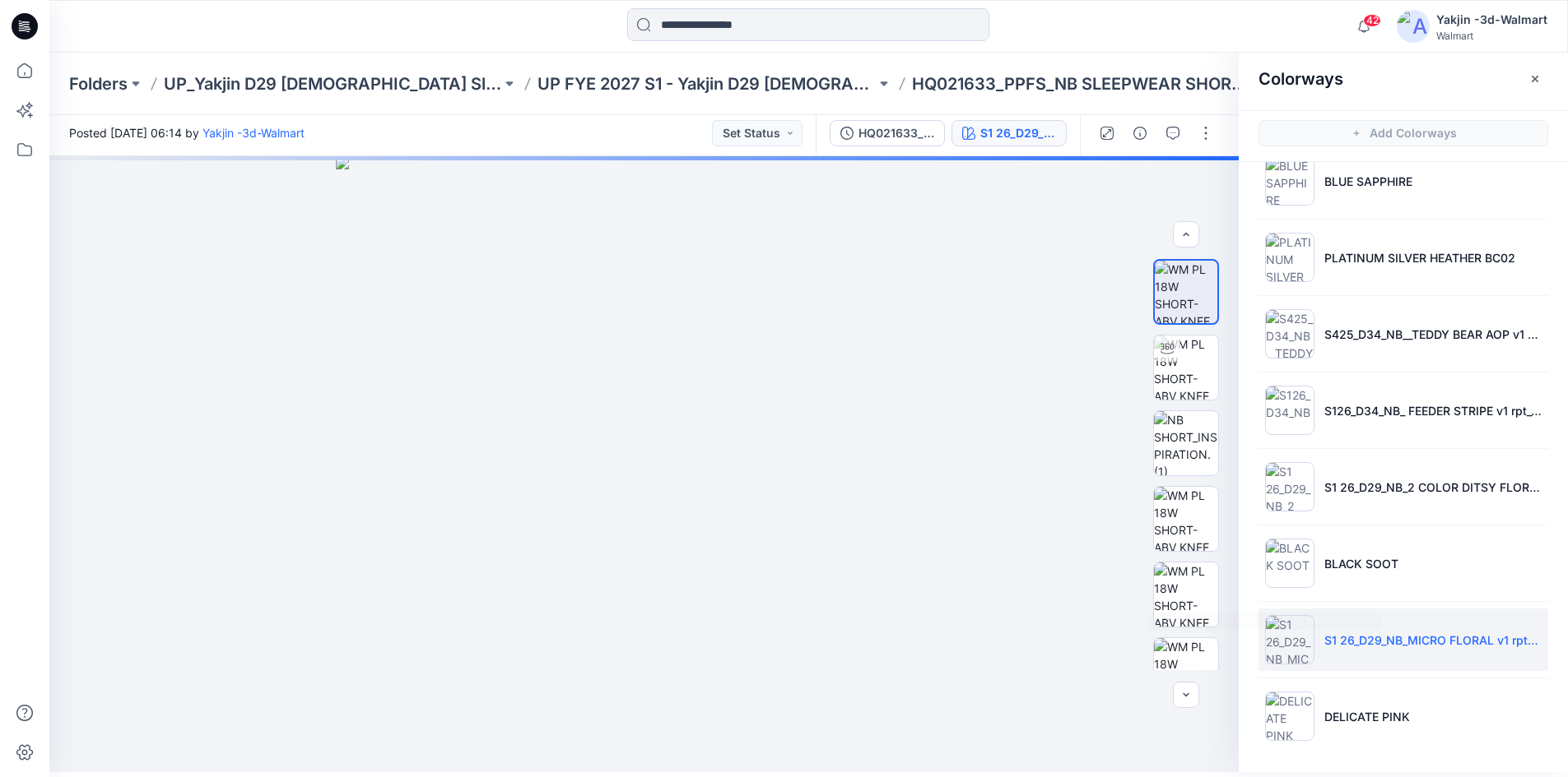
scroll to position [82, 0]
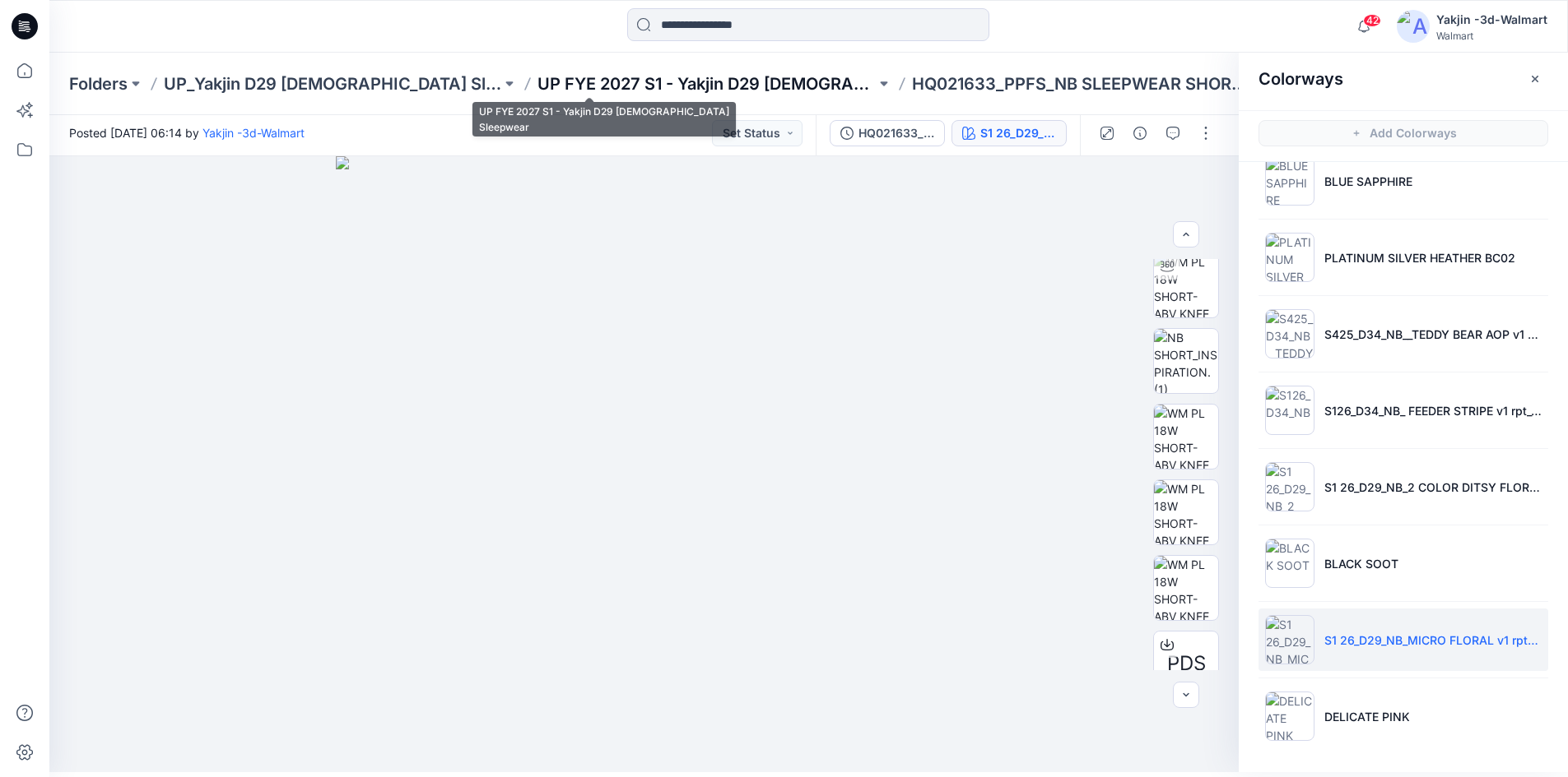
click at [695, 80] on p "UP FYE 2027 S1 - Yakjin D29 [DEMOGRAPHIC_DATA] Sleepwear" at bounding box center [706, 83] width 338 height 23
